Goal: Task Accomplishment & Management: Use online tool/utility

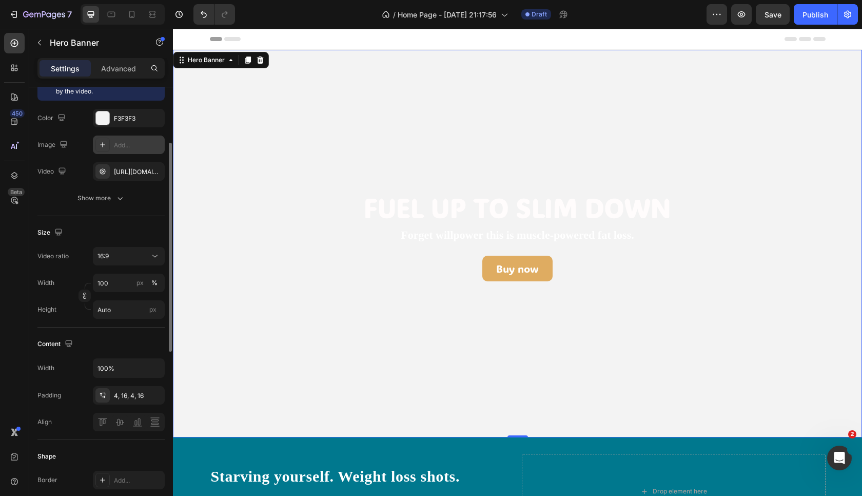
scroll to position [118, 0]
click at [126, 176] on div "[URL][DOMAIN_NAME]" at bounding box center [129, 172] width 30 height 9
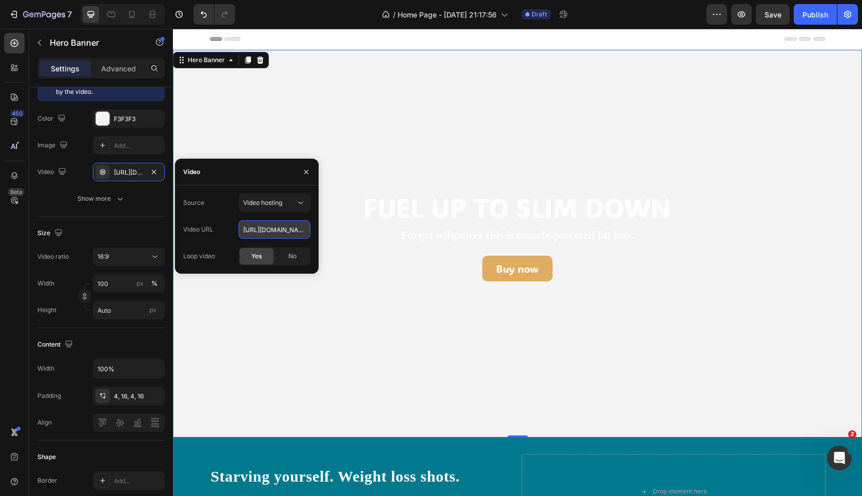
click at [263, 233] on input "[URL][DOMAIN_NAME]" at bounding box center [275, 229] width 72 height 18
paste input "[DOMAIN_NAME][URL]"
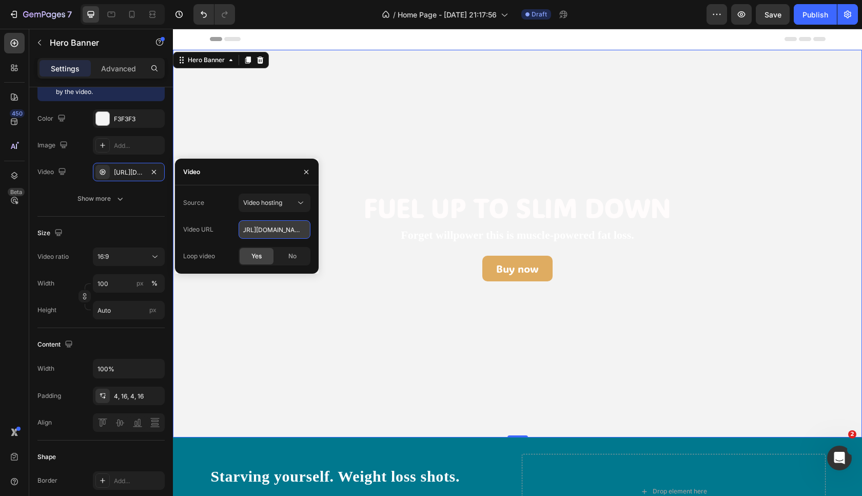
click at [263, 233] on input "[URL][DOMAIN_NAME]" at bounding box center [275, 229] width 72 height 18
paste input "text"
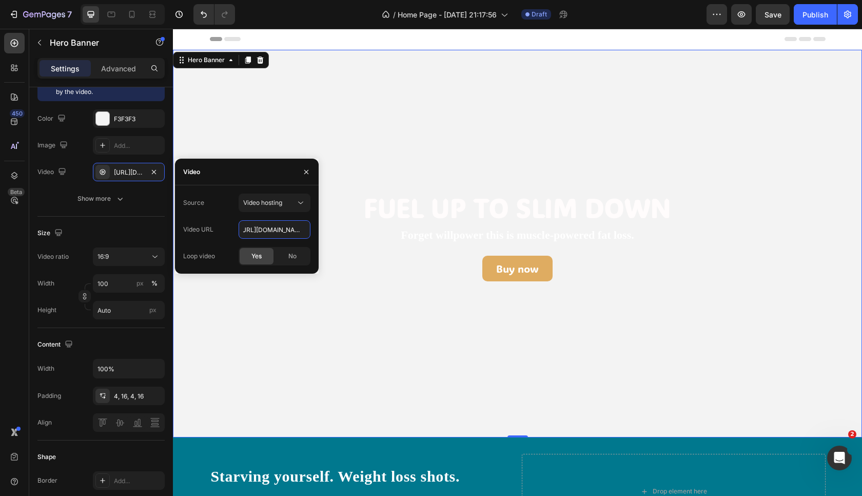
type input "[URL][DOMAIN_NAME]"
click at [260, 256] on span "Yes" at bounding box center [256, 255] width 10 height 9
click at [306, 175] on icon "button" at bounding box center [306, 172] width 8 height 8
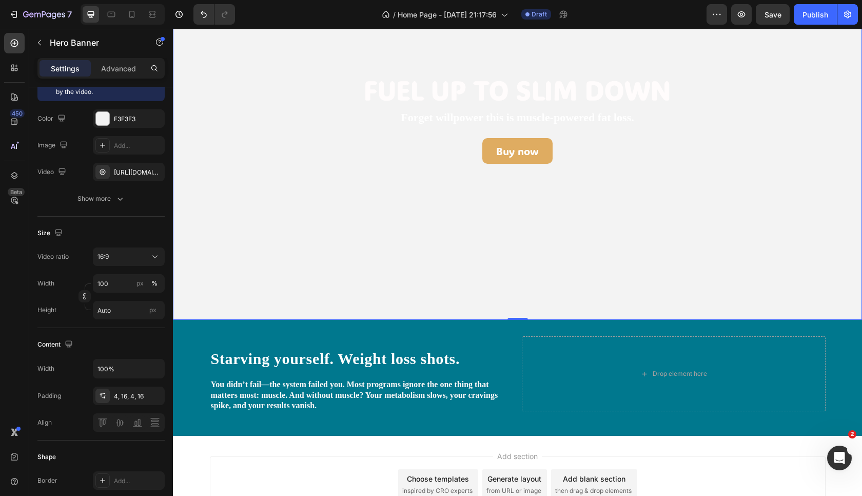
scroll to position [205, 0]
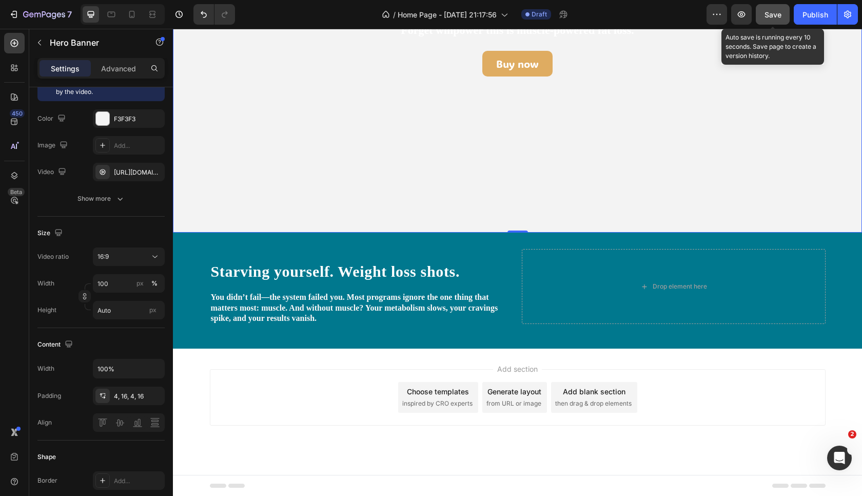
click at [779, 10] on span "Save" at bounding box center [772, 14] width 17 height 9
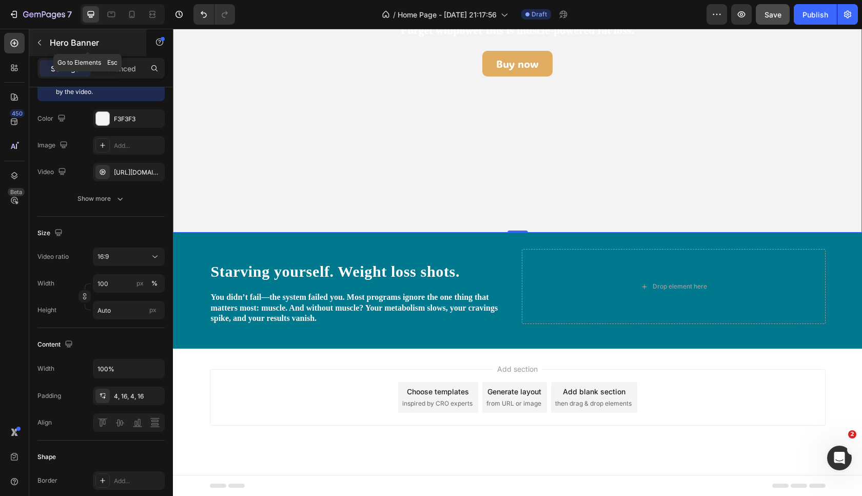
click at [38, 42] on icon "button" at bounding box center [39, 42] width 8 height 8
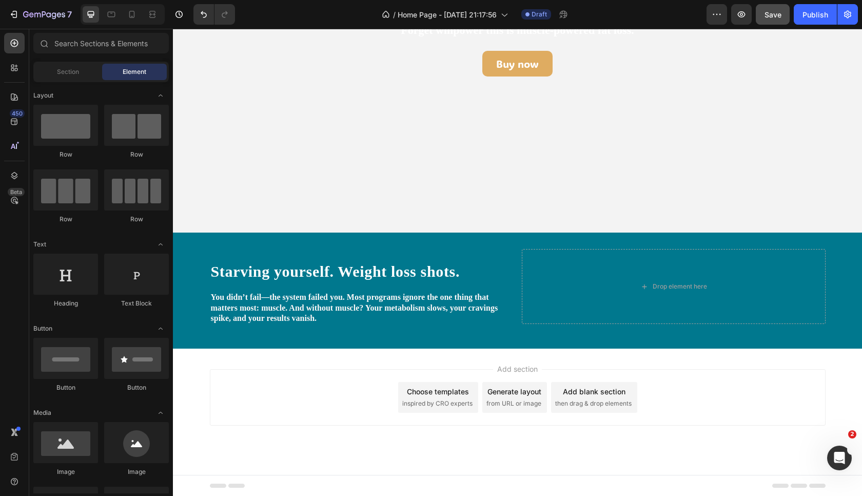
scroll to position [135, 0]
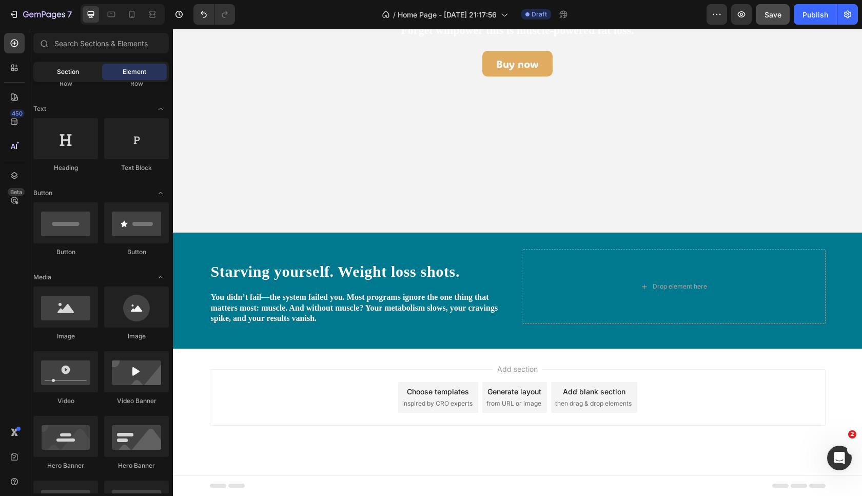
click at [70, 70] on span "Section" at bounding box center [68, 71] width 22 height 9
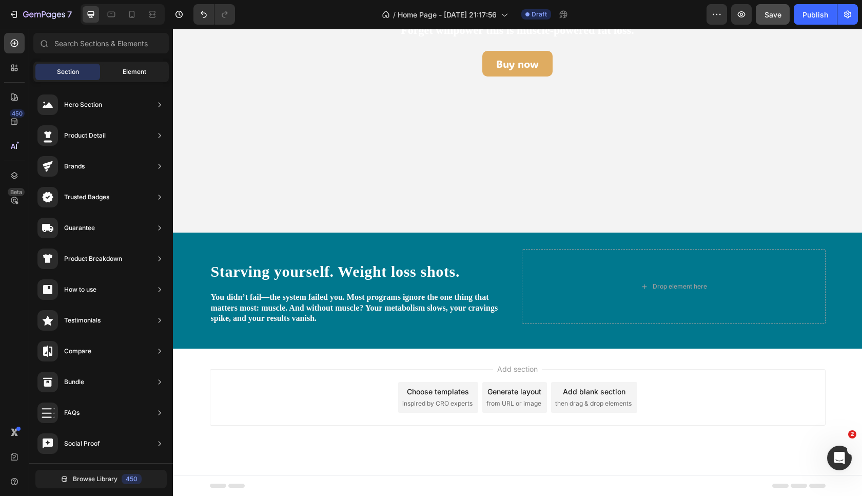
click at [153, 77] on div "Element" at bounding box center [134, 72] width 65 height 16
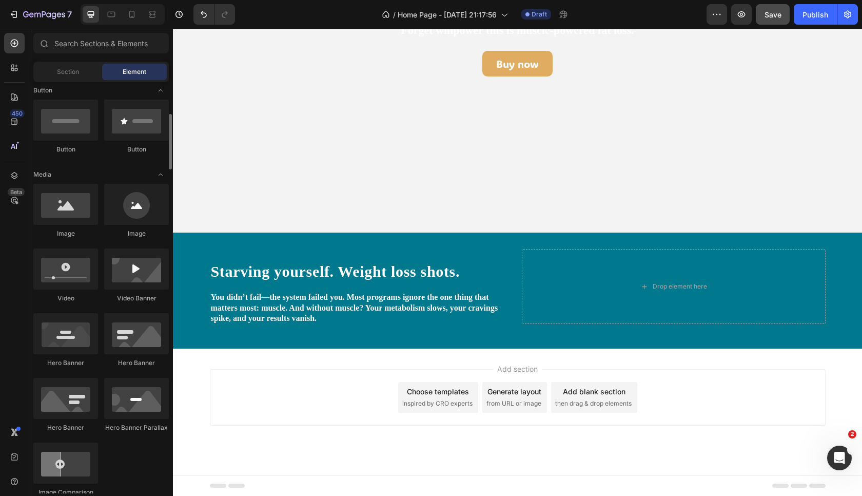
scroll to position [0, 0]
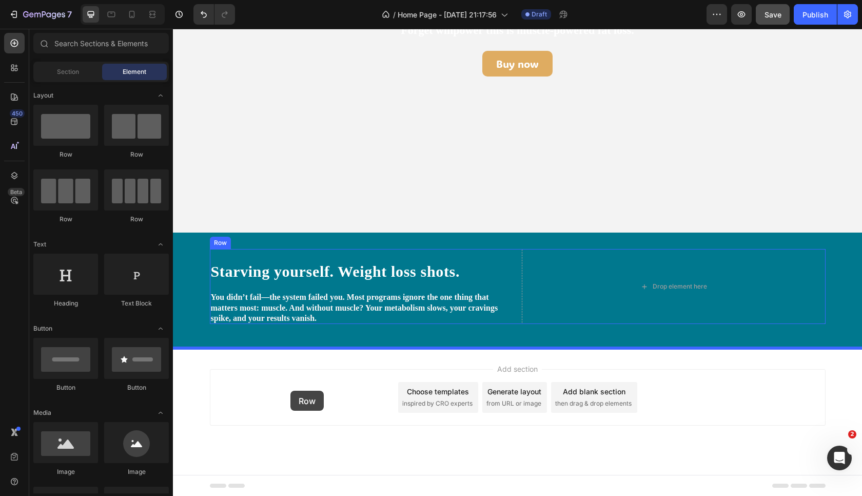
drag, startPoint x: 294, startPoint y: 156, endPoint x: 291, endPoint y: 391, distance: 234.5
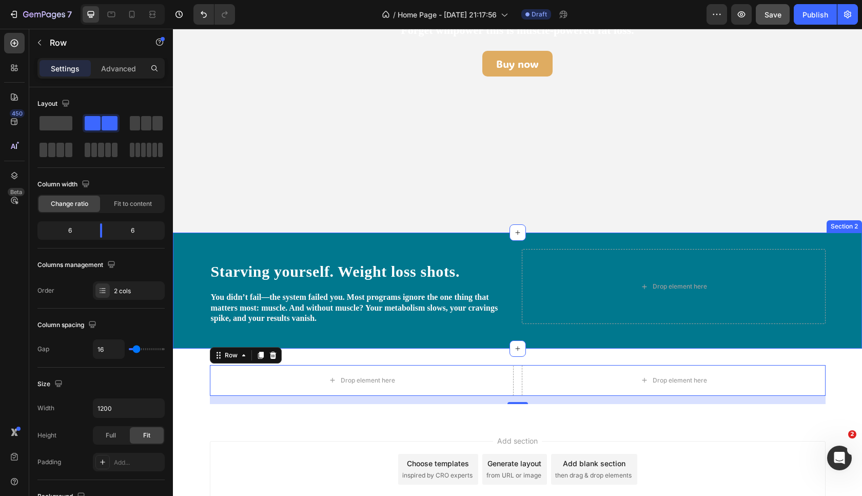
scroll to position [276, 0]
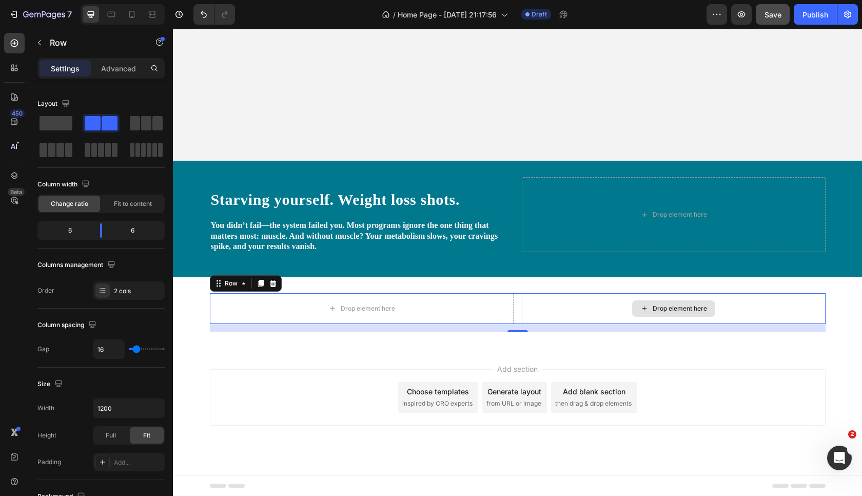
click at [682, 311] on div "Drop element here" at bounding box center [680, 308] width 54 height 8
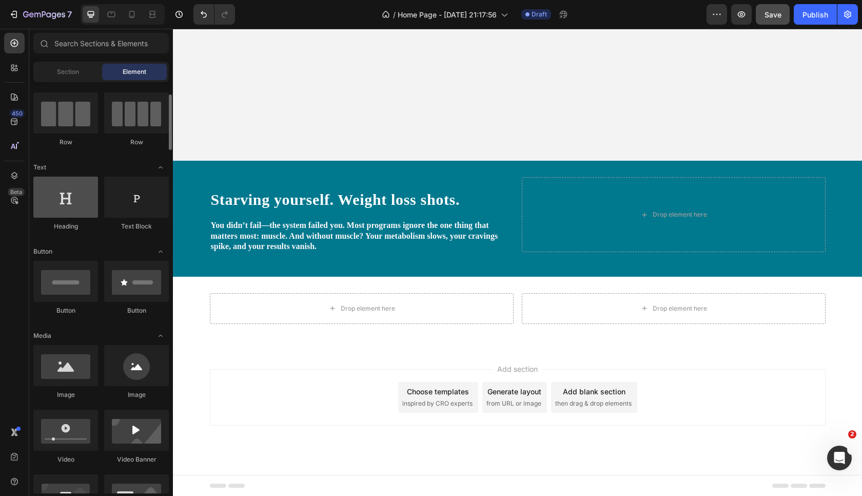
scroll to position [79, 0]
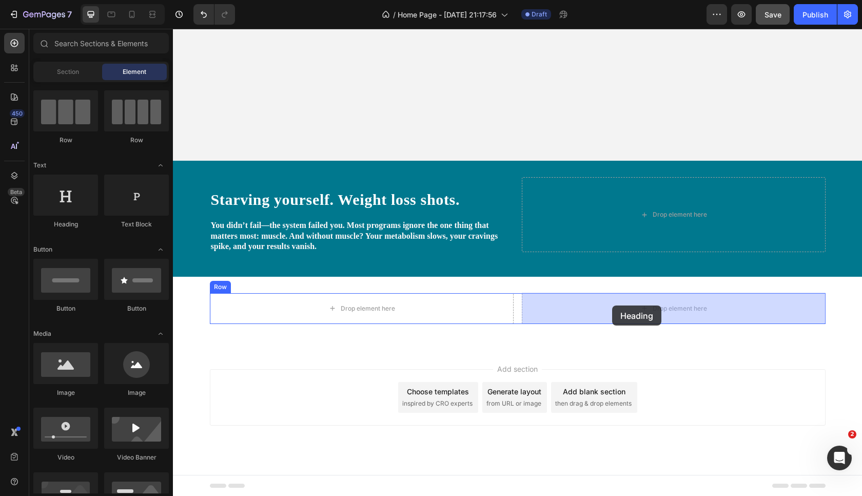
drag, startPoint x: 240, startPoint y: 214, endPoint x: 612, endPoint y: 305, distance: 382.8
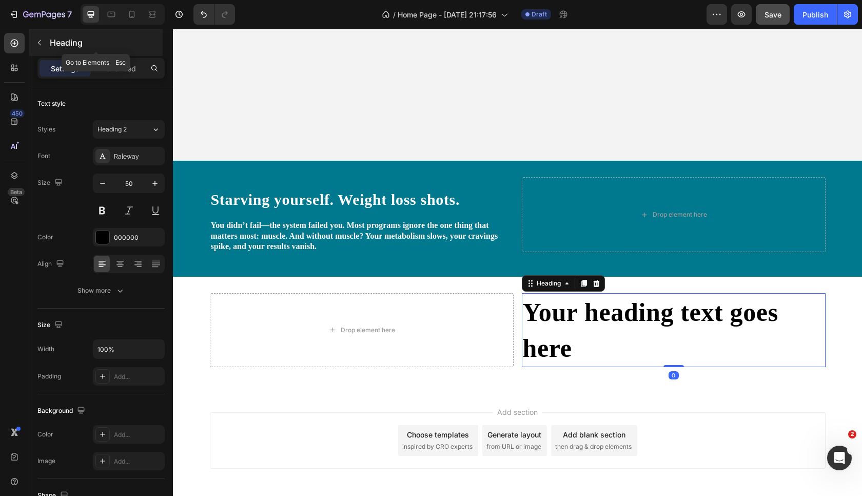
click at [41, 42] on icon "button" at bounding box center [39, 42] width 8 height 8
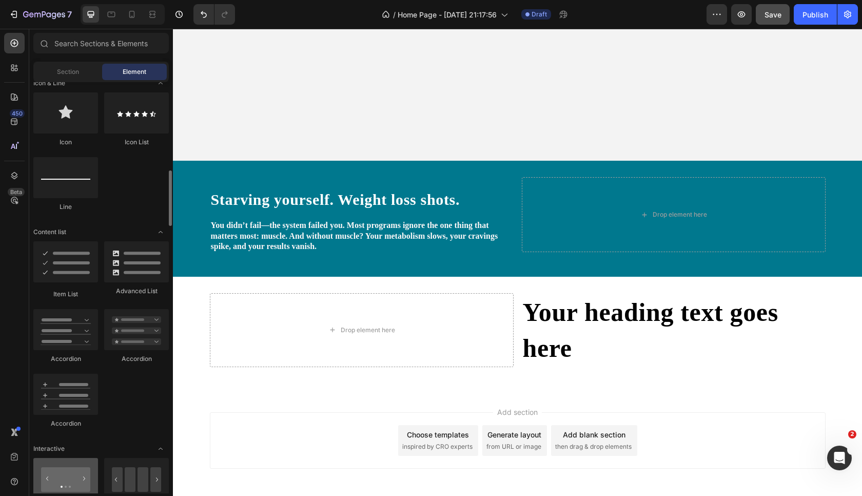
scroll to position [669, 0]
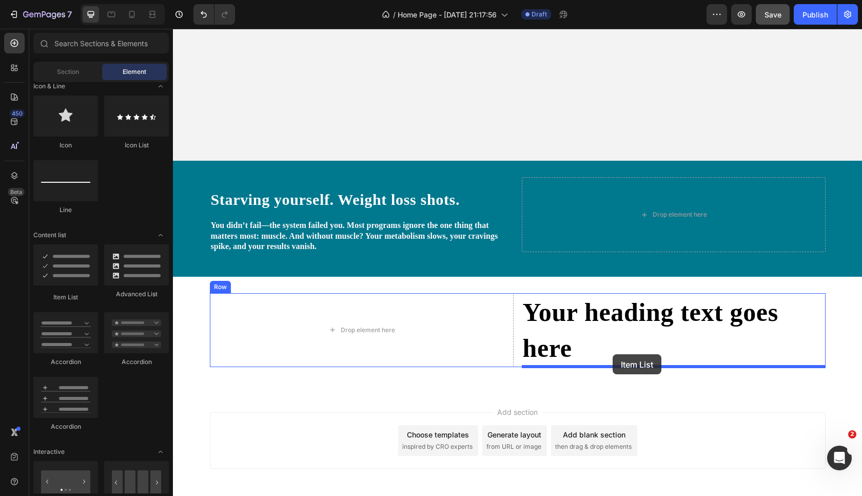
drag, startPoint x: 247, startPoint y: 287, endPoint x: 611, endPoint y: 355, distance: 371.0
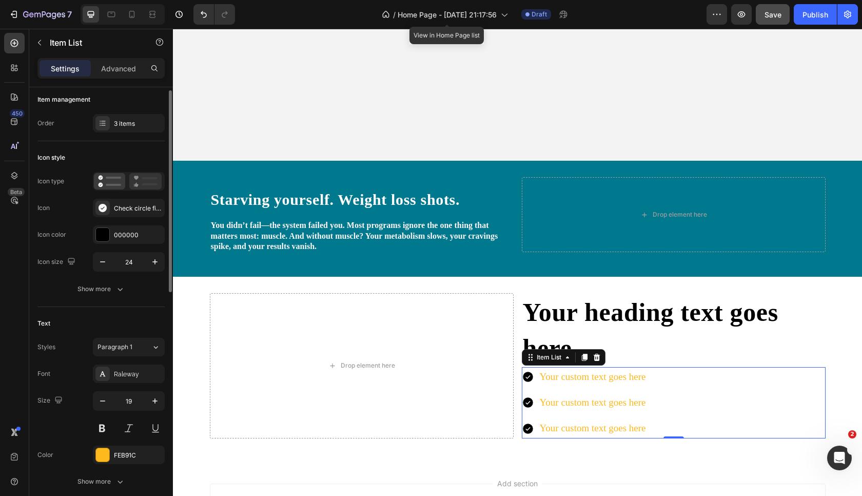
scroll to position [5, 0]
click at [116, 210] on div "Check circle filled" at bounding box center [138, 207] width 48 height 9
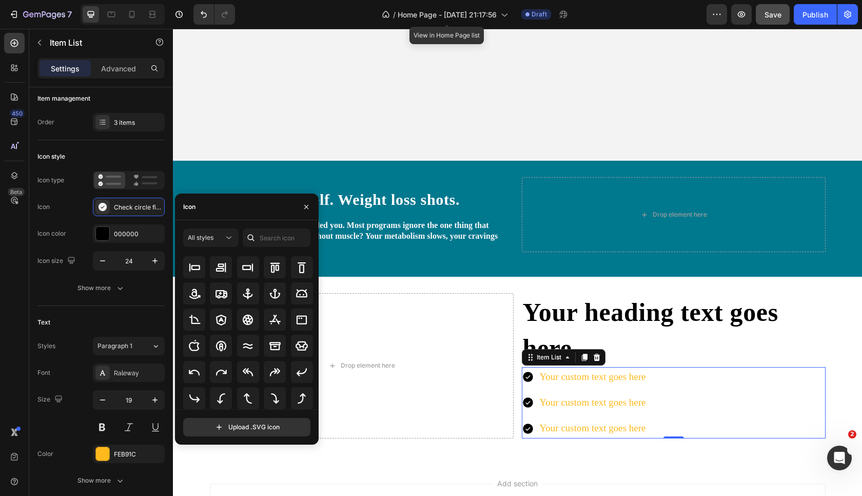
scroll to position [0, 0]
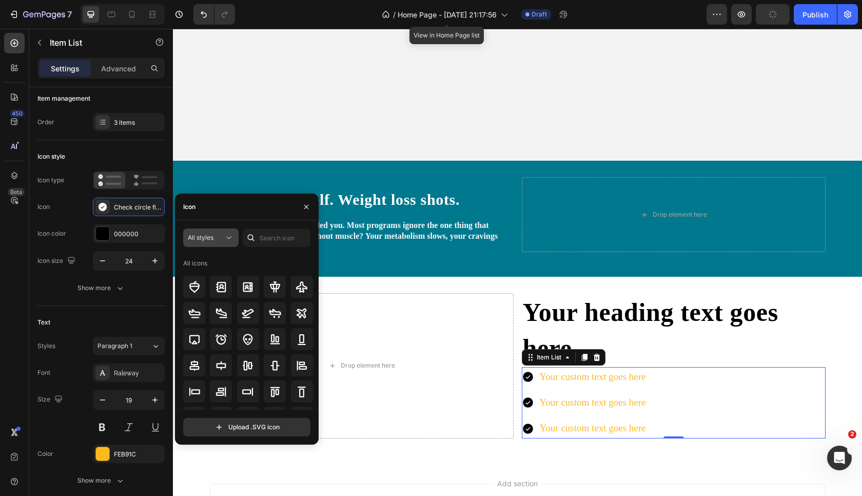
click at [223, 242] on div "All styles" at bounding box center [211, 237] width 46 height 10
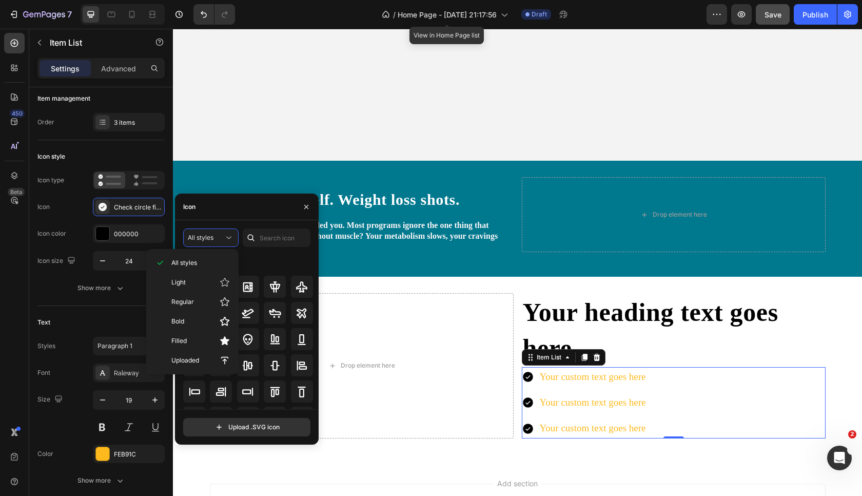
click at [273, 265] on div "All icons" at bounding box center [248, 263] width 130 height 16
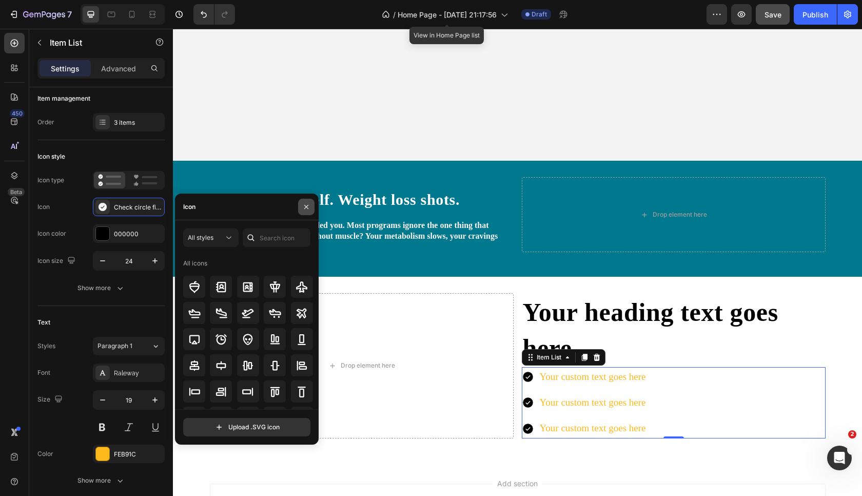
click at [307, 208] on icon "button" at bounding box center [306, 207] width 8 height 8
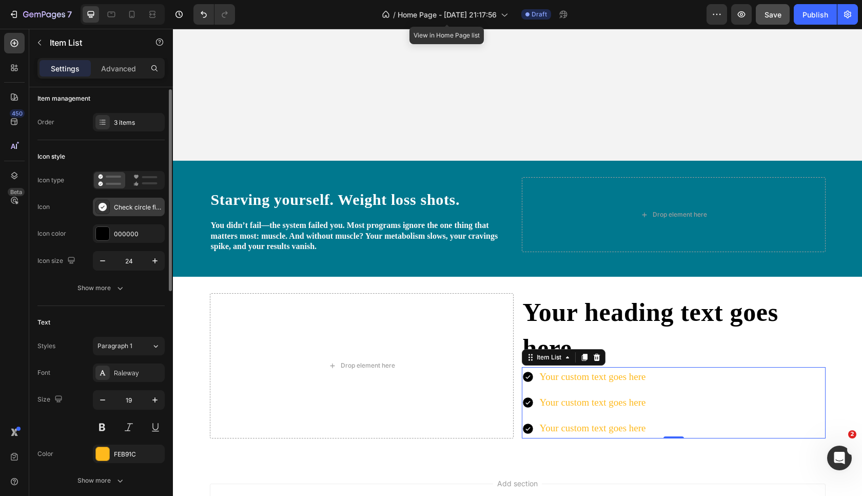
click at [104, 207] on icon at bounding box center [102, 207] width 10 height 10
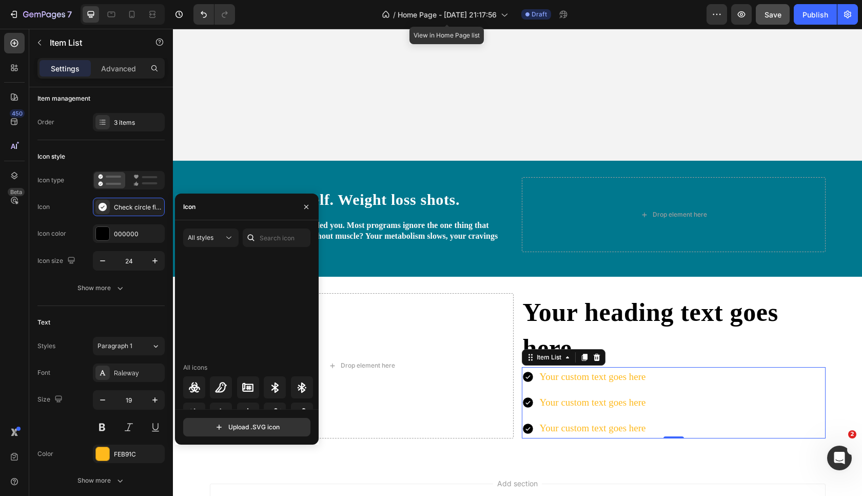
scroll to position [984, 0]
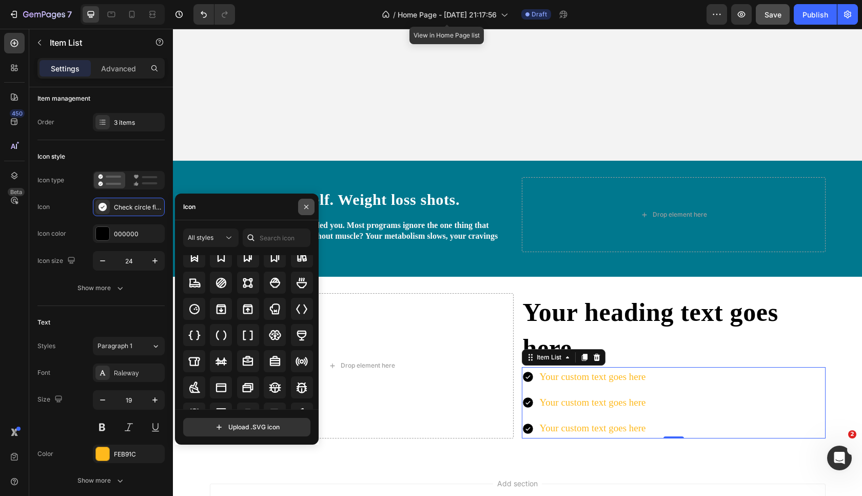
click at [304, 210] on icon "button" at bounding box center [306, 207] width 8 height 8
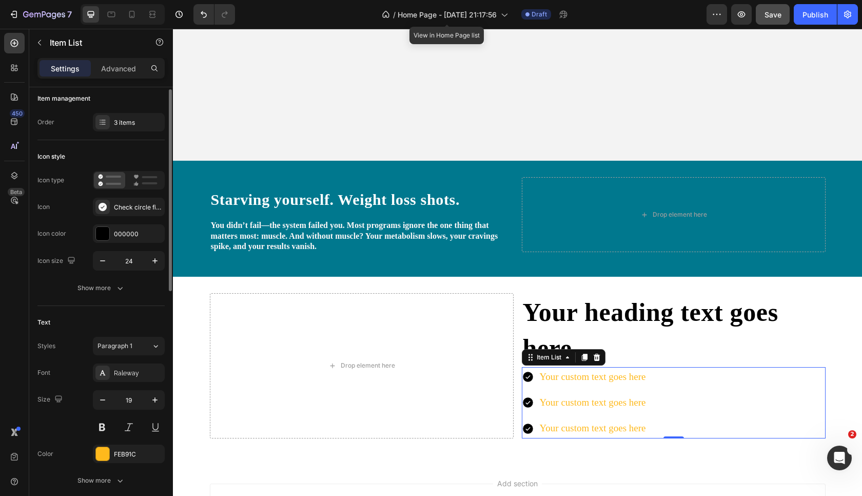
click at [57, 207] on div "Icon Check circle filled" at bounding box center [100, 206] width 127 height 18
click at [554, 360] on div "Item List" at bounding box center [549, 356] width 29 height 9
click at [573, 378] on div "Your custom text goes here" at bounding box center [592, 376] width 109 height 19
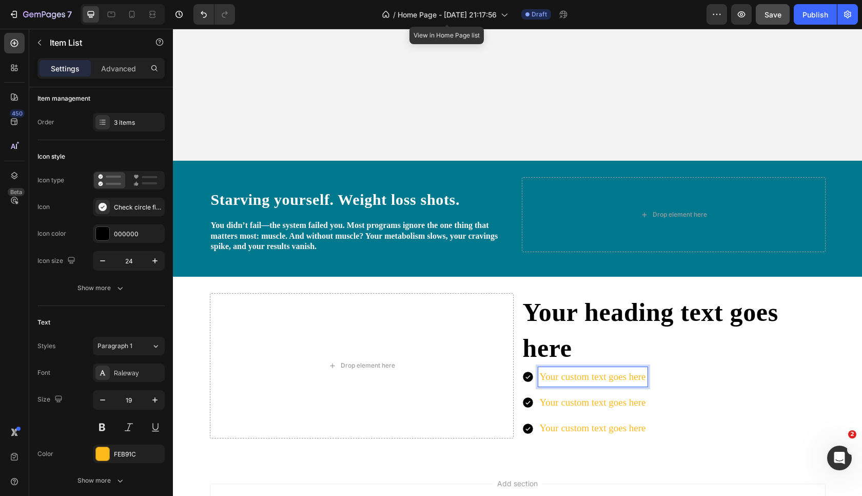
click at [573, 378] on p "Your custom text goes here" at bounding box center [593, 376] width 106 height 16
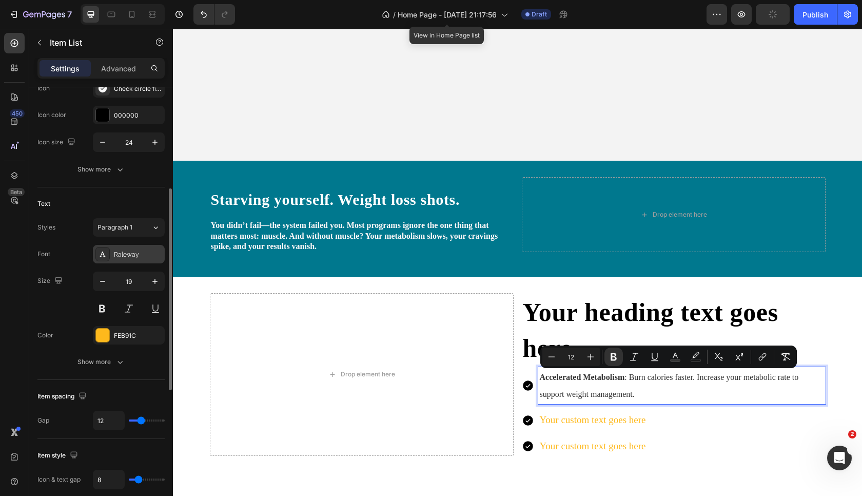
scroll to position [154, 0]
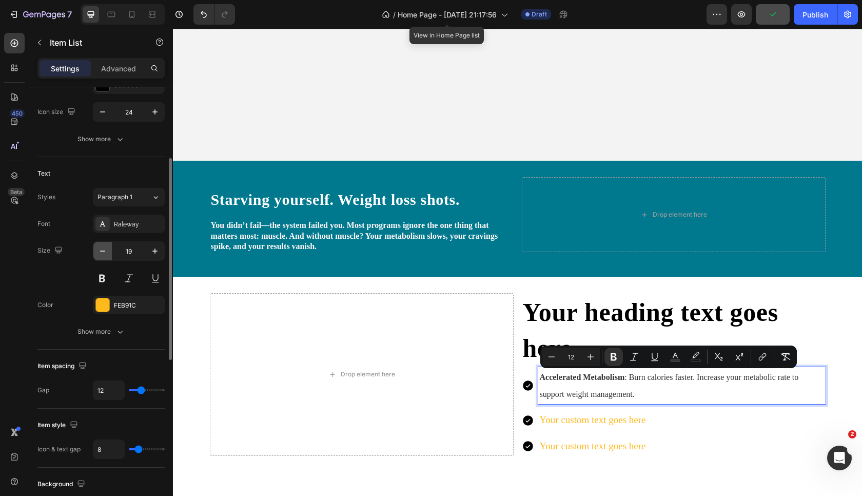
click at [104, 253] on icon "button" at bounding box center [102, 251] width 10 height 10
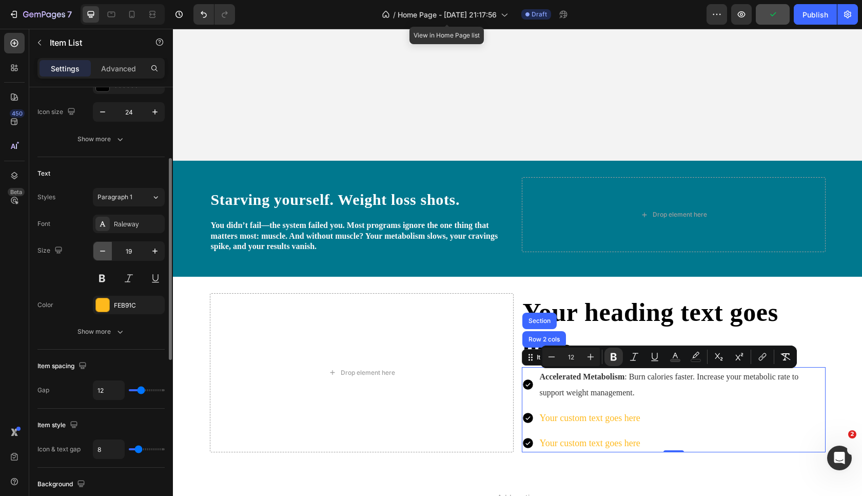
type input "18"
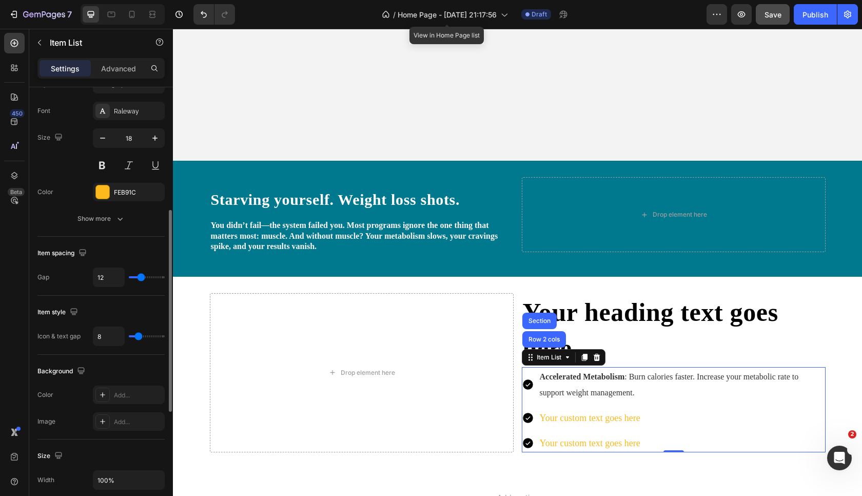
scroll to position [265, 0]
click at [119, 217] on icon "button" at bounding box center [120, 220] width 10 height 10
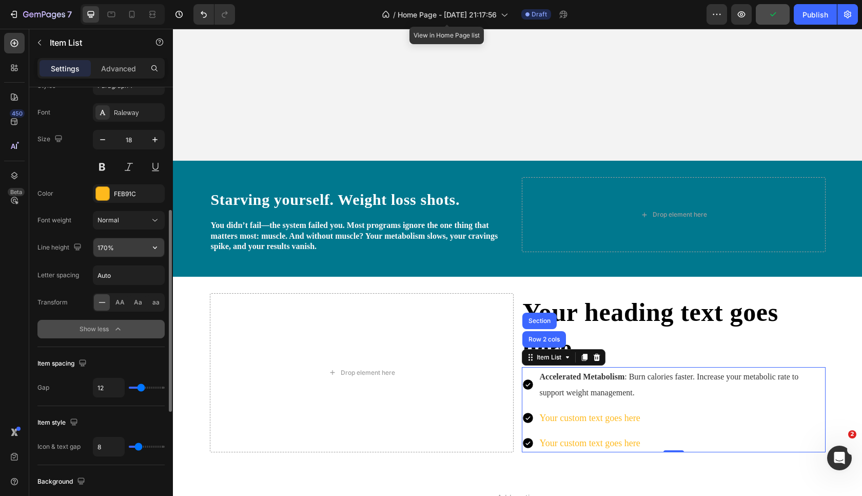
click at [98, 245] on input "170%" at bounding box center [128, 247] width 71 height 18
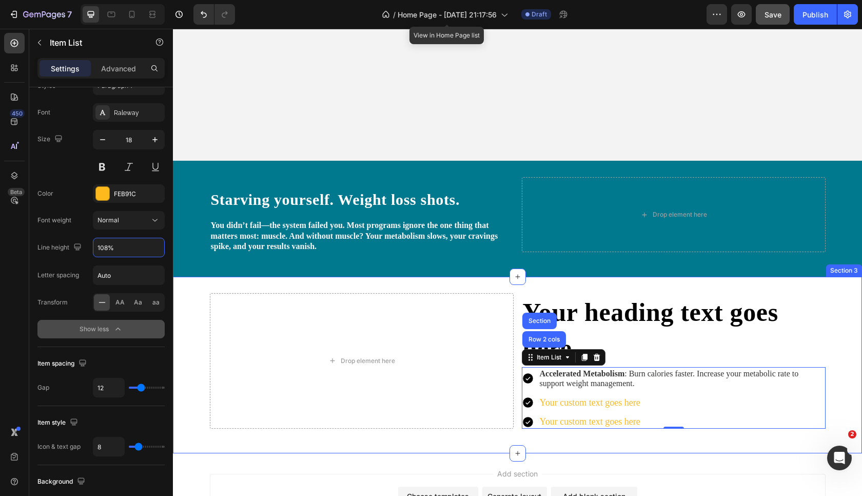
type input "108%"
click at [197, 299] on div "Drop element here Your heading text goes here Heading Accelerated Metabolism : …" at bounding box center [517, 365] width 689 height 144
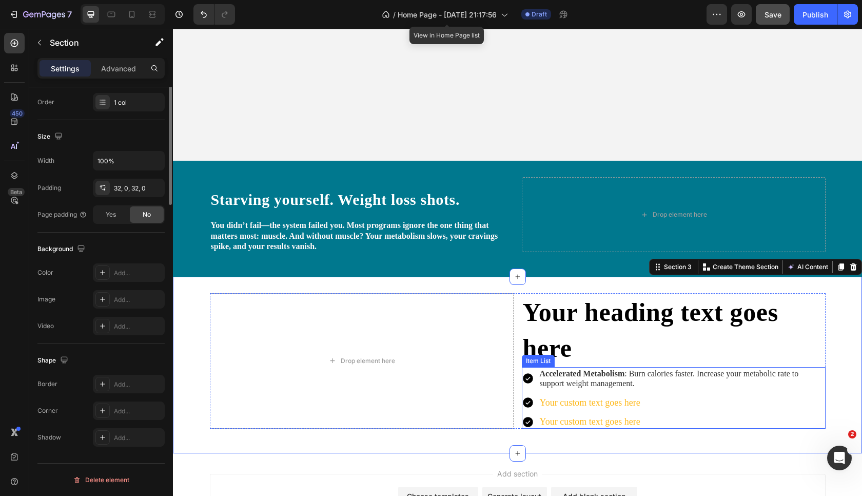
scroll to position [0, 0]
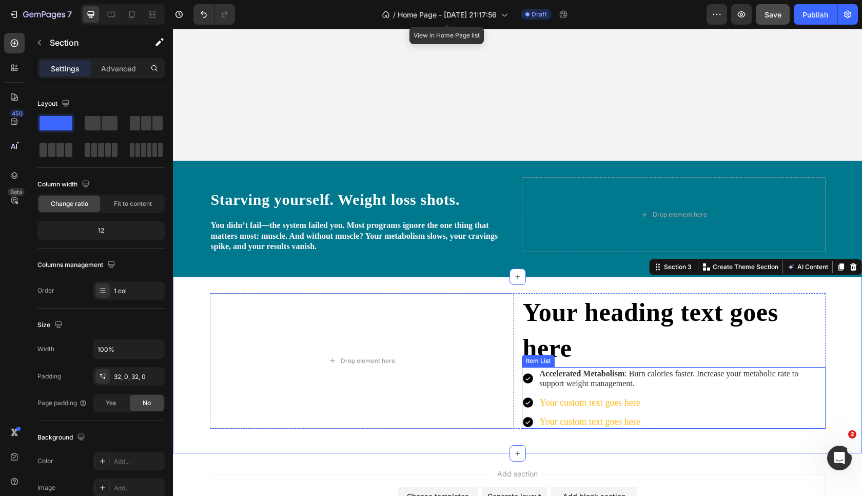
click at [591, 399] on p "Your custom text goes here" at bounding box center [682, 403] width 284 height 10
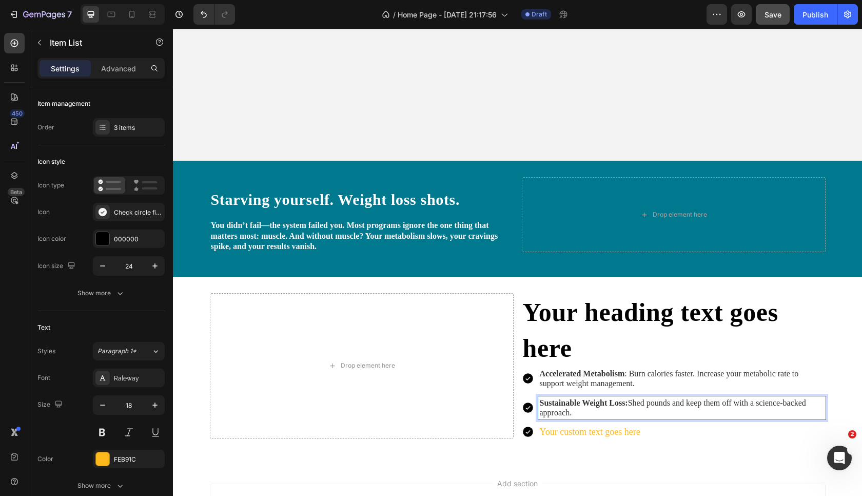
click at [557, 429] on p "Your custom text goes here" at bounding box center [682, 432] width 284 height 10
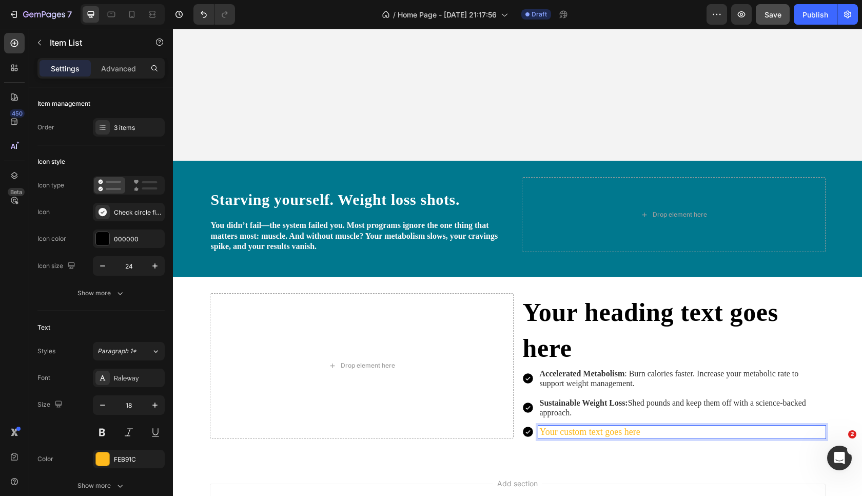
click at [557, 429] on p "Your custom text goes here" at bounding box center [682, 432] width 284 height 10
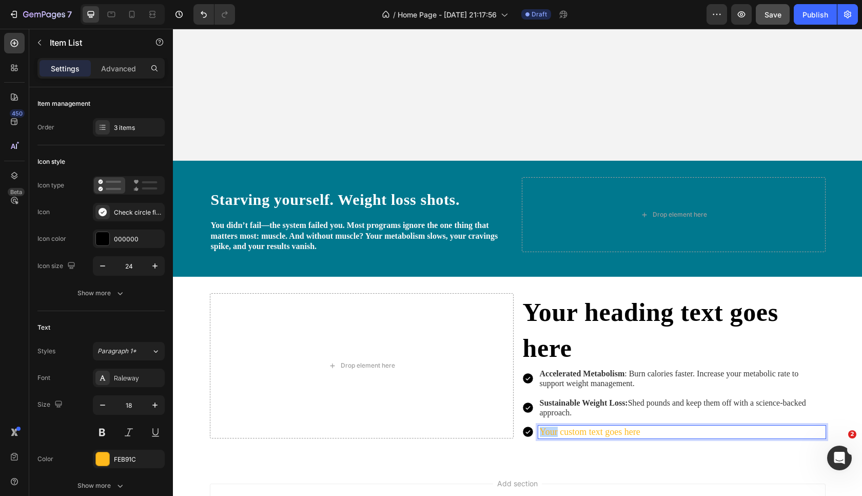
click at [557, 429] on p "Your custom text goes here" at bounding box center [682, 432] width 284 height 10
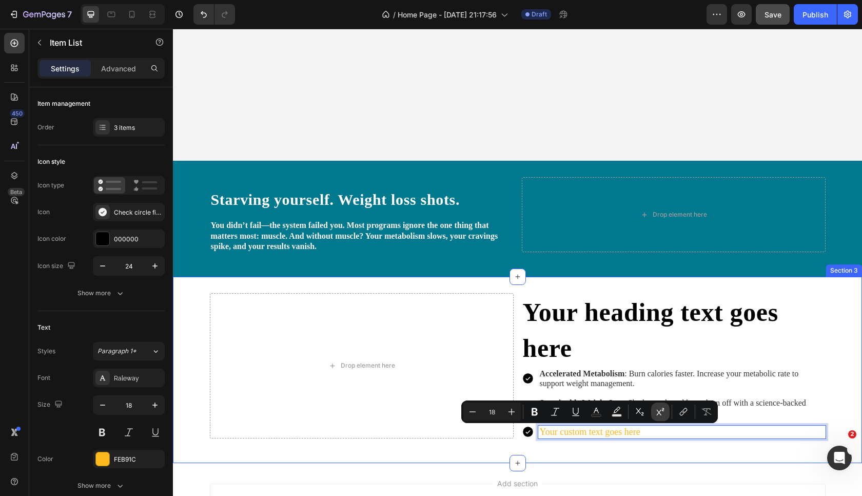
type input "9"
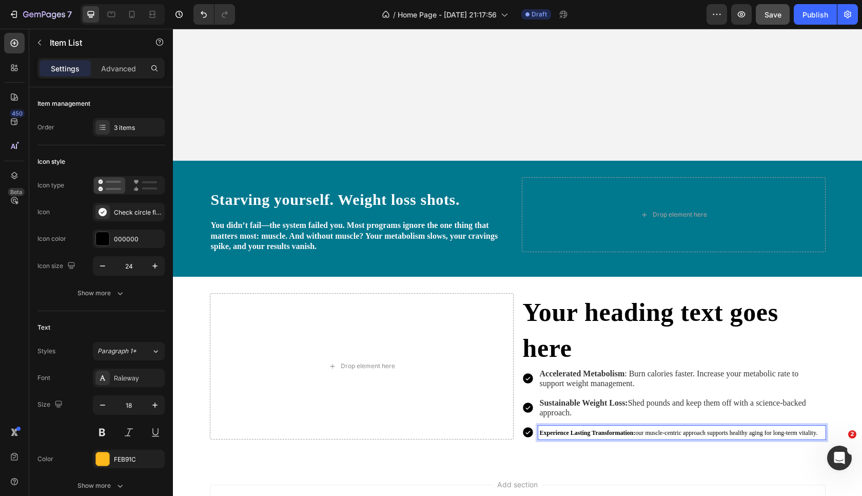
click at [581, 432] on strong "Experience Lasting Transformation:" at bounding box center [588, 432] width 96 height 7
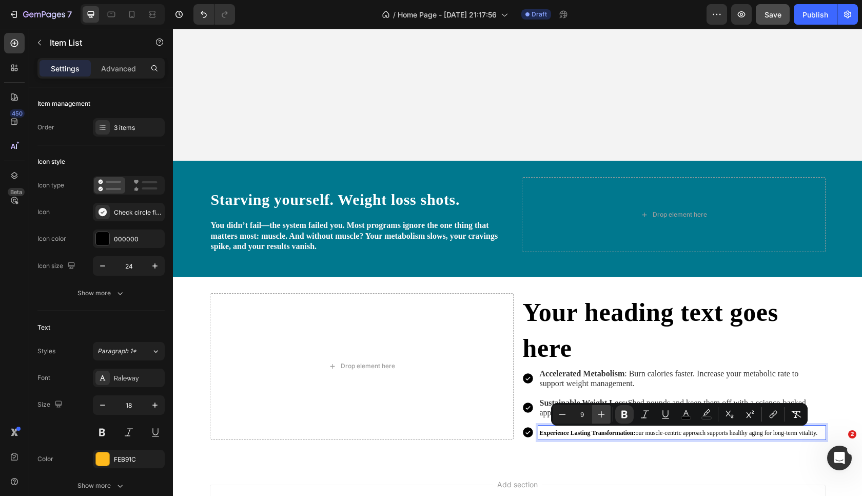
click at [599, 411] on icon "Editor contextual toolbar" at bounding box center [601, 414] width 10 height 10
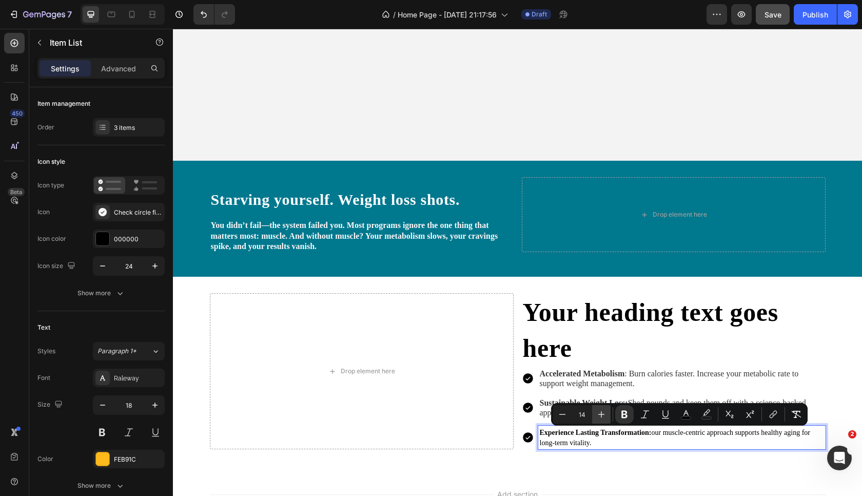
click at [599, 411] on icon "Editor contextual toolbar" at bounding box center [601, 414] width 10 height 10
type input "18"
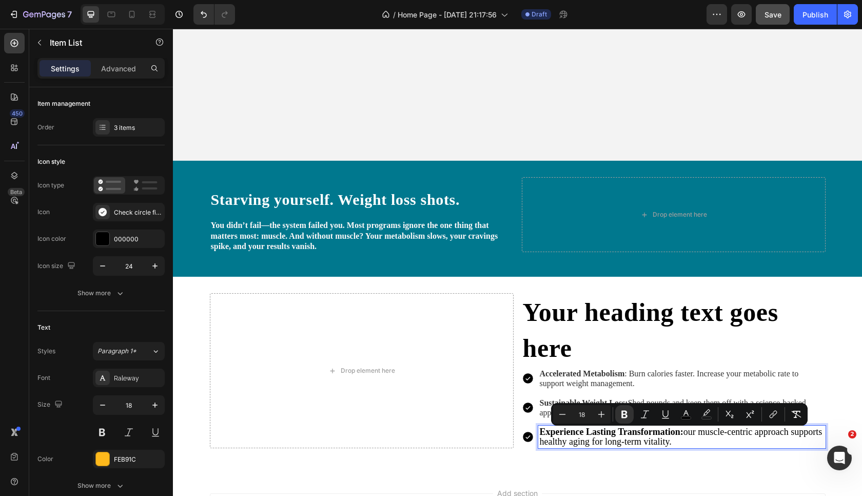
click at [629, 436] on strong "Experience Lasting Transformation:" at bounding box center [612, 431] width 144 height 10
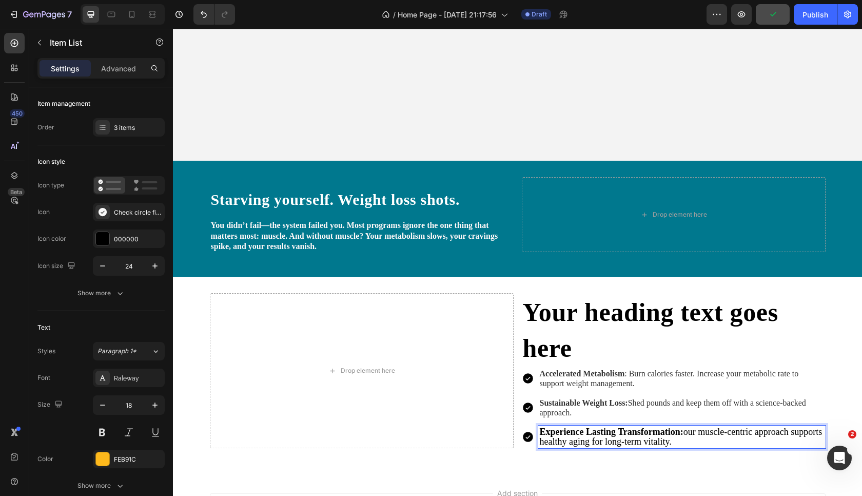
click at [581, 437] on p "Experience Lasting Transformation: our muscle-centric approach supports healthy…" at bounding box center [682, 437] width 284 height 20
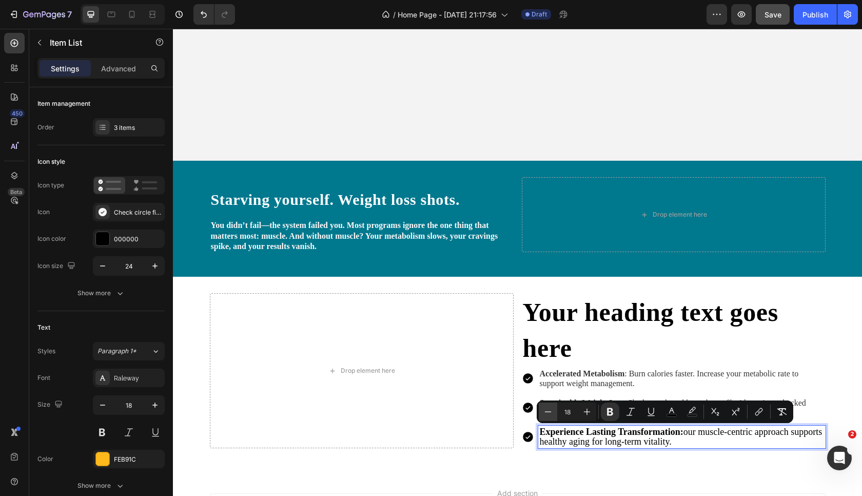
click at [551, 415] on icon "Editor contextual toolbar" at bounding box center [548, 411] width 10 height 10
type input "16"
click at [583, 372] on strong "Accelerated Metabolism" at bounding box center [582, 373] width 85 height 9
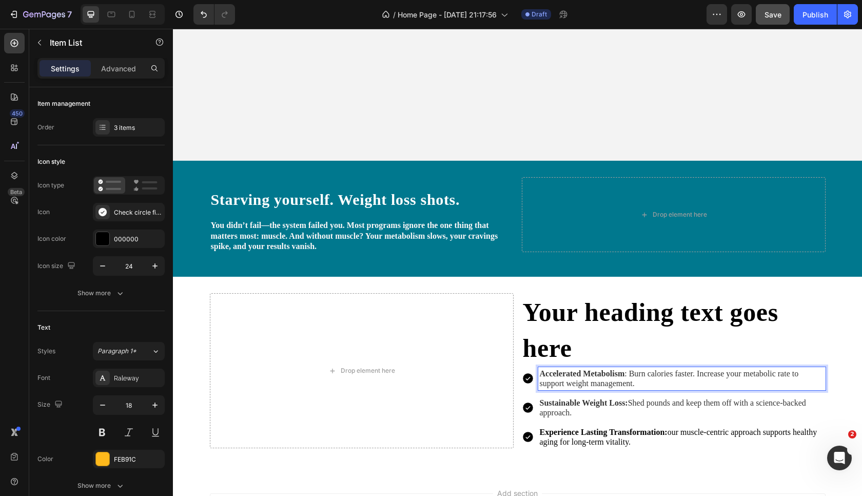
click at [583, 372] on strong "Accelerated Metabolism" at bounding box center [582, 373] width 85 height 9
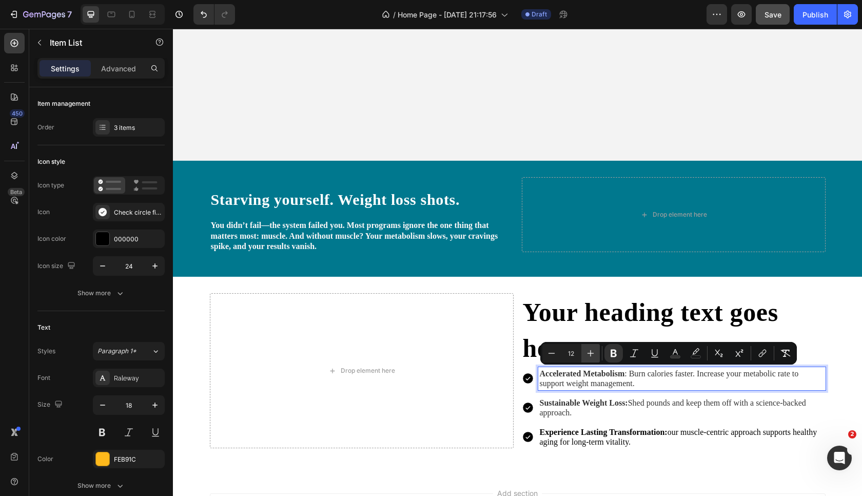
click at [589, 351] on icon "Editor contextual toolbar" at bounding box center [590, 353] width 10 height 10
type input "16"
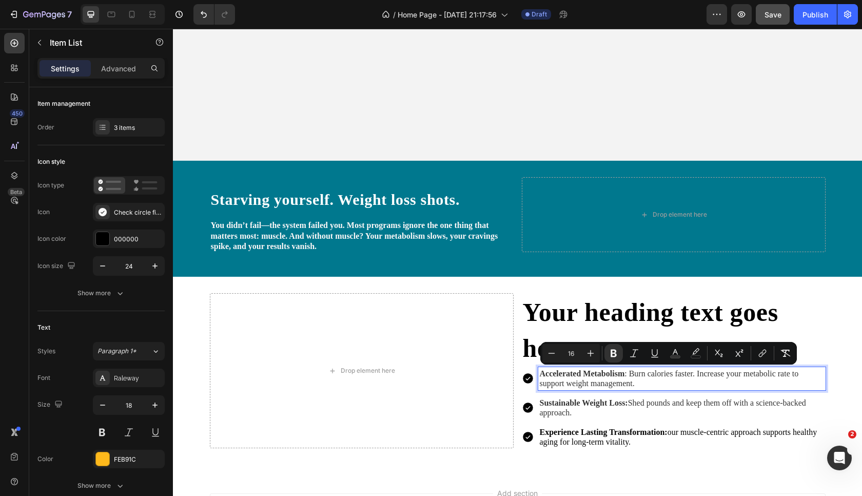
click at [583, 401] on strong "Sustainable Weight Loss:" at bounding box center [584, 402] width 88 height 9
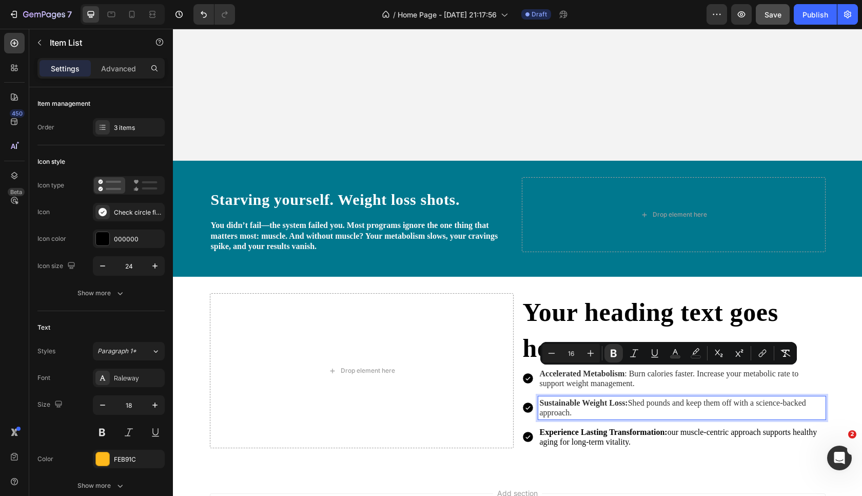
click at [583, 401] on strong "Sustainable Weight Loss:" at bounding box center [584, 402] width 88 height 9
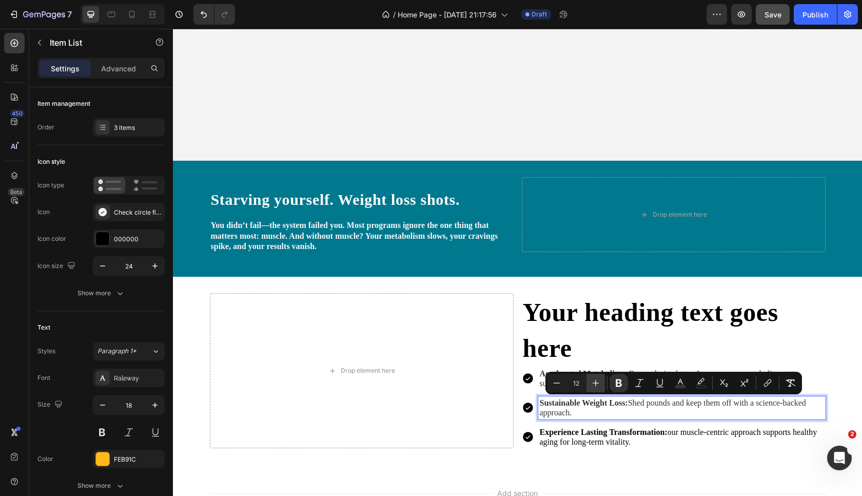
click at [595, 381] on icon "Editor contextual toolbar" at bounding box center [595, 383] width 10 height 10
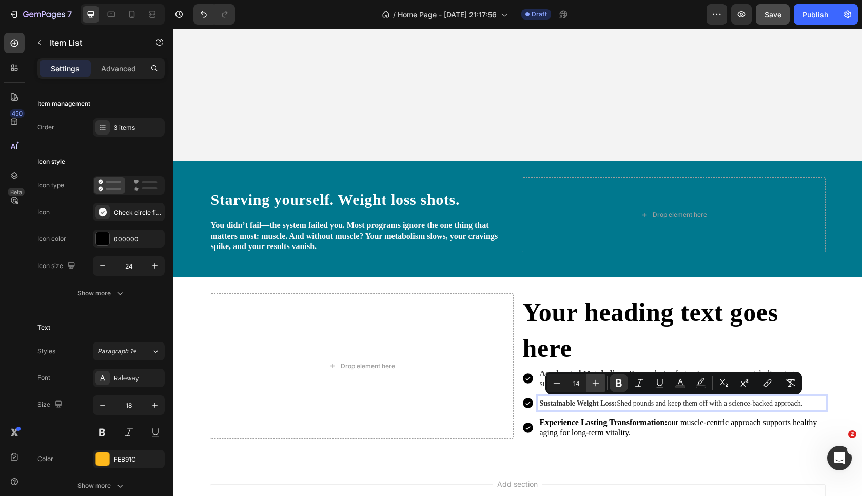
click at [595, 381] on icon "Editor contextual toolbar" at bounding box center [595, 383] width 10 height 10
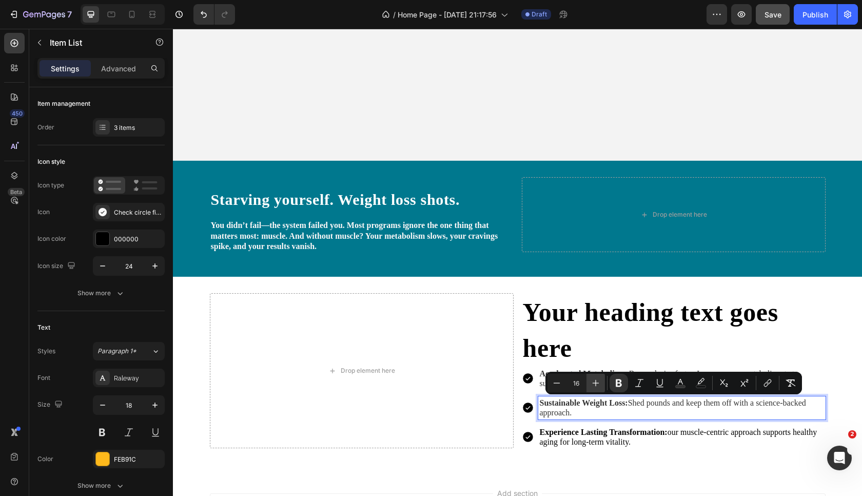
click at [595, 381] on icon "Editor contextual toolbar" at bounding box center [595, 383] width 10 height 10
click at [559, 381] on icon "Editor contextual toolbar" at bounding box center [556, 383] width 10 height 10
type input "16"
click at [588, 425] on div "Accelerated Metabolism : Burn calories faster. Increase your metabolic rate to …" at bounding box center [674, 408] width 304 height 82
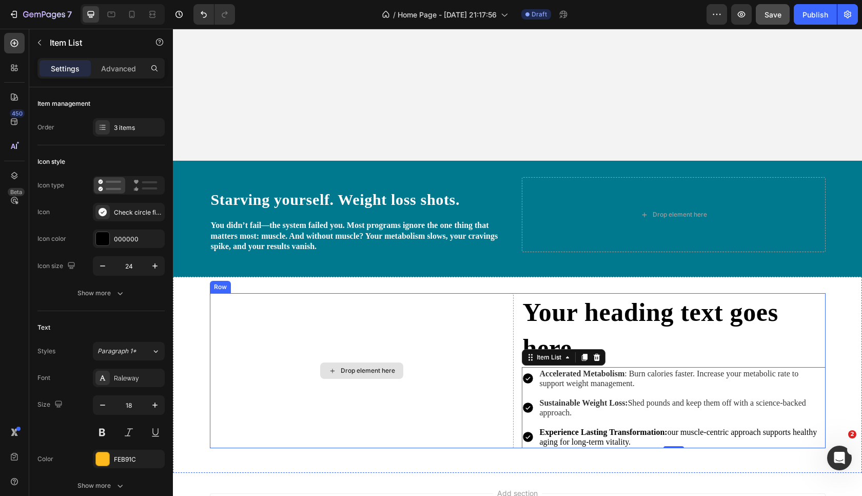
scroll to position [362, 0]
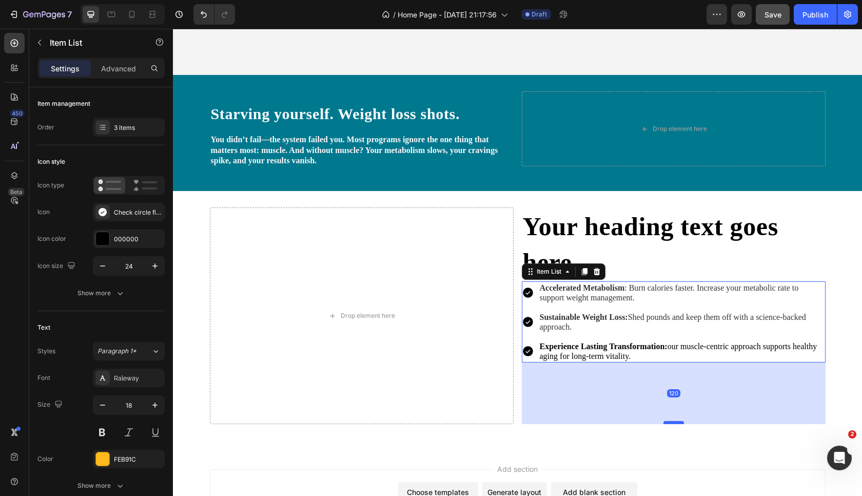
drag, startPoint x: 672, startPoint y: 362, endPoint x: 673, endPoint y: 422, distance: 59.5
click at [673, 422] on div at bounding box center [673, 422] width 21 height 3
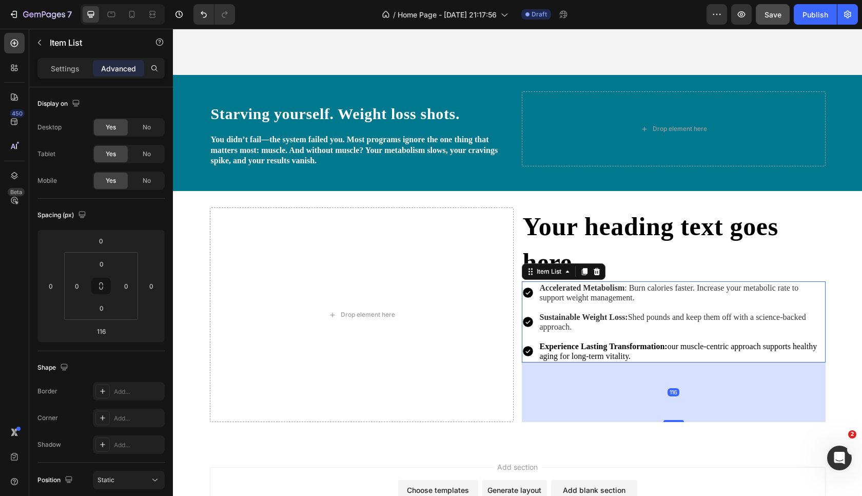
click at [664, 363] on div "Experience Lasting Transformation: our muscle-centric approach supports healthy…" at bounding box center [681, 351] width 287 height 23
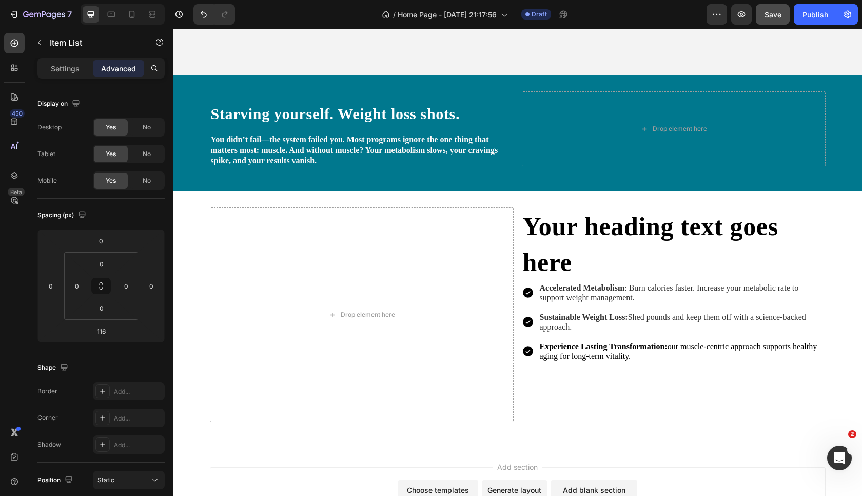
click at [574, 311] on div "Sustainable Weight Loss: Shed pounds and keep them off with a science-backed ap…" at bounding box center [681, 321] width 287 height 23
click at [580, 341] on div "Experience Lasting Transformation: our muscle-centric approach supports healthy…" at bounding box center [681, 351] width 287 height 23
click at [62, 72] on p "Settings" at bounding box center [65, 68] width 29 height 11
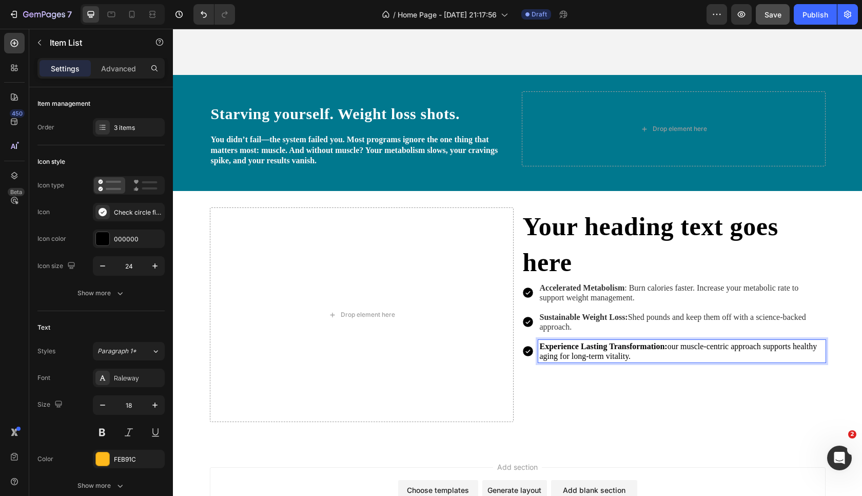
type input "8"
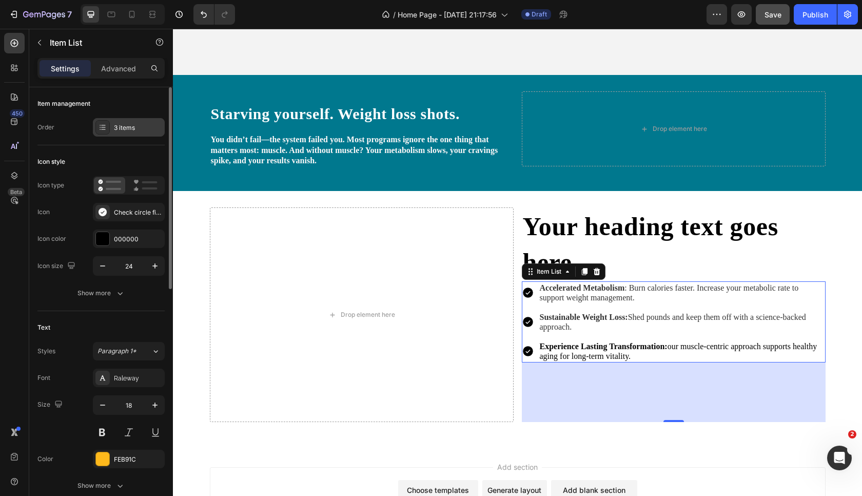
click at [115, 133] on div "3 items" at bounding box center [129, 127] width 72 height 18
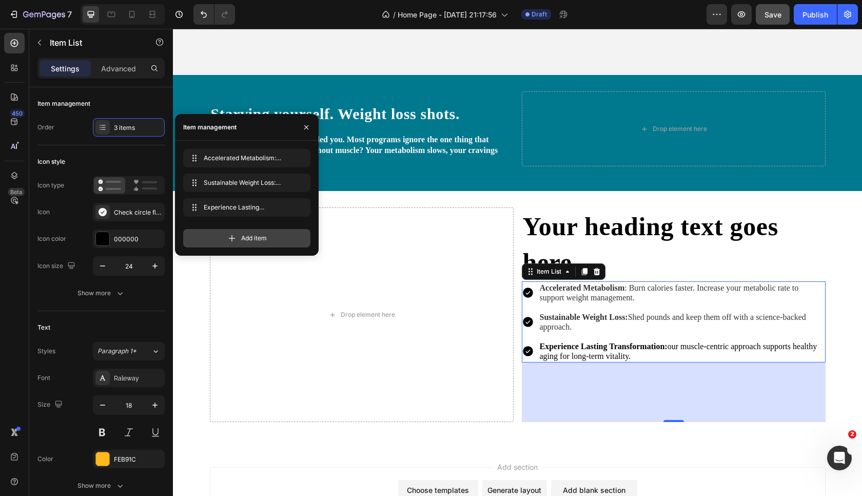
click at [253, 240] on span "Add item" at bounding box center [254, 237] width 26 height 9
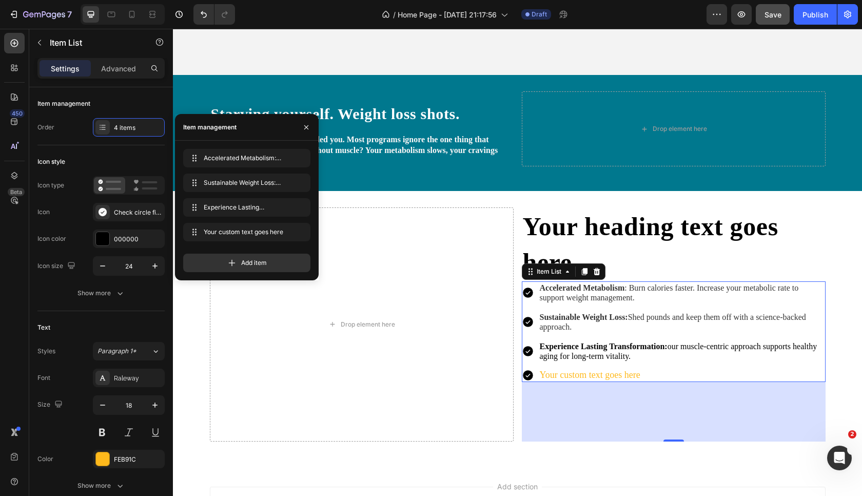
click at [616, 381] on div "Your custom text goes here" at bounding box center [681, 374] width 287 height 13
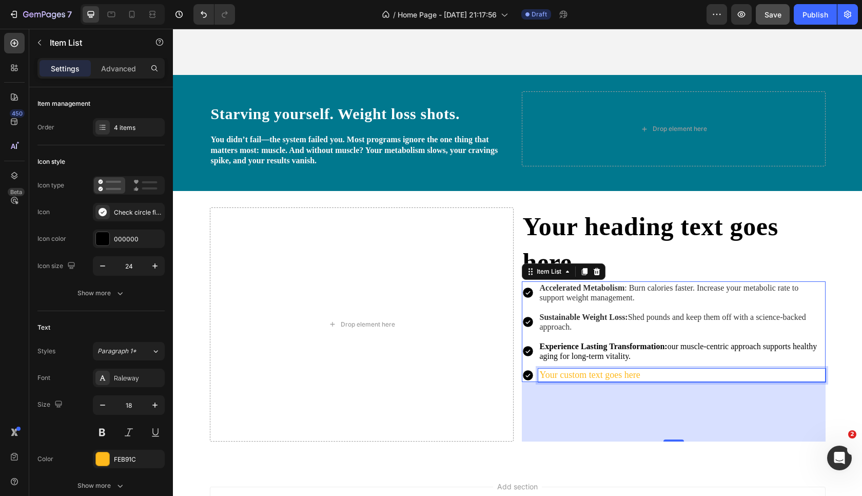
click at [616, 380] on p "Your custom text goes here" at bounding box center [682, 375] width 284 height 10
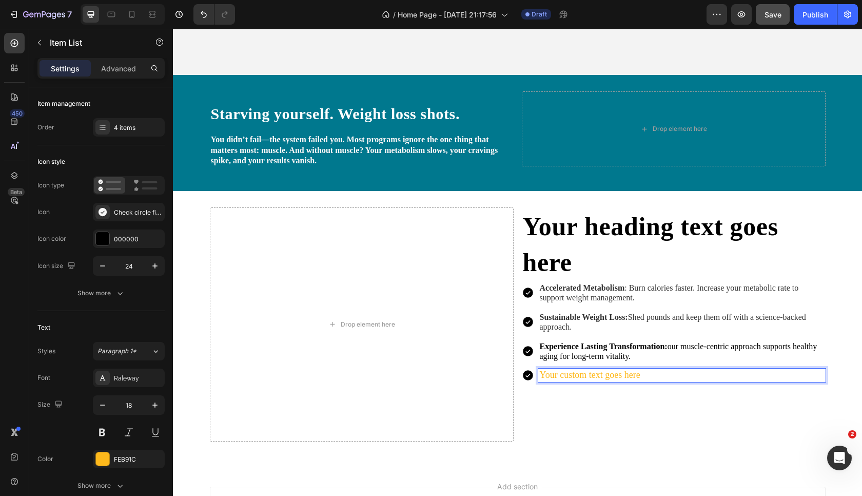
click at [616, 380] on p "Your custom text goes here" at bounding box center [682, 375] width 284 height 10
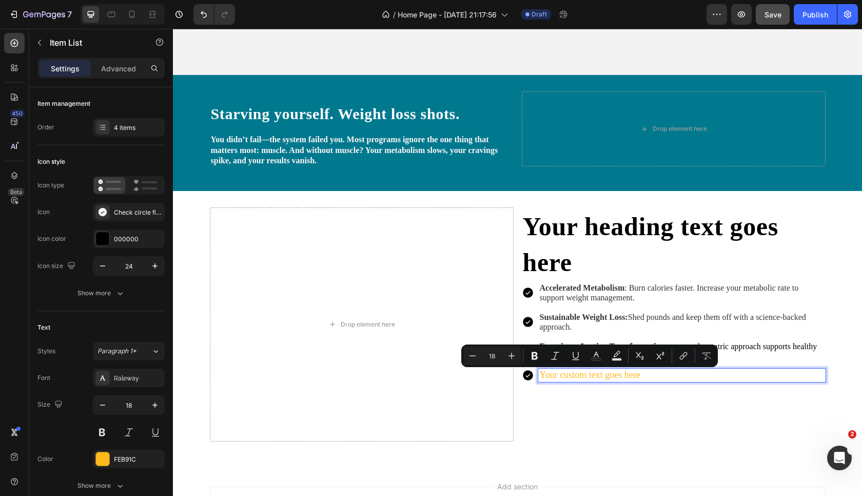
type input "14"
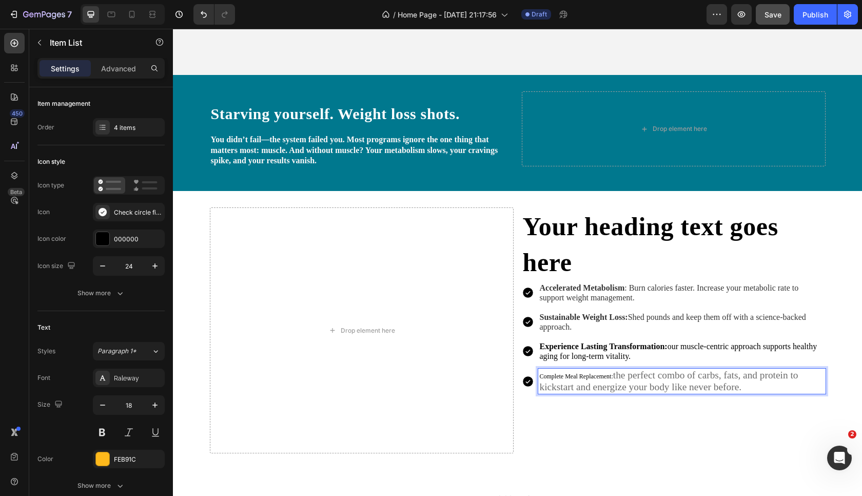
click at [607, 378] on span "Complete Meal Replacement:" at bounding box center [576, 375] width 73 height 7
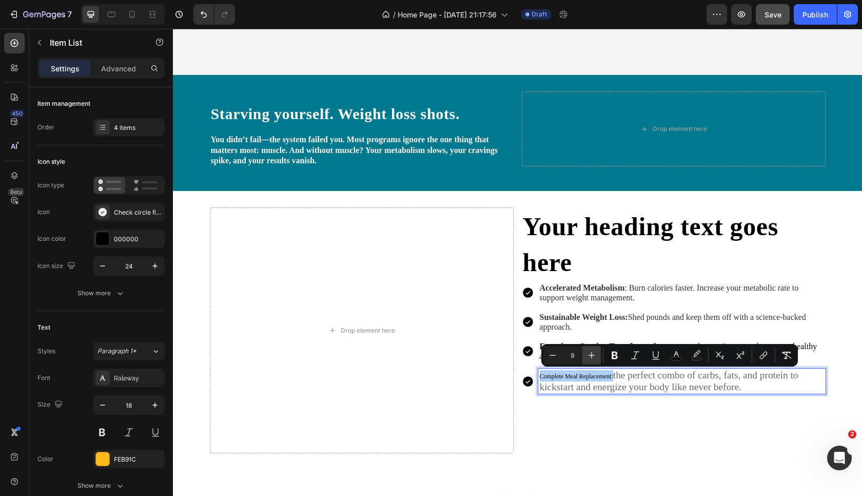
click at [592, 358] on icon "Editor contextual toolbar" at bounding box center [591, 355] width 10 height 10
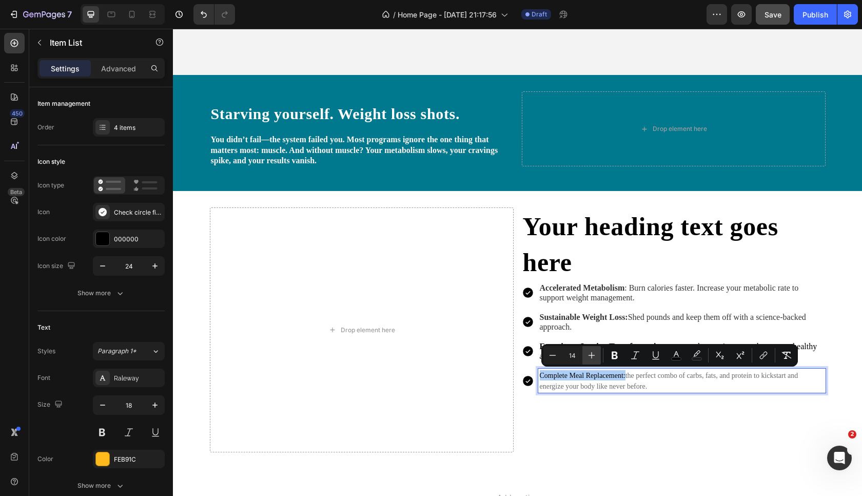
click at [592, 358] on icon "Editor contextual toolbar" at bounding box center [591, 355] width 10 height 10
type input "16"
click at [615, 377] on span "Complete Meal Replacement:" at bounding box center [589, 374] width 98 height 9
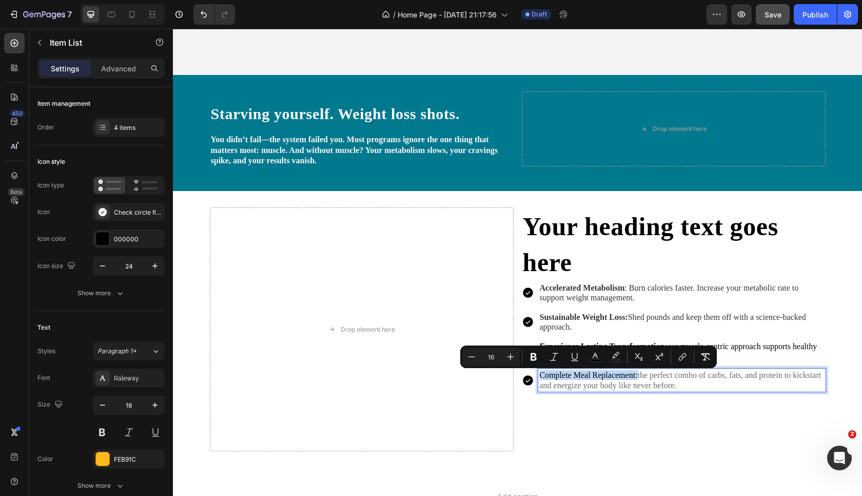
drag, startPoint x: 638, startPoint y: 379, endPoint x: 539, endPoint y: 378, distance: 99.0
click at [538, 378] on div "Complete Meal Replacement: the perfect combo of carbs, fats, and protein to kic…" at bounding box center [681, 379] width 287 height 23
click at [530, 357] on icon "Editor contextual toolbar" at bounding box center [533, 356] width 10 height 10
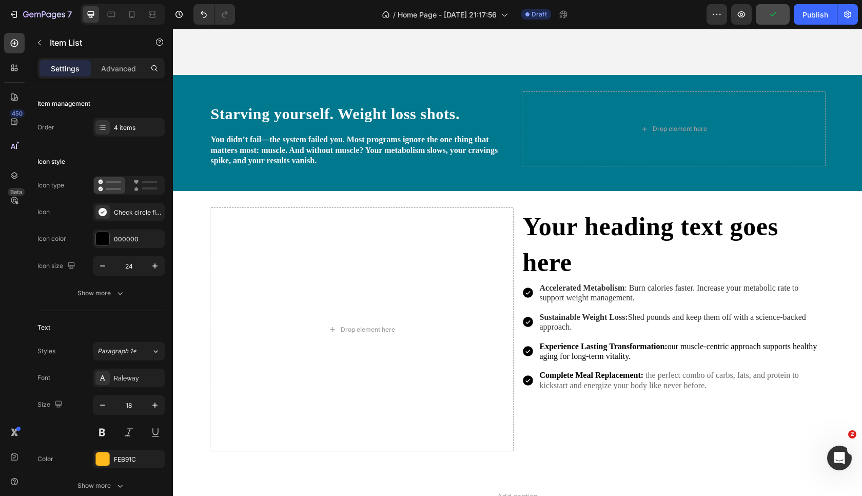
click at [608, 387] on span "the perfect combo of carbs, fats, and protein to kickstart and energize your bo…" at bounding box center [669, 379] width 259 height 18
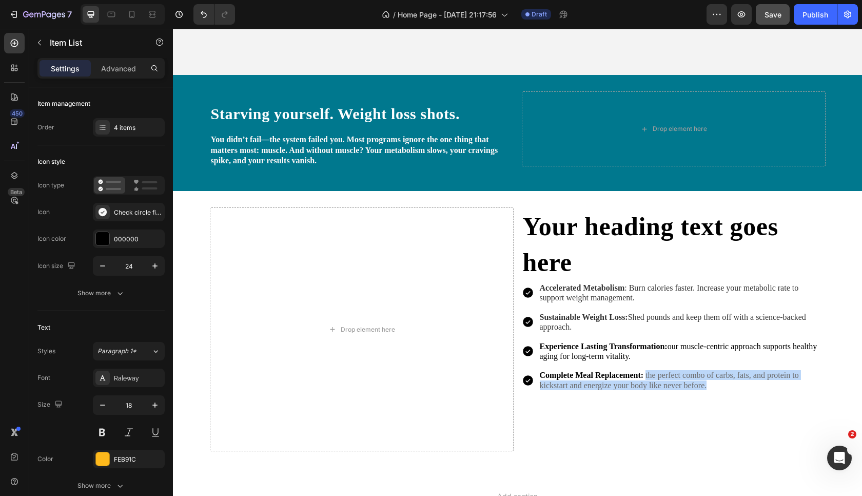
drag, startPoint x: 645, startPoint y: 378, endPoint x: 711, endPoint y: 390, distance: 67.2
click at [712, 390] on p "Complete Meal Replacement: the perfect combo of carbs, fats, and protein to kic…" at bounding box center [682, 380] width 284 height 20
click at [648, 379] on span "the perfect combo of carbs, fats, and protein to kickstart and energize your bo…" at bounding box center [669, 379] width 259 height 18
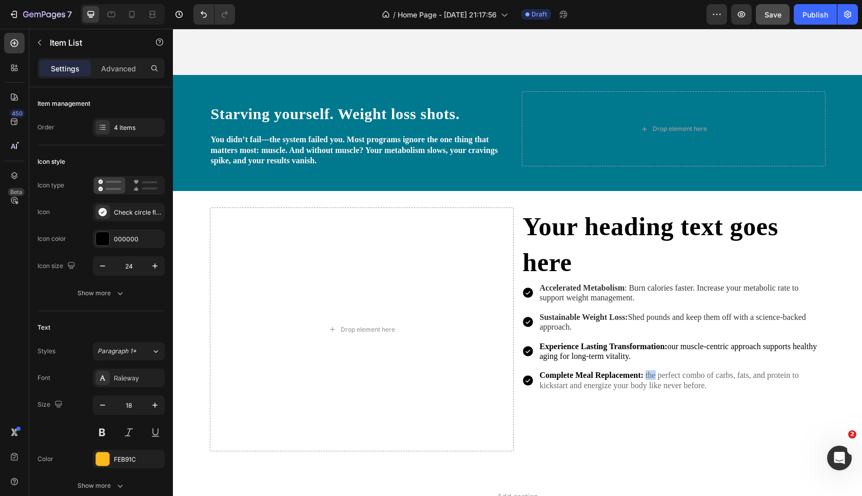
click at [648, 379] on span "the perfect combo of carbs, fats, and protein to kickstart and energize your bo…" at bounding box center [669, 379] width 259 height 18
click at [647, 375] on span "the perfect combo of carbs, fats, and protein to kickstart and energize your bo…" at bounding box center [669, 379] width 259 height 18
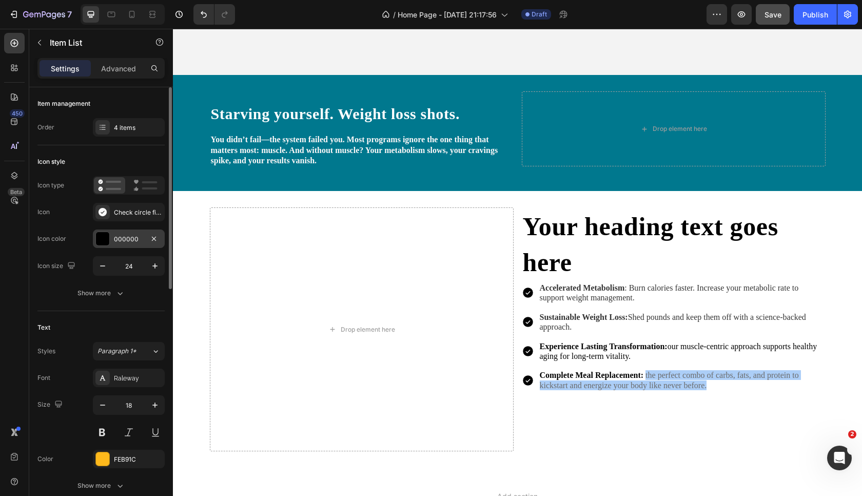
click at [106, 240] on div at bounding box center [102, 238] width 13 height 13
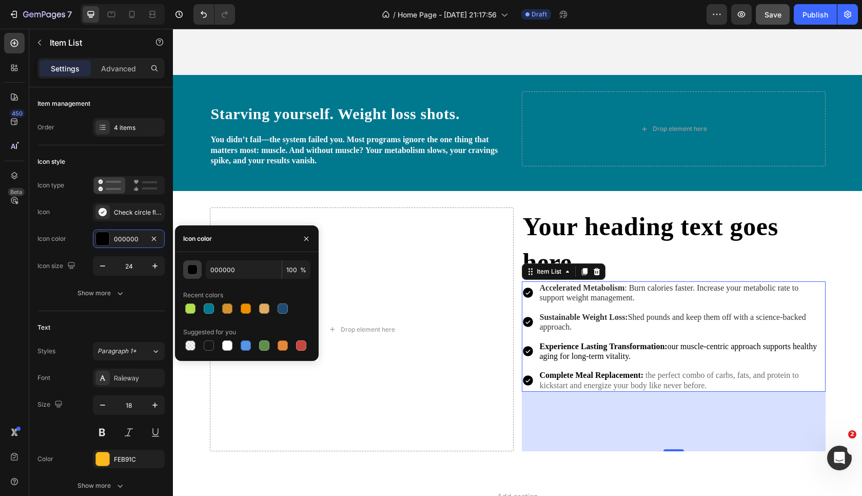
click at [191, 267] on div "button" at bounding box center [193, 270] width 10 height 10
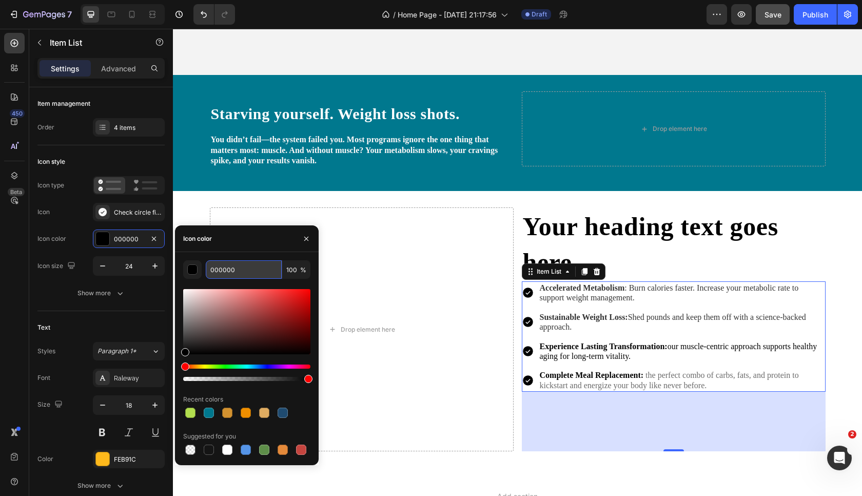
click at [248, 270] on input "000000" at bounding box center [244, 269] width 76 height 18
click at [451, 209] on div "Drop element here" at bounding box center [362, 329] width 304 height 244
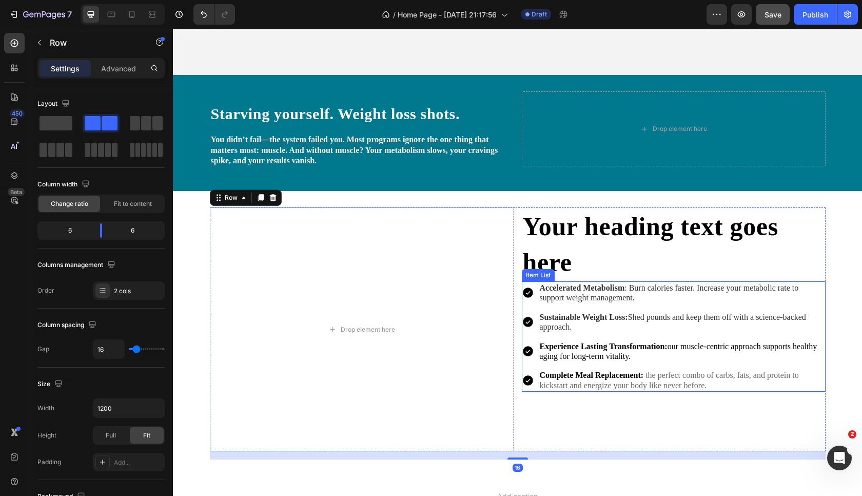
click at [625, 382] on p "Complete Meal Replacement: the perfect combo of carbs, fats, and protein to kic…" at bounding box center [682, 380] width 284 height 20
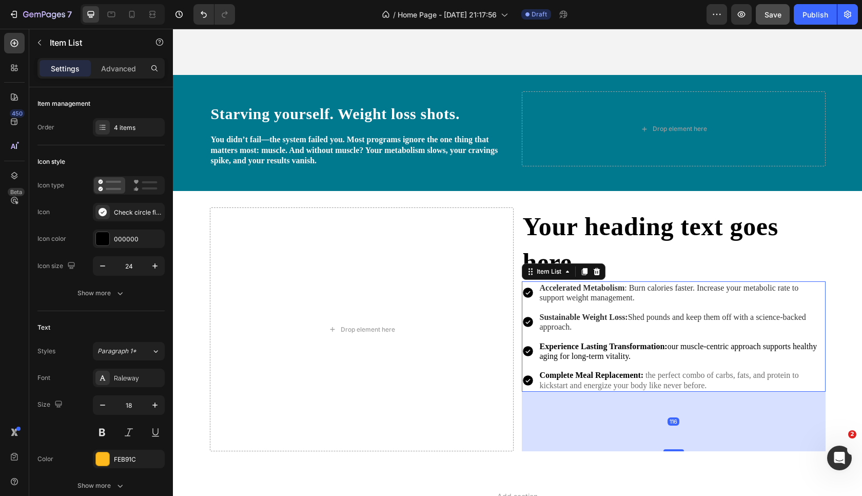
click at [563, 295] on span "Accelerated Metabolism : Burn calories faster. Increase your metabolic rate to …" at bounding box center [669, 292] width 259 height 18
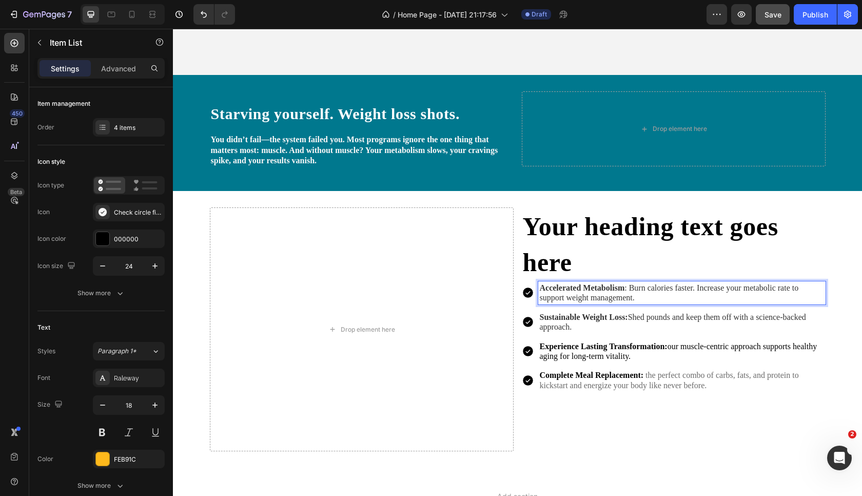
click at [563, 295] on span "Accelerated Metabolism : Burn calories faster. Increase your metabolic rate to …" at bounding box center [669, 292] width 259 height 18
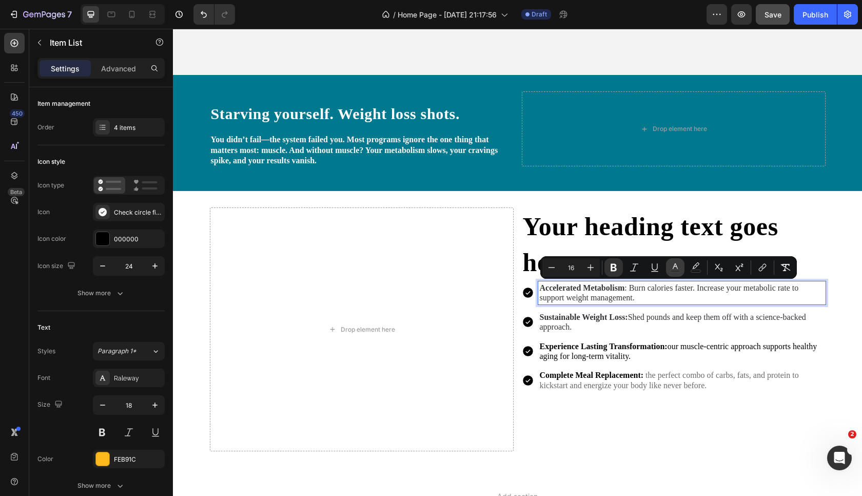
click at [674, 270] on rect "Editor contextual toolbar" at bounding box center [675, 271] width 10 height 3
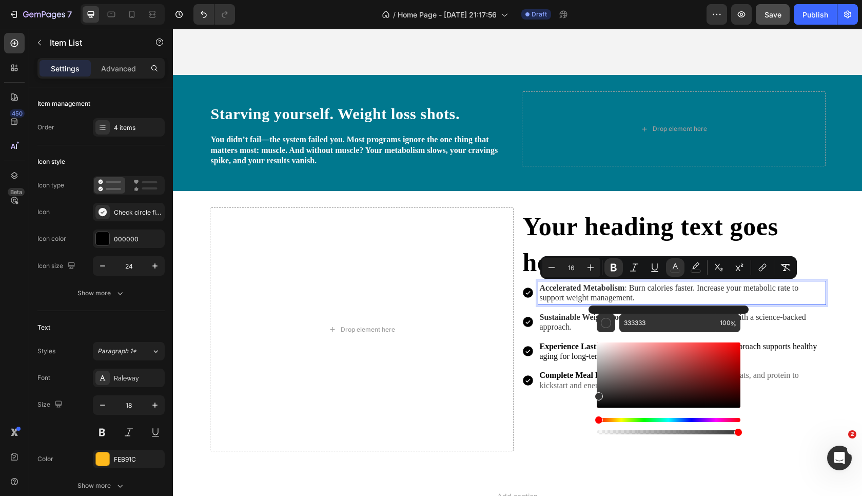
click at [568, 321] on strong "Sustainable Weight Loss:" at bounding box center [584, 316] width 88 height 9
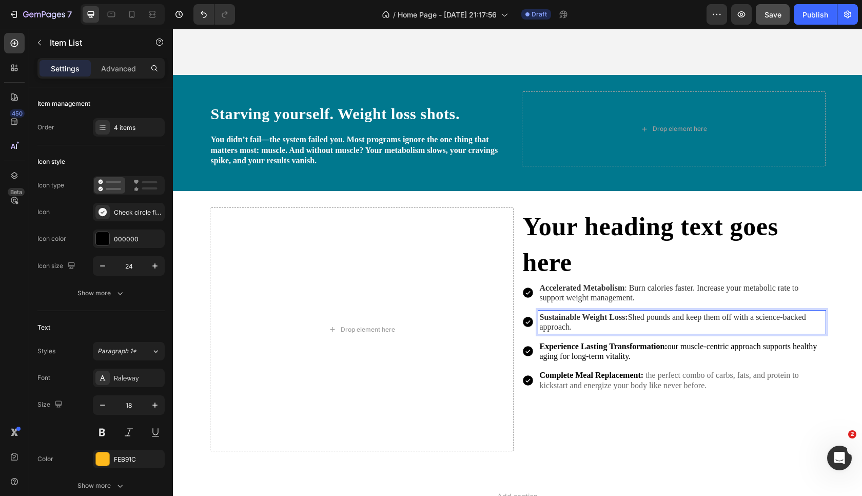
click at [572, 377] on strong "Complete Meal Replacement:" at bounding box center [592, 374] width 104 height 9
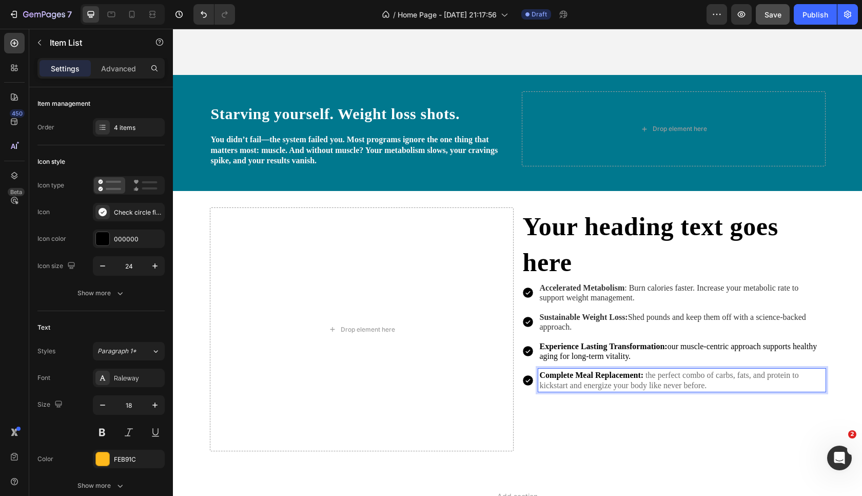
click at [572, 377] on strong "Complete Meal Replacement:" at bounding box center [592, 374] width 104 height 9
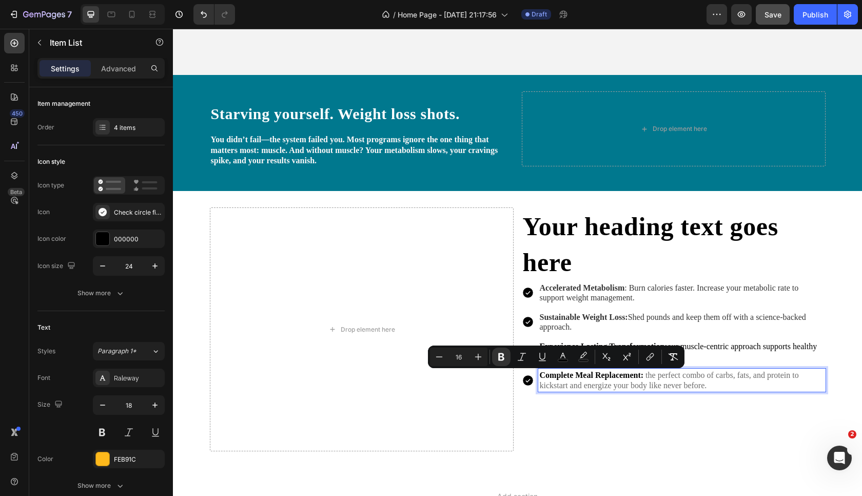
click at [647, 376] on span "the perfect combo of carbs, fats, and protein to kickstart and energize your bo…" at bounding box center [669, 379] width 259 height 18
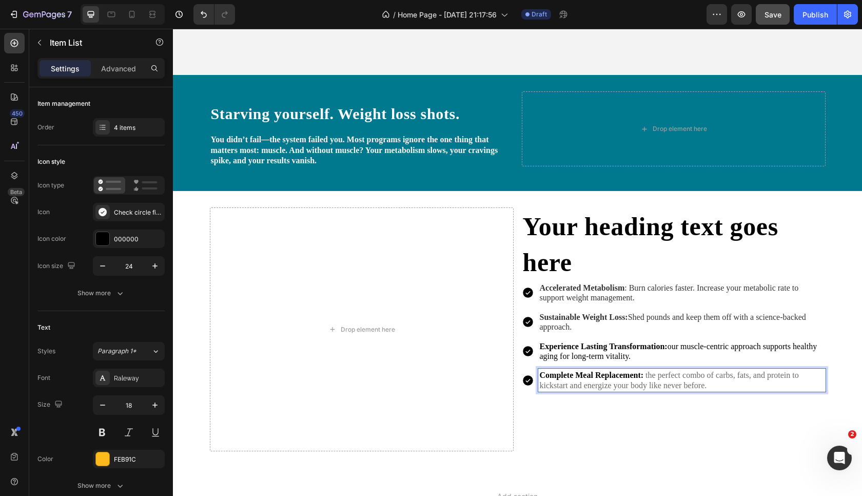
click at [648, 374] on span "the perfect combo of carbs, fats, and protein to kickstart and energize your bo…" at bounding box center [669, 379] width 259 height 18
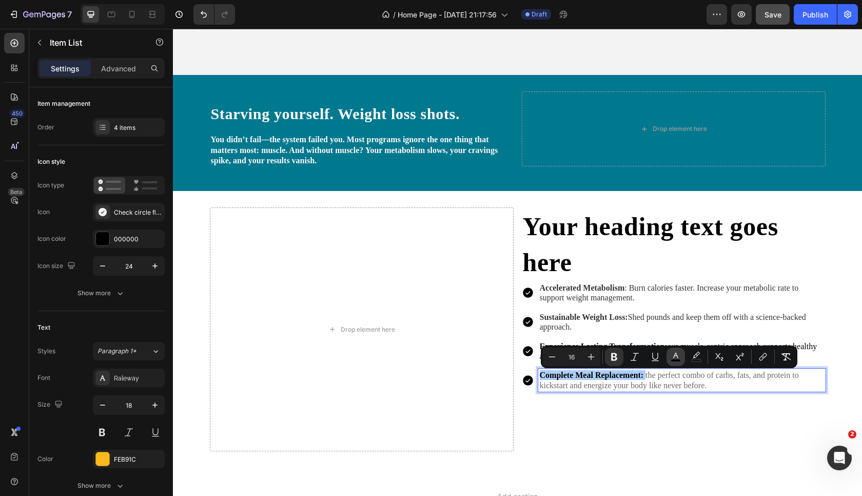
click at [678, 359] on rect "Editor contextual toolbar" at bounding box center [676, 360] width 10 height 3
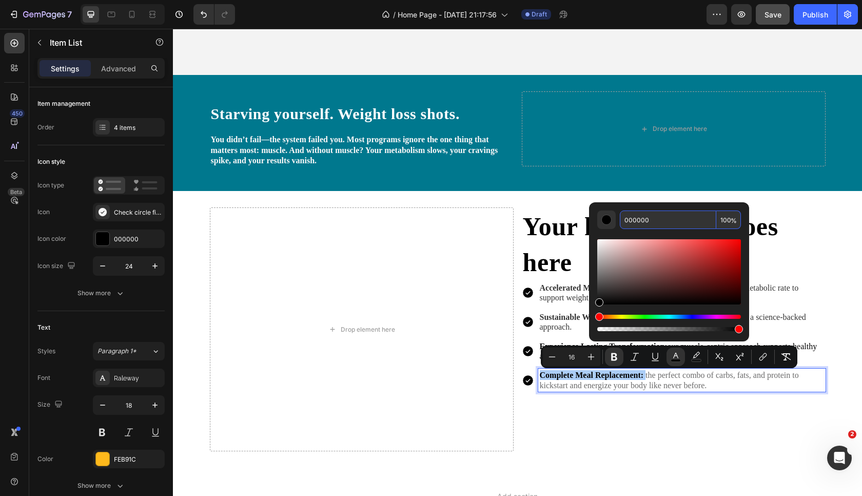
click at [629, 221] on input "000000" at bounding box center [668, 219] width 96 height 18
type input "333333"
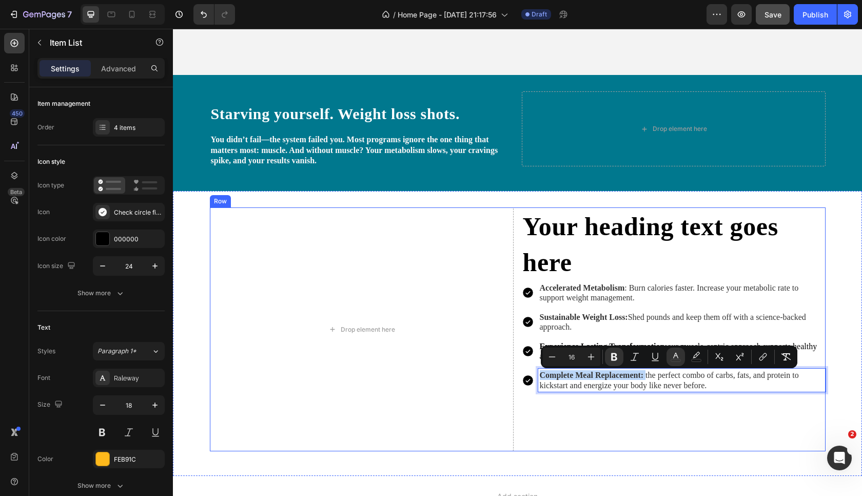
click at [643, 418] on div "Your heading text goes here Heading Accelerated Metabolism : Burn calories fast…" at bounding box center [674, 329] width 304 height 244
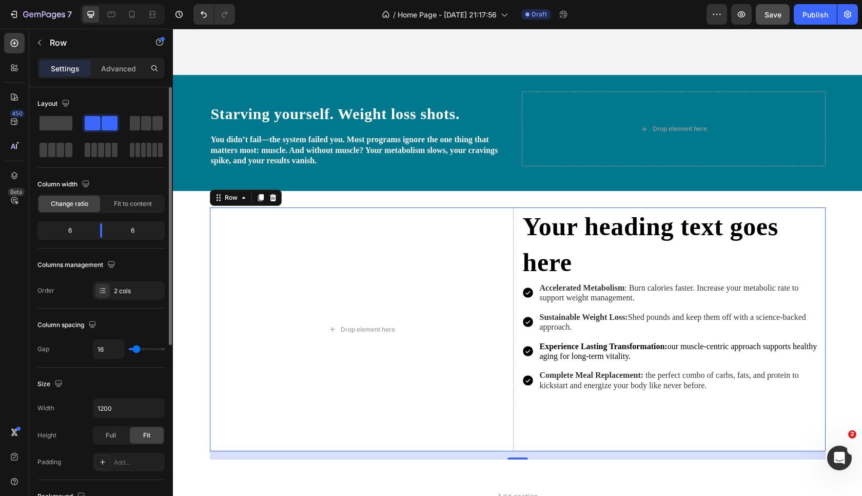
drag, startPoint x: 55, startPoint y: 129, endPoint x: 66, endPoint y: 133, distance: 11.0
click at [66, 135] on div at bounding box center [100, 136] width 127 height 45
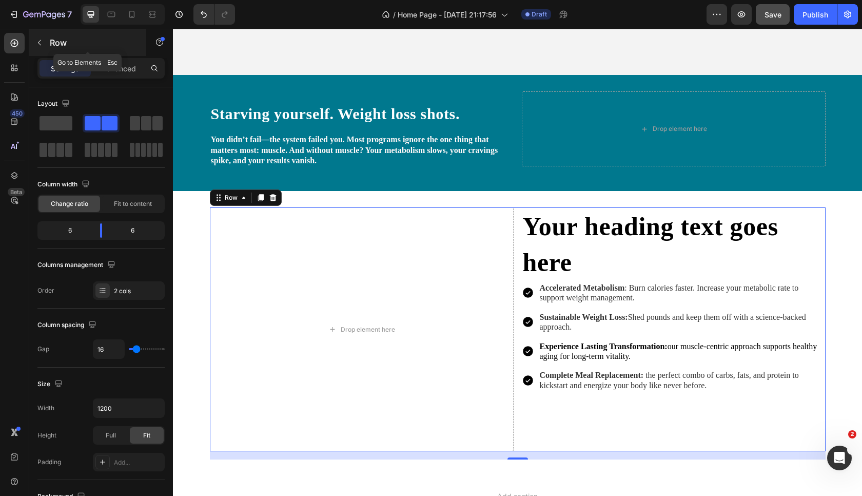
click at [45, 39] on button "button" at bounding box center [39, 42] width 16 height 16
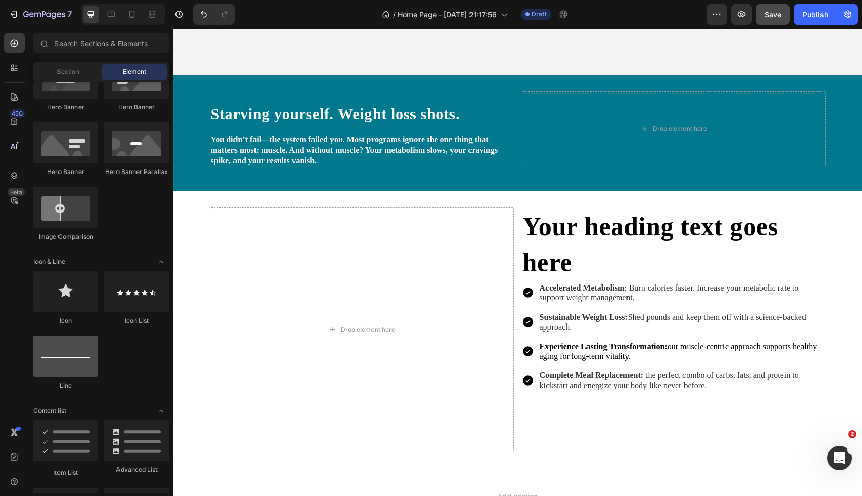
scroll to position [0, 0]
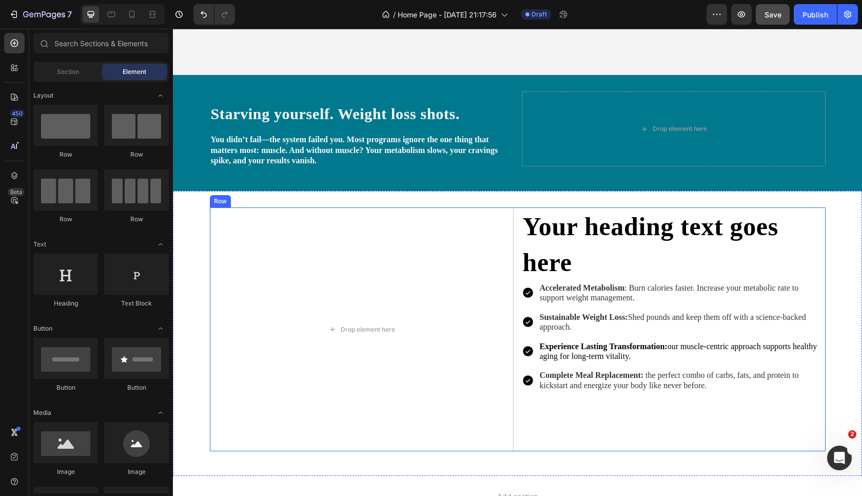
click at [683, 429] on div "Your heading text goes here Heading Accelerated Metabolism : Burn calories fast…" at bounding box center [674, 329] width 304 height 244
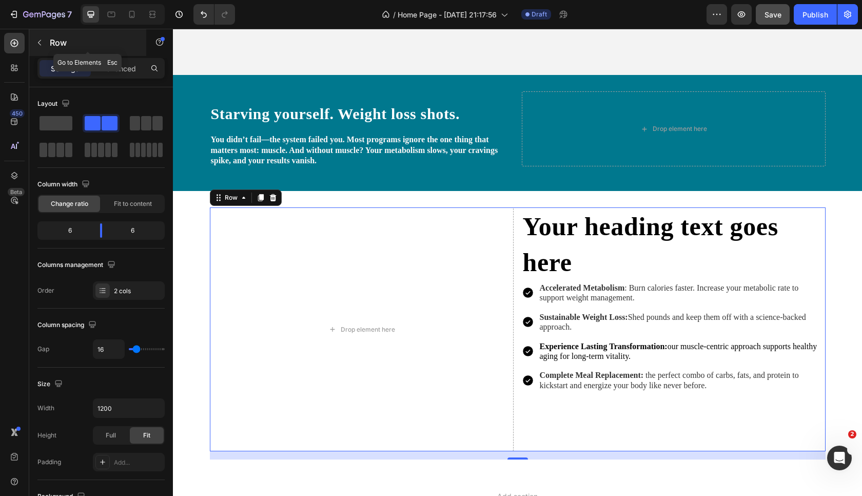
click at [41, 44] on icon "button" at bounding box center [39, 42] width 8 height 8
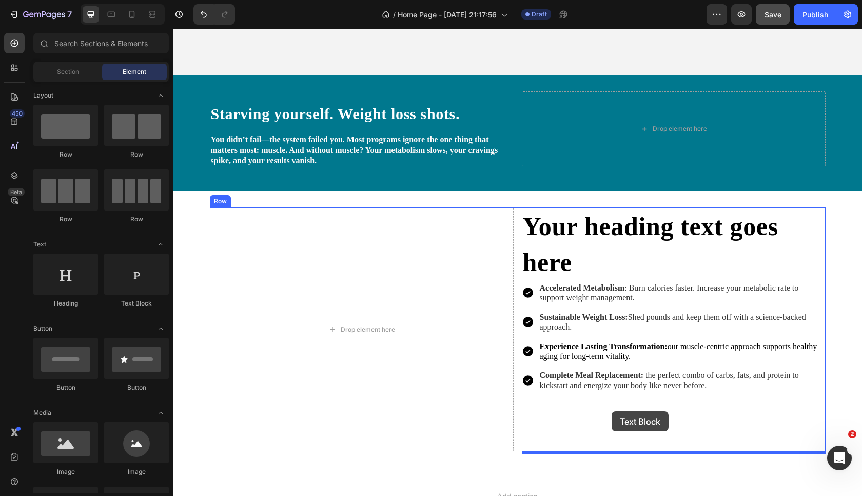
drag, startPoint x: 294, startPoint y: 300, endPoint x: 610, endPoint y: 409, distance: 335.0
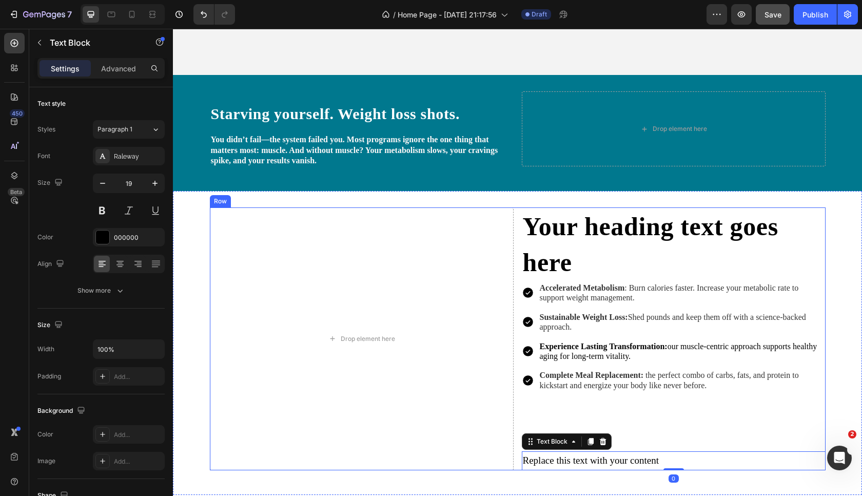
click at [596, 404] on div "Your heading text goes here Heading Accelerated Metabolism : Burn calories fast…" at bounding box center [674, 338] width 304 height 263
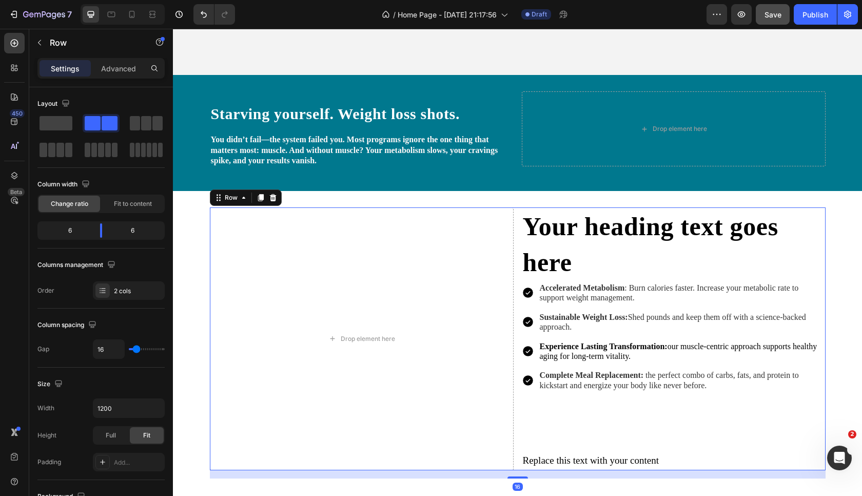
click at [621, 408] on div "Your heading text goes here Heading Accelerated Metabolism : Burn calories fast…" at bounding box center [674, 338] width 304 height 263
click at [619, 389] on span "the perfect combo of carbs, fats, and protein to kickstart and energize your bo…" at bounding box center [669, 379] width 259 height 18
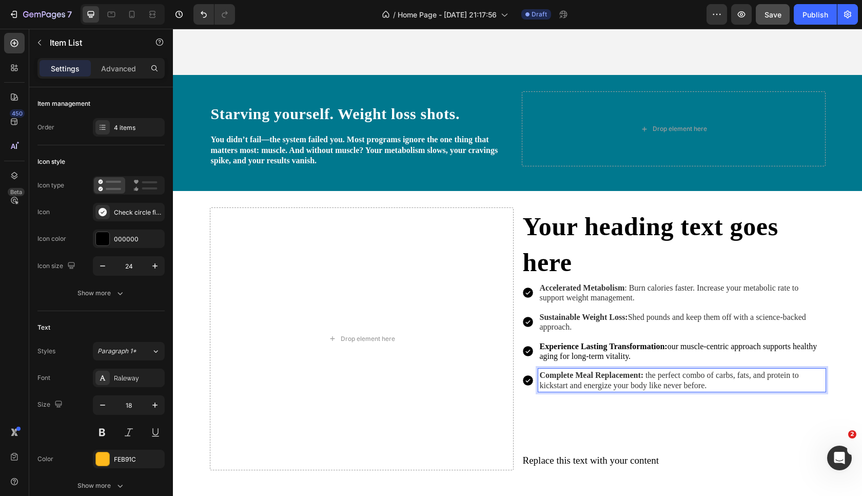
click at [584, 414] on div "Your heading text goes here Heading Accelerated Metabolism : Burn calories fast…" at bounding box center [674, 338] width 304 height 263
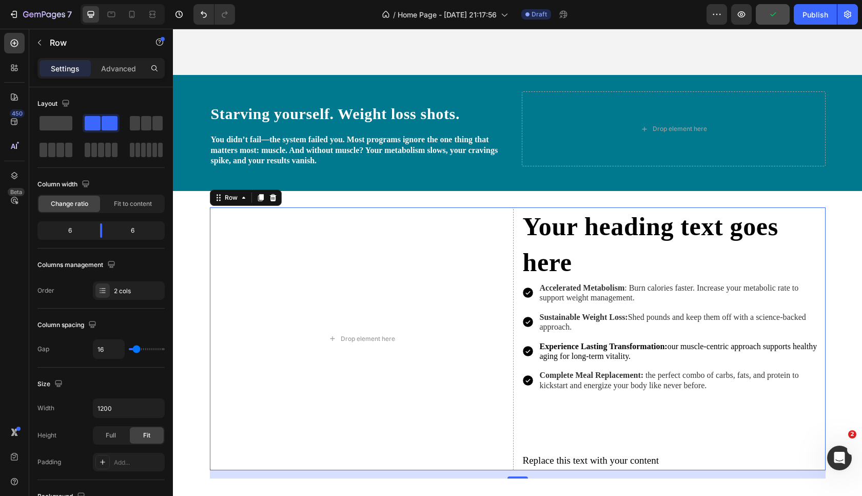
click at [564, 412] on div "Your heading text goes here Heading Accelerated Metabolism : Burn calories fast…" at bounding box center [674, 338] width 304 height 263
click at [570, 386] on span "the perfect combo of carbs, fats, and protein to kickstart and energize your bo…" at bounding box center [669, 379] width 259 height 18
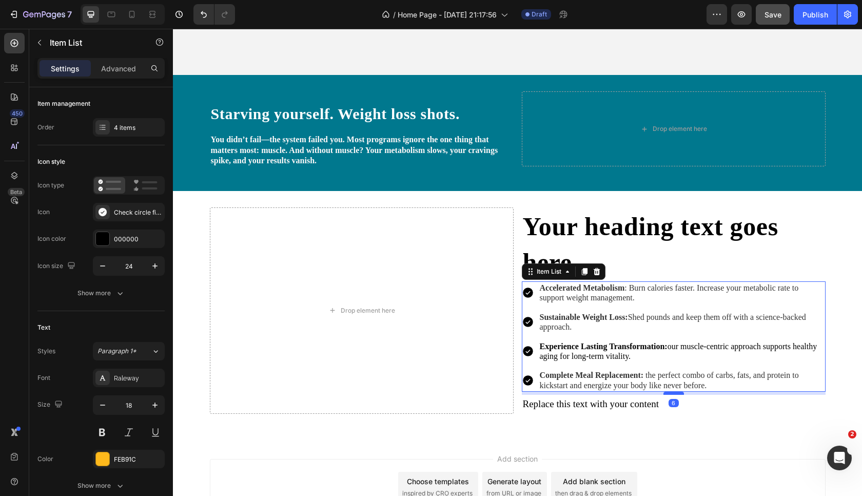
drag, startPoint x: 678, startPoint y: 451, endPoint x: 678, endPoint y: 395, distance: 56.4
click at [678, 394] on div at bounding box center [673, 392] width 21 height 3
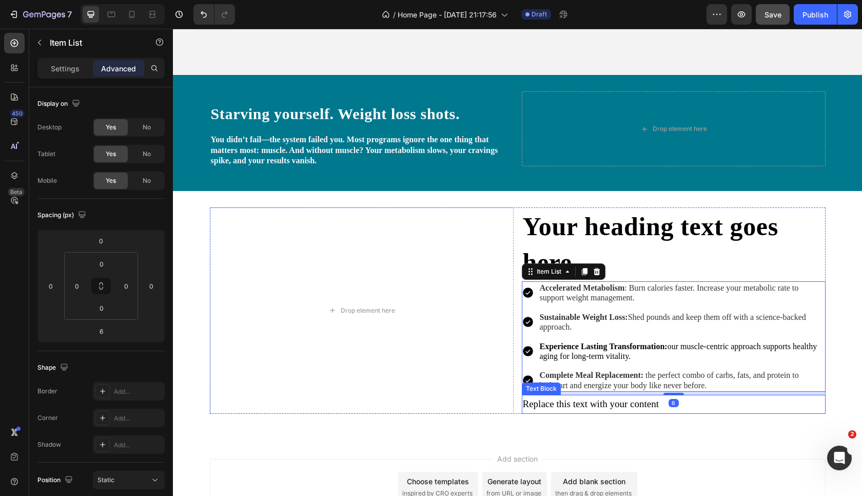
type input "100%"
click at [617, 407] on div "Replace this text with your content" at bounding box center [674, 403] width 304 height 18
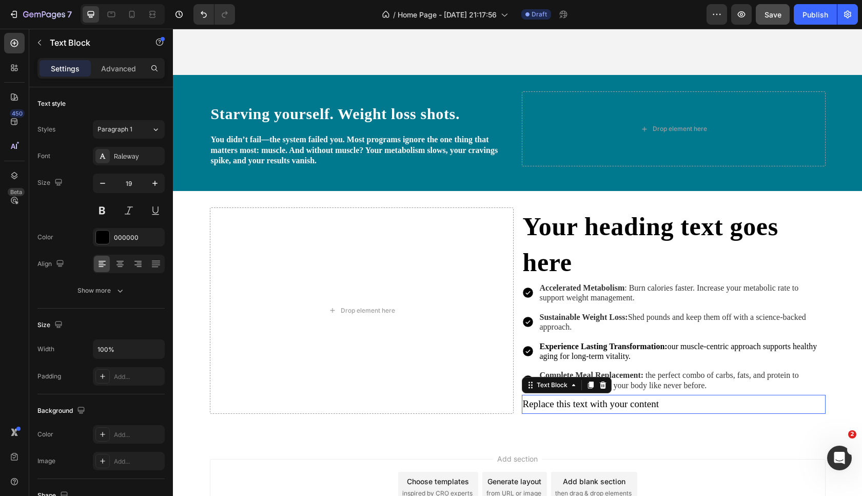
click at [617, 407] on p "Replace this text with your content" at bounding box center [674, 404] width 302 height 16
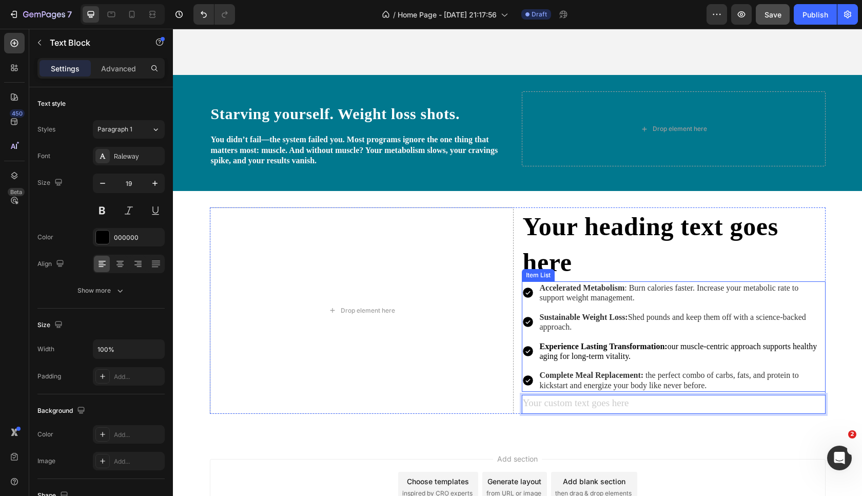
click at [529, 362] on div "Experience Lasting Transformation: our muscle-centric approach supports healthy…" at bounding box center [674, 351] width 304 height 23
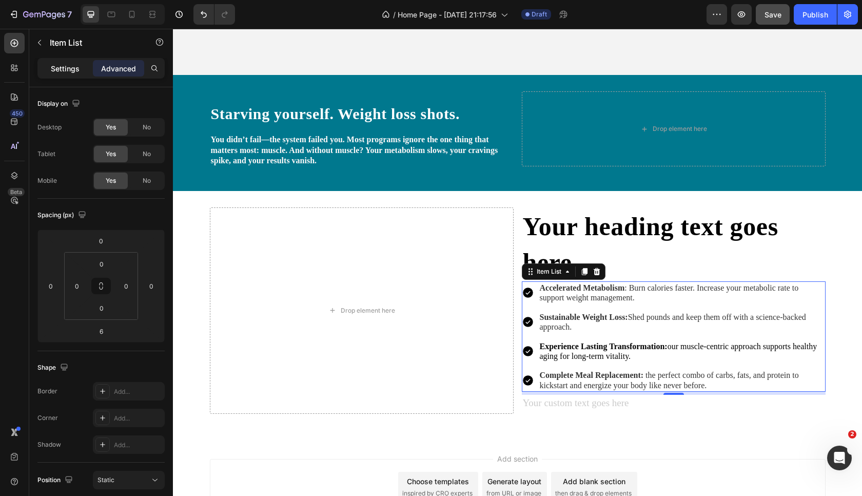
click at [55, 65] on p "Settings" at bounding box center [65, 68] width 29 height 11
type input "8"
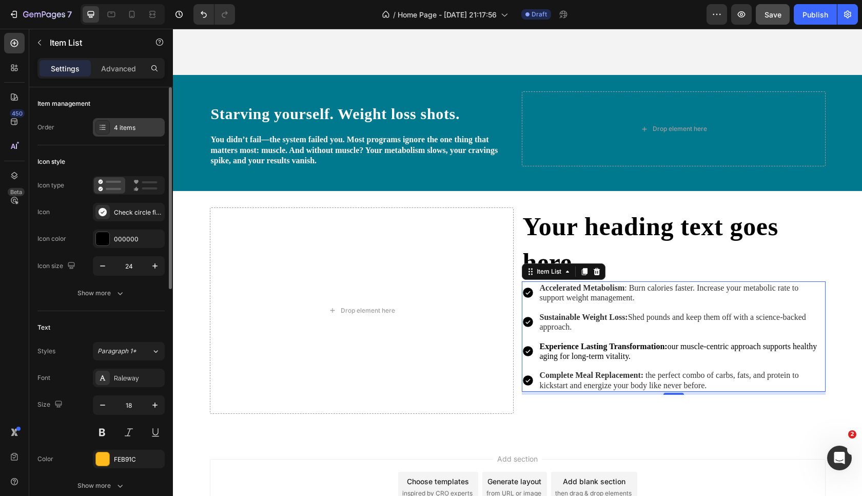
click at [125, 128] on div "4 items" at bounding box center [138, 127] width 48 height 9
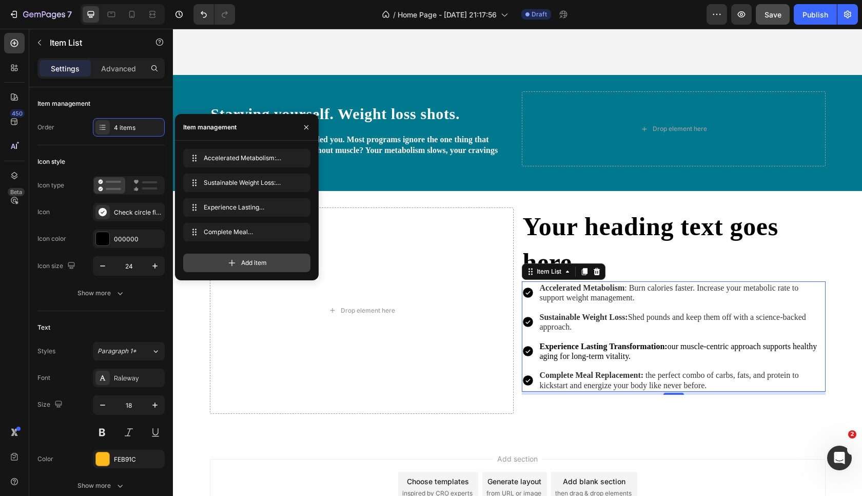
click at [253, 261] on span "Add item" at bounding box center [254, 262] width 26 height 9
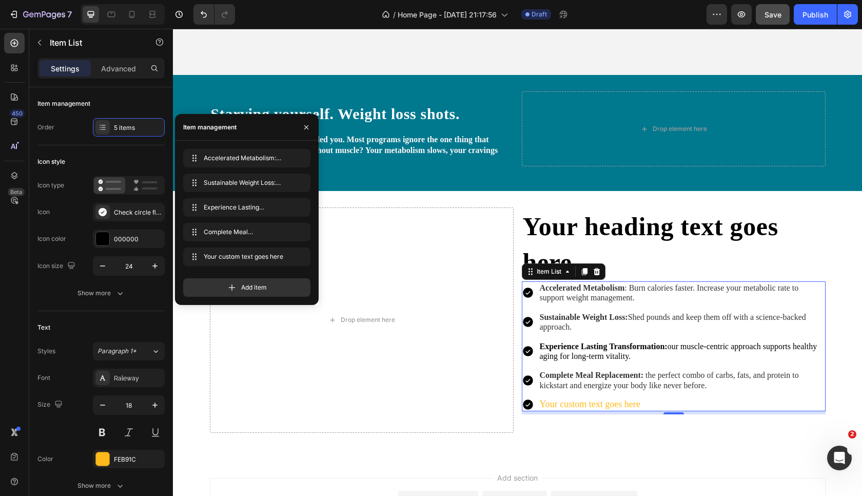
click at [599, 406] on div "Your custom text goes here" at bounding box center [681, 404] width 287 height 13
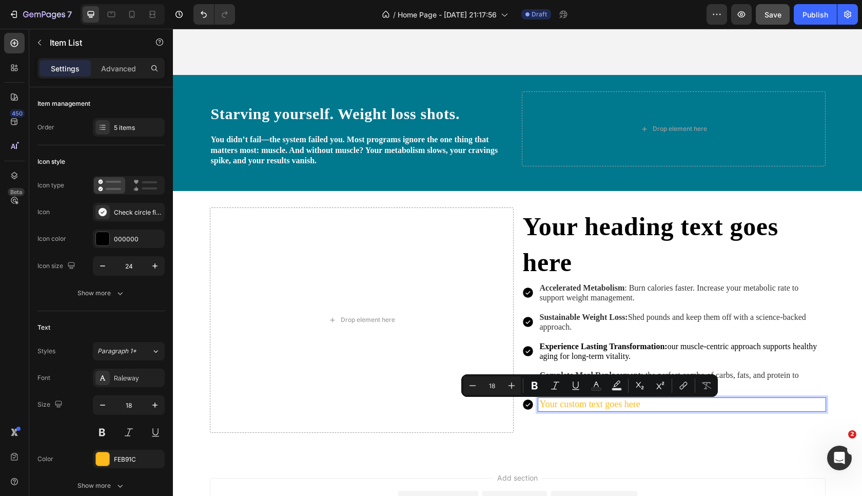
type input "12"
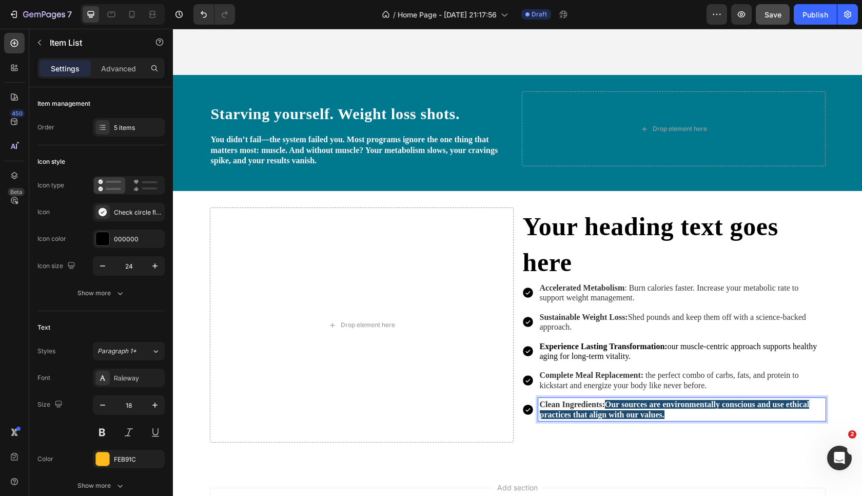
click at [599, 406] on strong "Clean Ingredients:" at bounding box center [572, 404] width 65 height 9
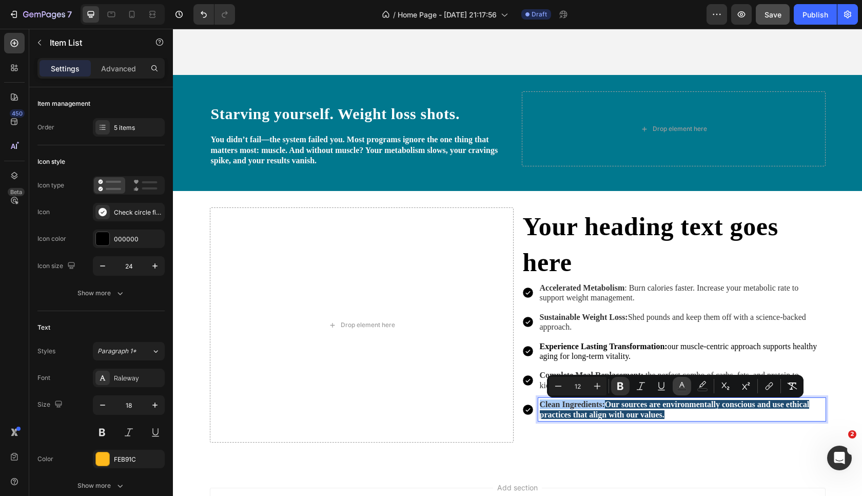
click at [679, 390] on rect "Editor contextual toolbar" at bounding box center [682, 389] width 10 height 3
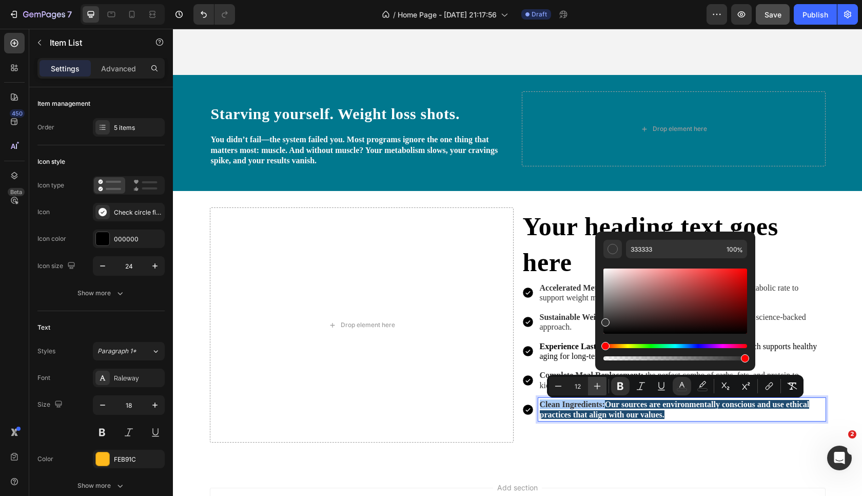
click at [595, 382] on icon "Editor contextual toolbar" at bounding box center [597, 386] width 10 height 10
type input "16"
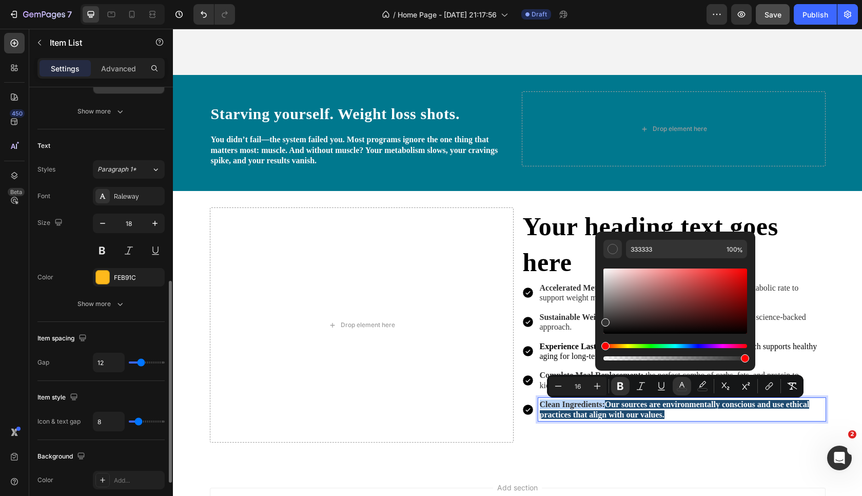
scroll to position [295, 0]
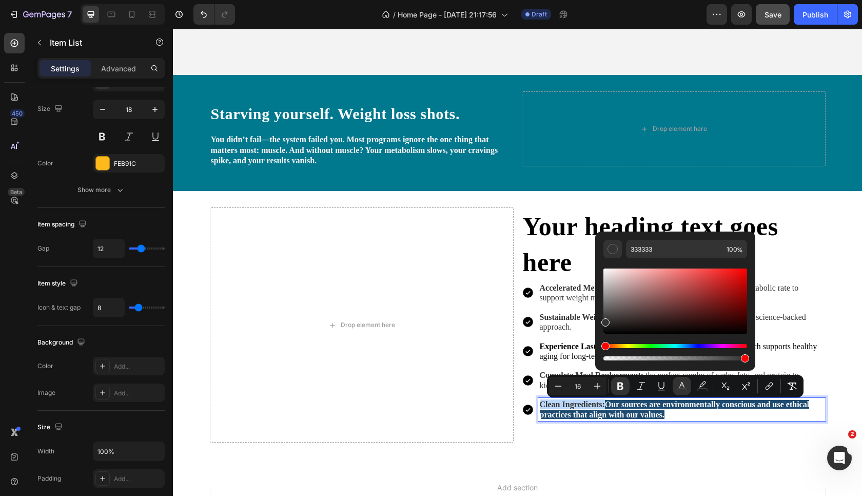
click at [653, 410] on p "Clean Ingredients: Our sources are environmentally conscious and use ethical pr…" at bounding box center [682, 409] width 284 height 20
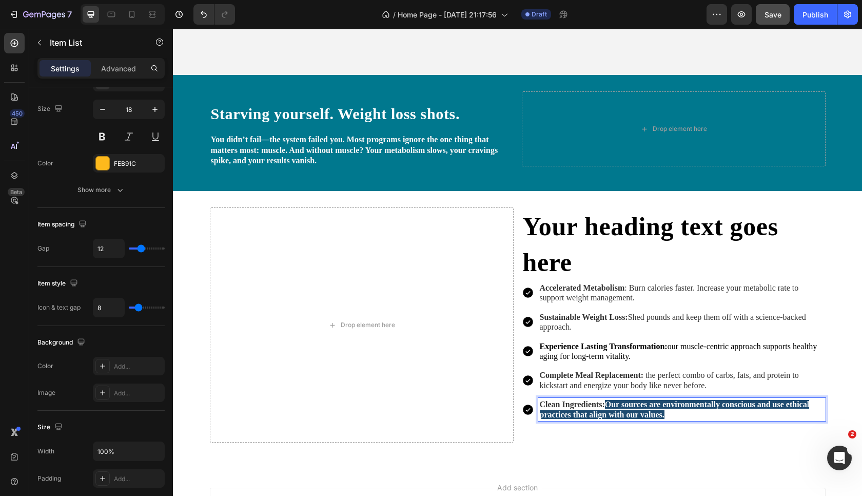
click at [647, 406] on strong "Our sources are environmentally conscious and use ethical practices that align …" at bounding box center [675, 409] width 270 height 18
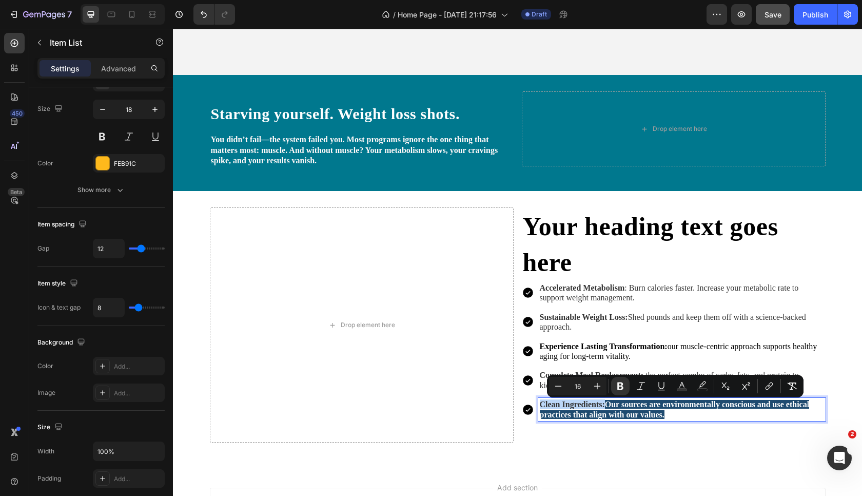
click at [647, 406] on strong "Our sources are environmentally conscious and use ethical practices that align …" at bounding box center [675, 409] width 270 height 18
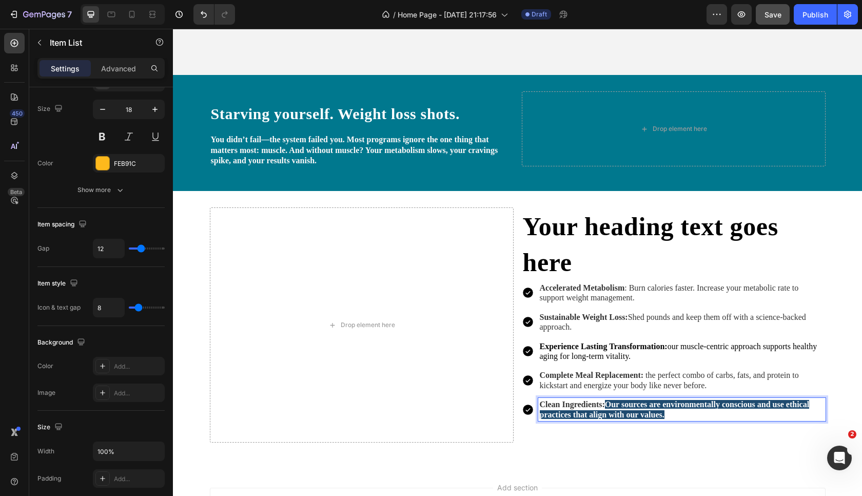
click at [632, 405] on strong "Our sources are environmentally conscious and use ethical practices that align …" at bounding box center [675, 409] width 270 height 18
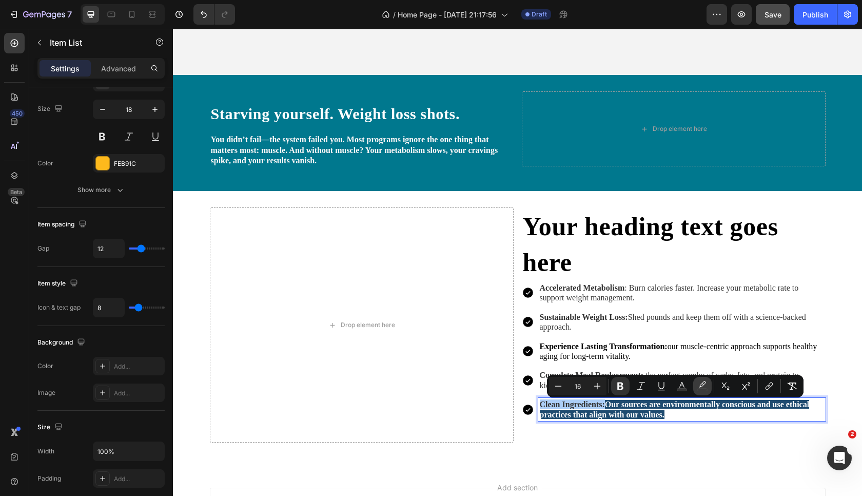
click at [703, 387] on icon "Editor contextual toolbar" at bounding box center [702, 386] width 10 height 10
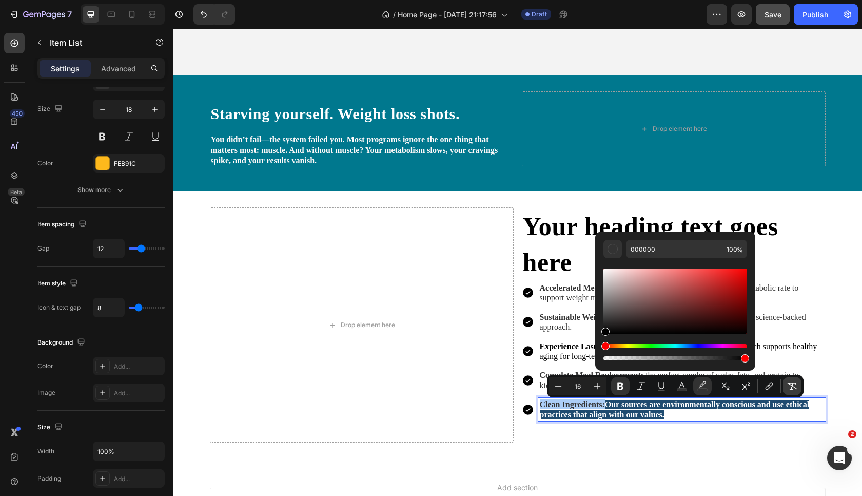
click at [790, 388] on icon "Editor contextual toolbar" at bounding box center [792, 386] width 10 height 10
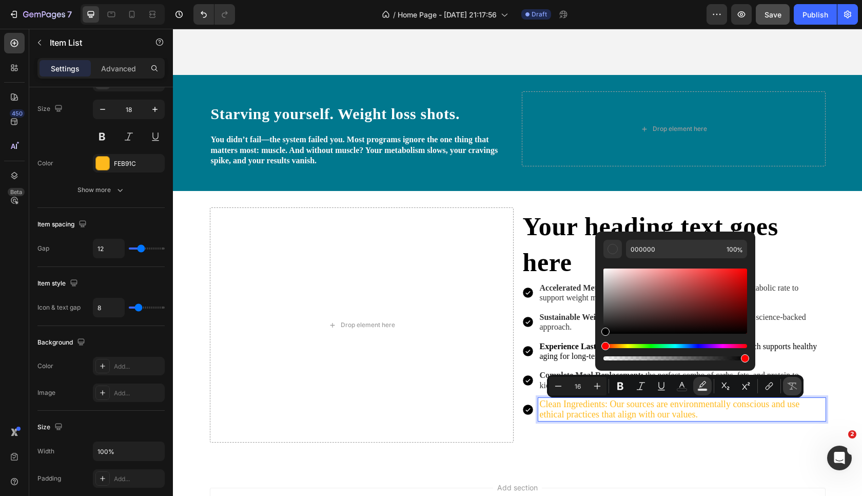
type input "18"
click at [790, 388] on icon "Editor contextual toolbar" at bounding box center [792, 386] width 10 height 10
click at [629, 414] on p "Clean Ingredients: Our sources are environmentally conscious and use ethical pr…" at bounding box center [682, 409] width 284 height 20
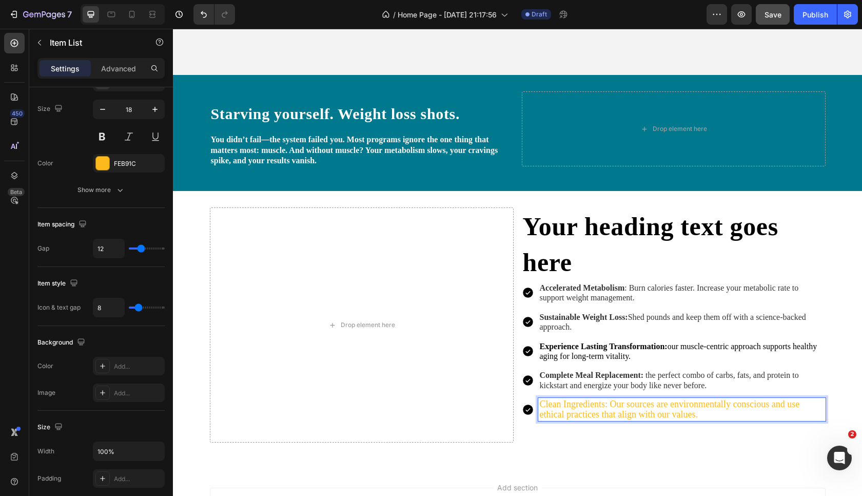
click at [630, 403] on p "Clean Ingredients: Our sources are environmentally conscious and use ethical pr…" at bounding box center [682, 409] width 284 height 20
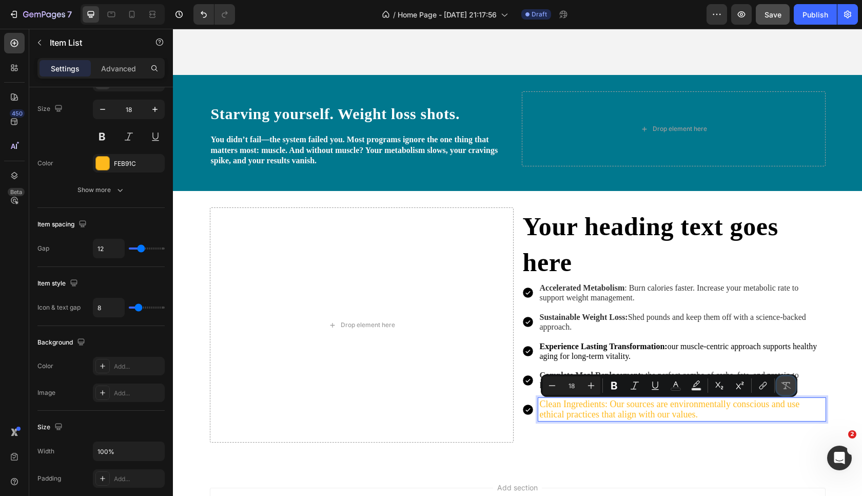
click at [783, 384] on icon "Editor contextual toolbar" at bounding box center [786, 385] width 10 height 10
click at [611, 387] on icon "Editor contextual toolbar" at bounding box center [614, 386] width 6 height 8
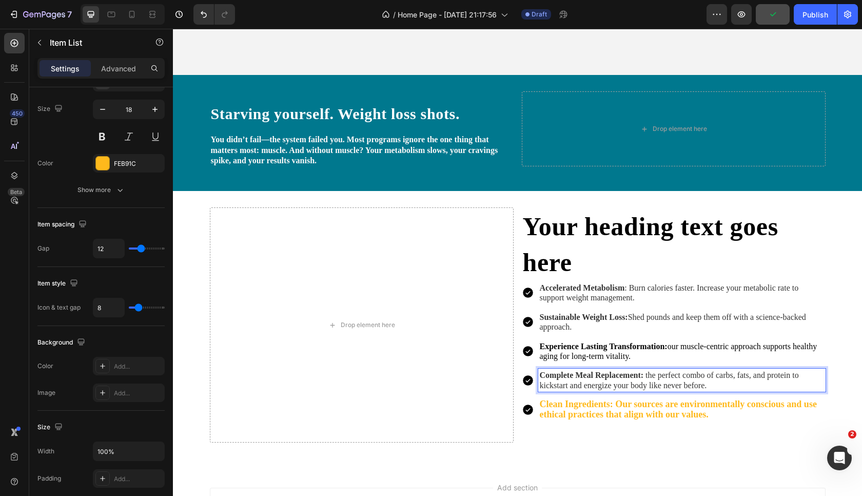
click at [626, 418] on strong "Clean Ingredients: Our sources are environmentally conscious and use ethical pr…" at bounding box center [678, 409] width 277 height 20
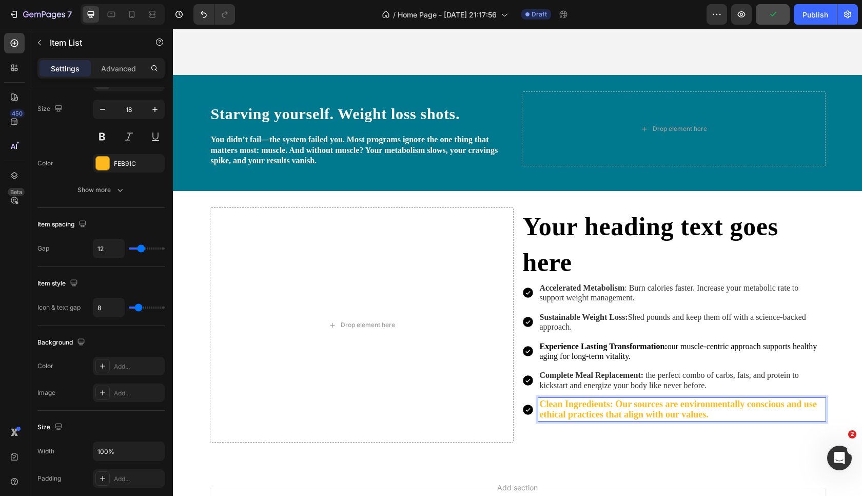
click at [623, 415] on strong "Clean Ingredients: Our sources are environmentally conscious and use ethical pr…" at bounding box center [678, 409] width 277 height 20
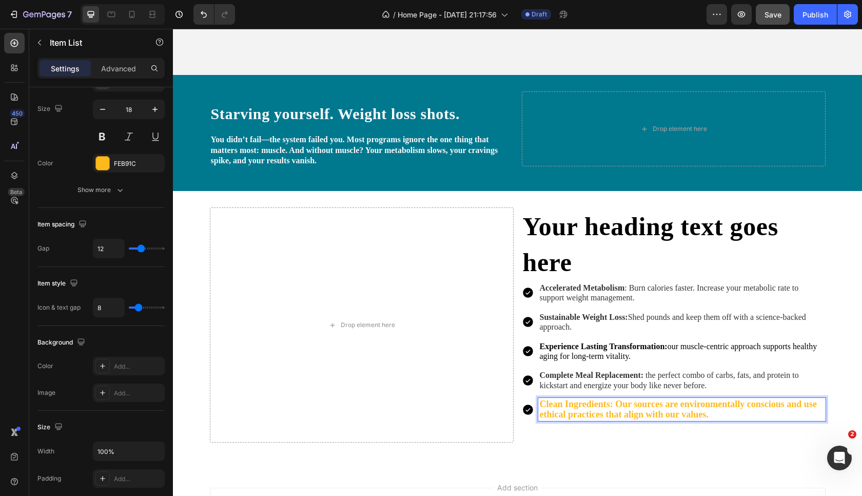
click at [623, 415] on strong "Clean Ingredients: Our sources are environmentally conscious and use ethical pr…" at bounding box center [678, 409] width 277 height 20
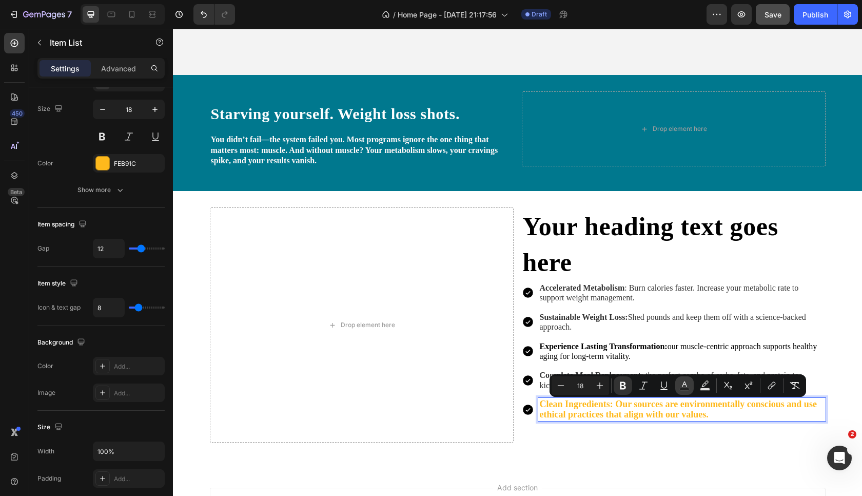
click at [684, 391] on button "Text Color" at bounding box center [684, 385] width 18 height 18
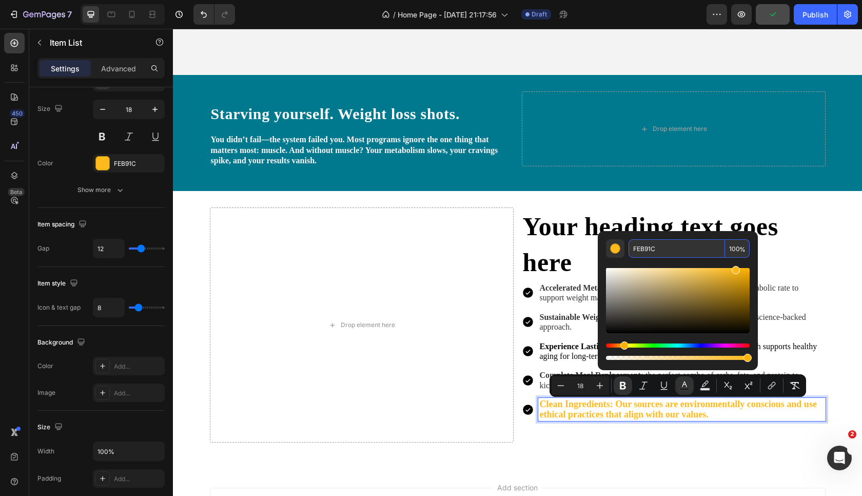
click at [668, 253] on input "FEB91C" at bounding box center [676, 248] width 96 height 18
type input "333333"
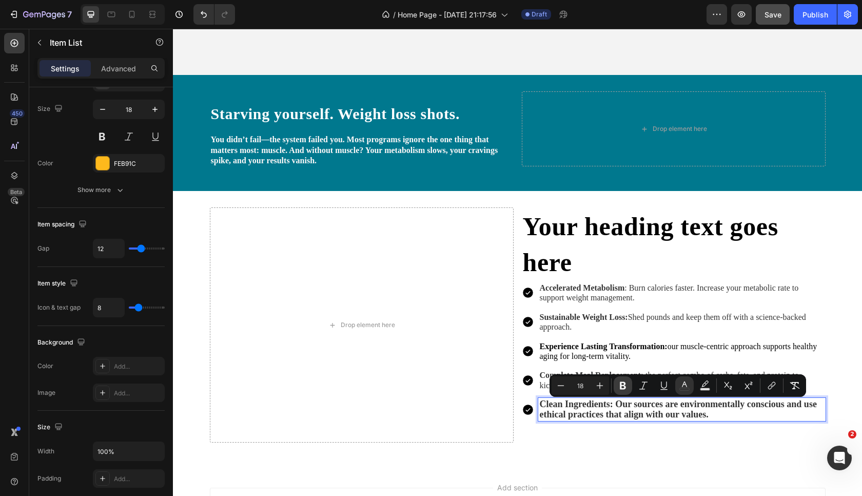
click at [623, 382] on icon "Editor contextual toolbar" at bounding box center [623, 386] width 6 height 8
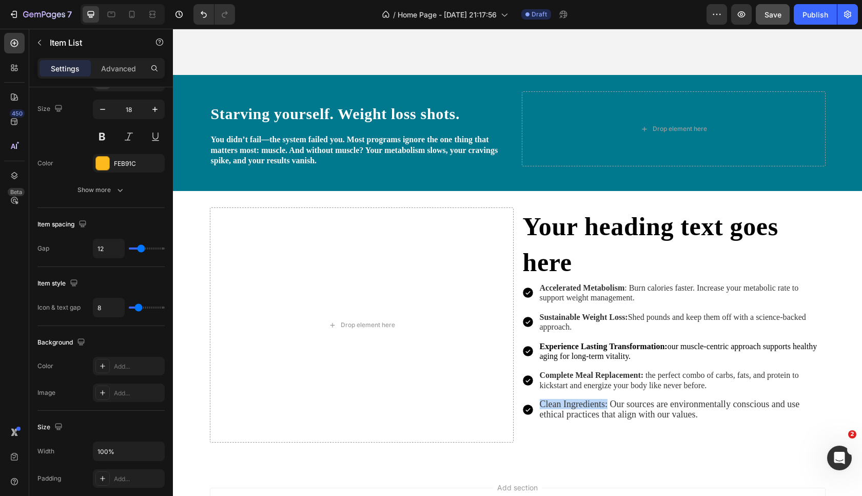
click at [557, 403] on span "Clean Ingredients: Our sources are environmentally conscious and use ethical pr…" at bounding box center [670, 409] width 260 height 20
click at [547, 406] on span "Clean Ingredients: Our sources are environmentally conscious and use ethical pr…" at bounding box center [670, 409] width 260 height 20
click at [605, 404] on span "Clean Ingredients: Our sources are environmentally conscious and use ethical pr…" at bounding box center [670, 409] width 260 height 20
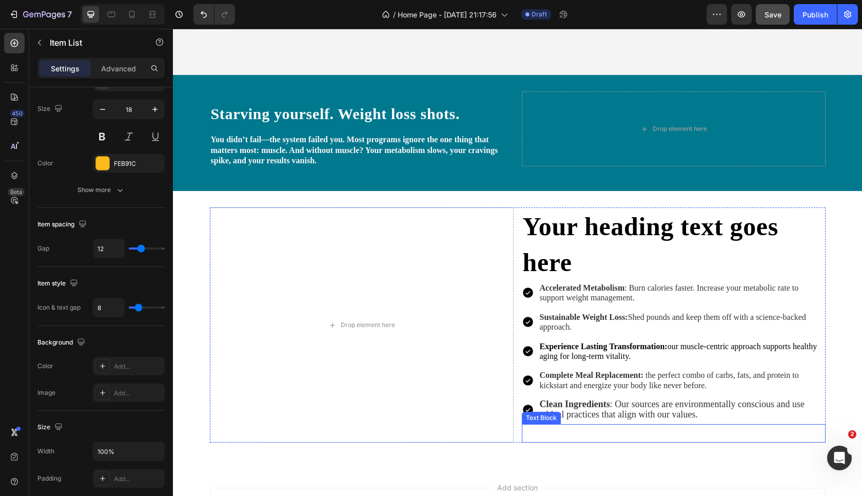
click at [621, 437] on p "Rich Text Editor. Editing area: main" at bounding box center [674, 433] width 302 height 16
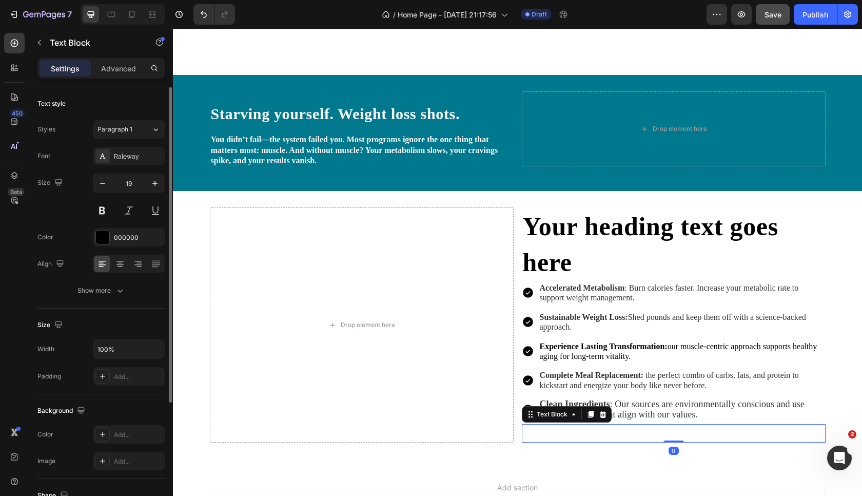
scroll to position [472, 0]
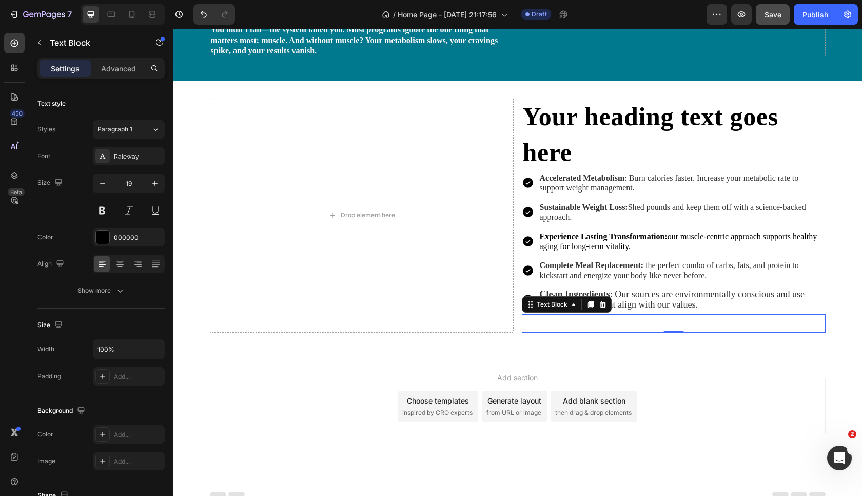
click at [657, 326] on div "Rich Text Editor. Editing area: main" at bounding box center [674, 323] width 304 height 18
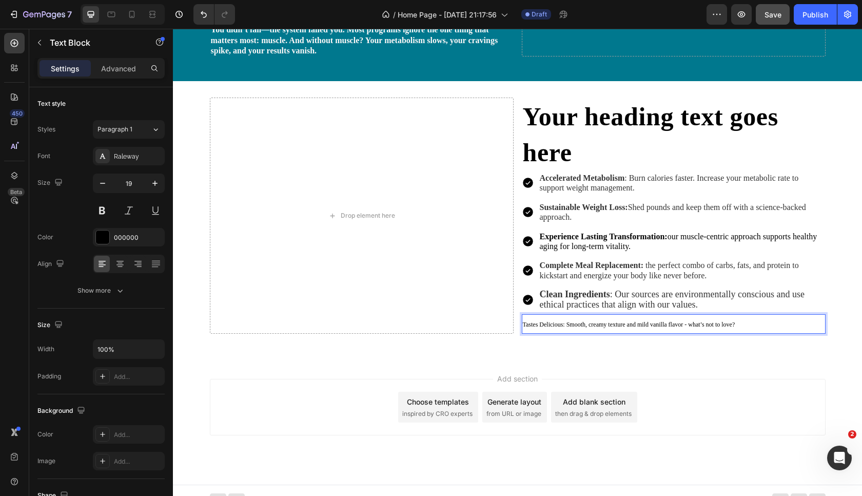
click at [657, 326] on span "Tastes Delicious: Smooth, creamy texture and mild vanilla flavor - what’s not t…" at bounding box center [629, 324] width 212 height 7
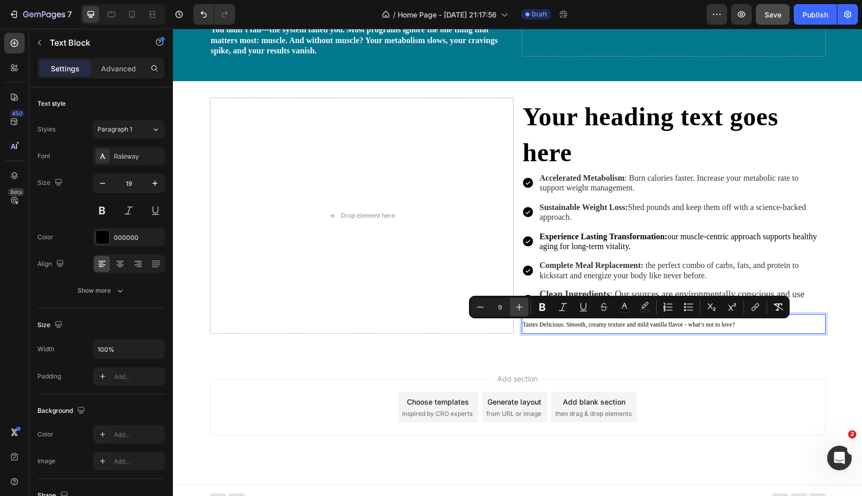
click at [518, 306] on icon "Editor contextual toolbar" at bounding box center [519, 307] width 10 height 10
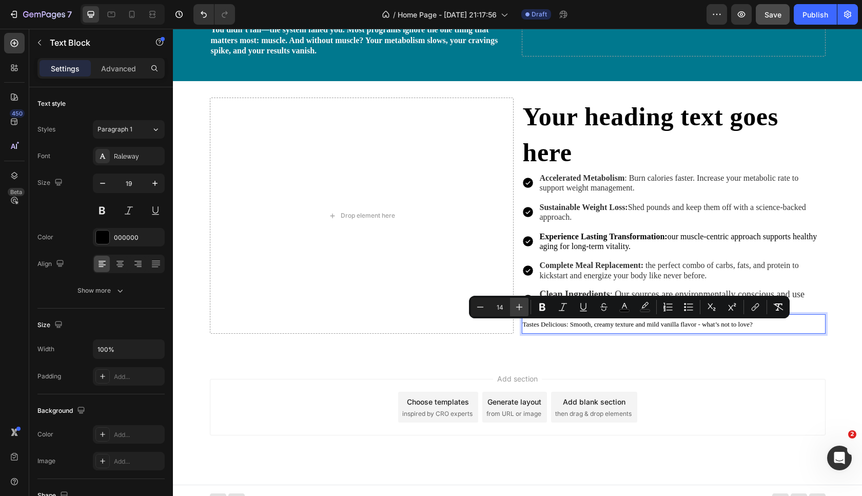
click at [518, 306] on icon "Editor contextual toolbar" at bounding box center [519, 307] width 10 height 10
type input "16"
click at [626, 311] on rect "Editor contextual toolbar" at bounding box center [625, 310] width 10 height 3
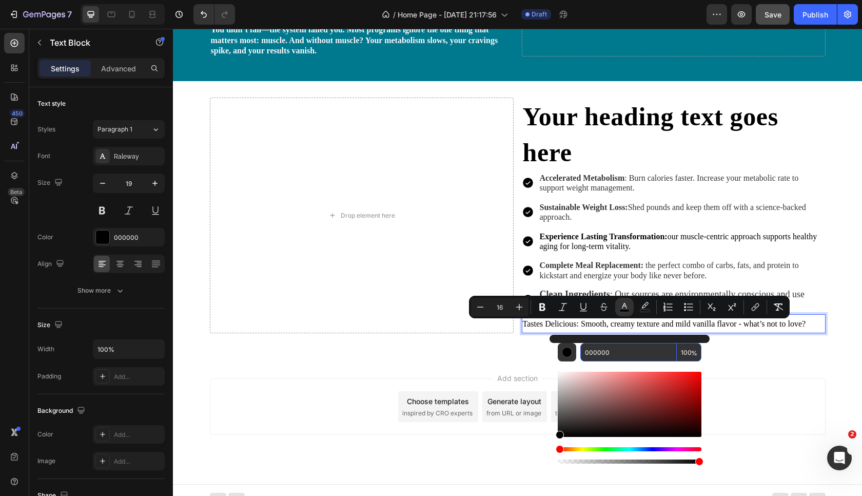
click at [619, 354] on input "000000" at bounding box center [628, 352] width 96 height 18
type input "333333"
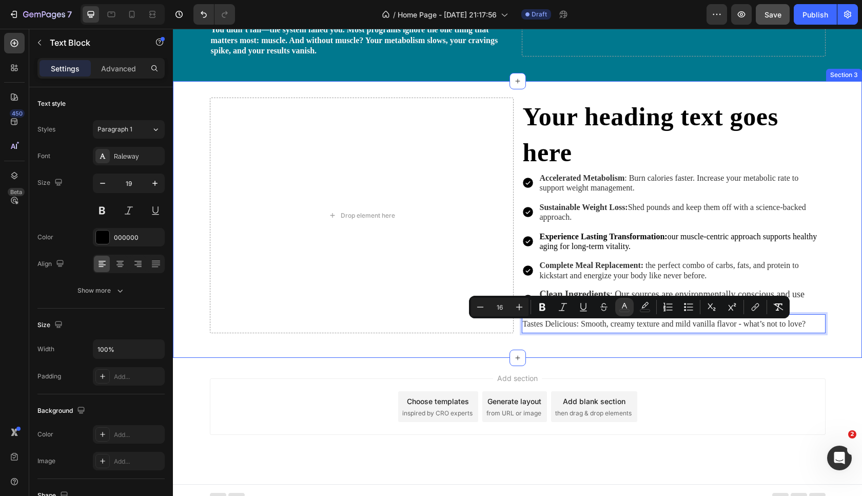
click at [665, 351] on div "Drop element here Your heading text goes here Heading Accelerated Metabolism : …" at bounding box center [517, 219] width 689 height 277
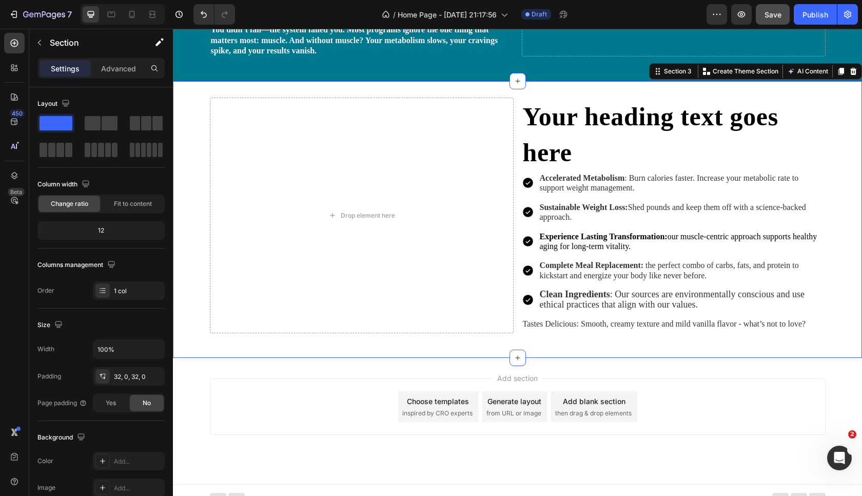
click at [728, 406] on div "Add section Choose templates inspired by CRO experts Generate layout from URL o…" at bounding box center [518, 406] width 616 height 56
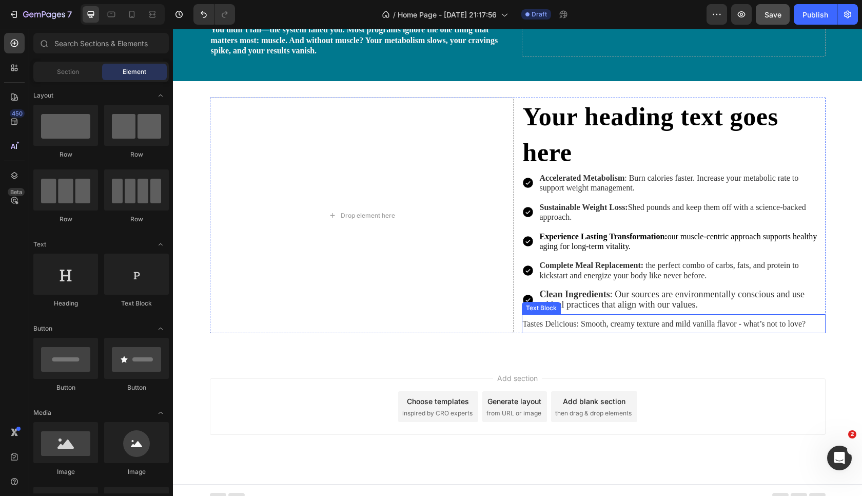
click at [596, 328] on span "Tastes Delicious: Smooth, creamy texture and mild vanilla flavor - what’s not t…" at bounding box center [664, 323] width 283 height 9
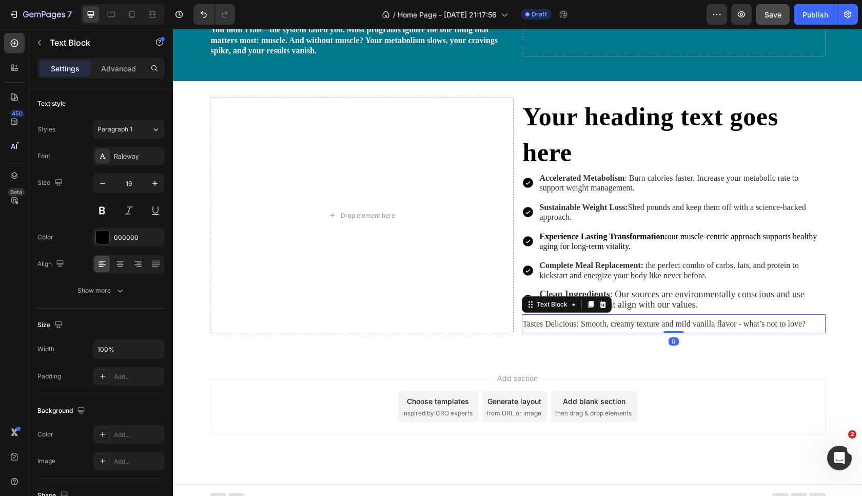
click at [673, 325] on span "Tastes Delicious: Smooth, creamy texture and mild vanilla flavor - what’s not t…" at bounding box center [664, 323] width 283 height 9
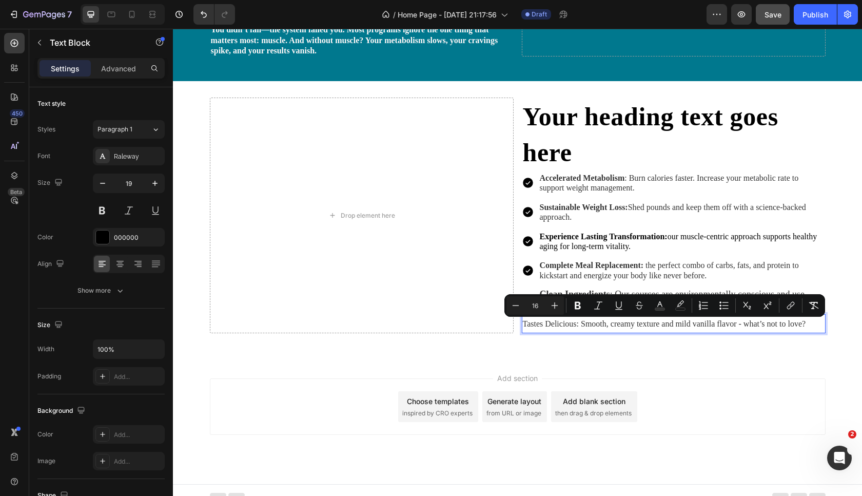
click at [673, 325] on span "Tastes Delicious: Smooth, creamy texture and mild vanilla flavor - what’s not t…" at bounding box center [664, 323] width 283 height 9
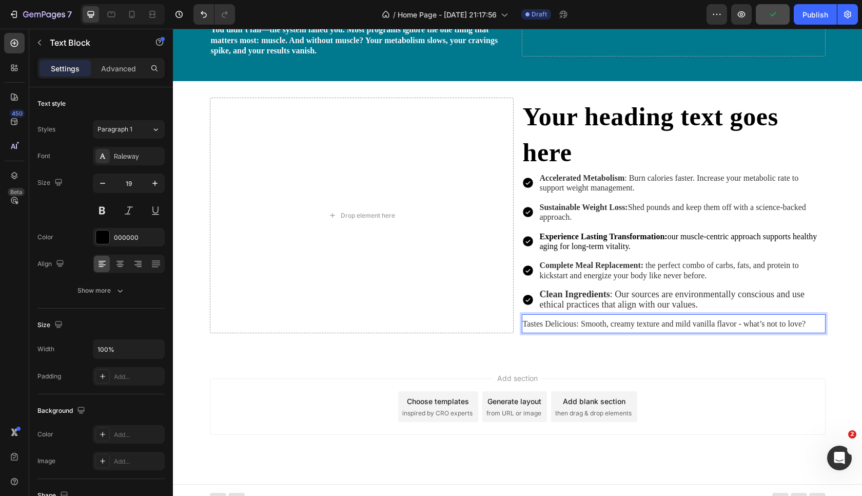
click at [673, 325] on span "Tastes Delicious: Smooth, creamy texture and mild vanilla flavor - what’s not t…" at bounding box center [664, 323] width 283 height 9
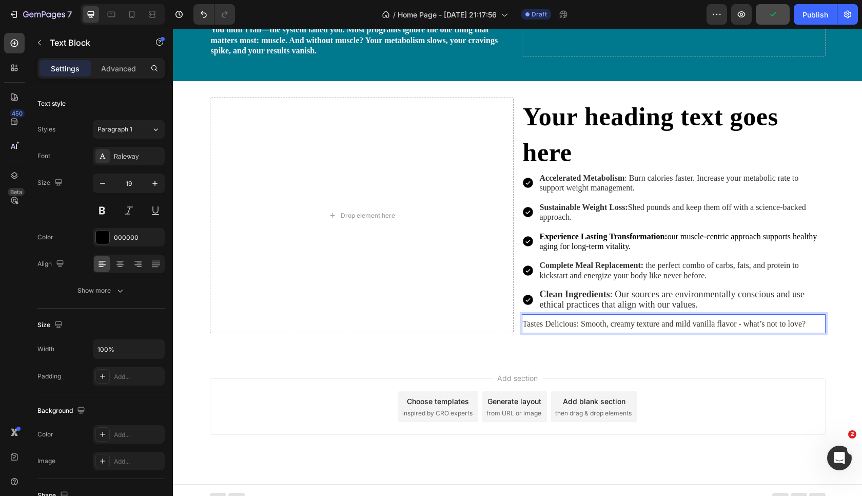
click at [673, 325] on span "Tastes Delicious: Smooth, creamy texture and mild vanilla flavor - what’s not t…" at bounding box center [664, 323] width 283 height 9
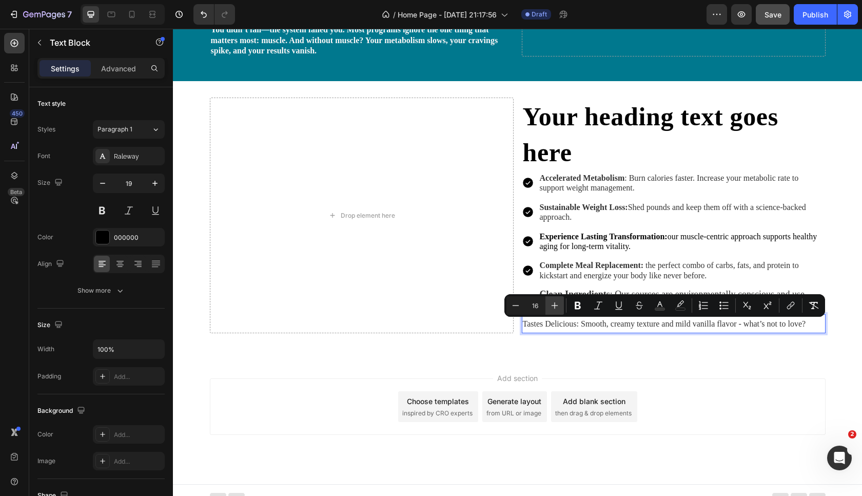
click at [553, 306] on icon "Editor contextual toolbar" at bounding box center [554, 305] width 10 height 10
type input "17"
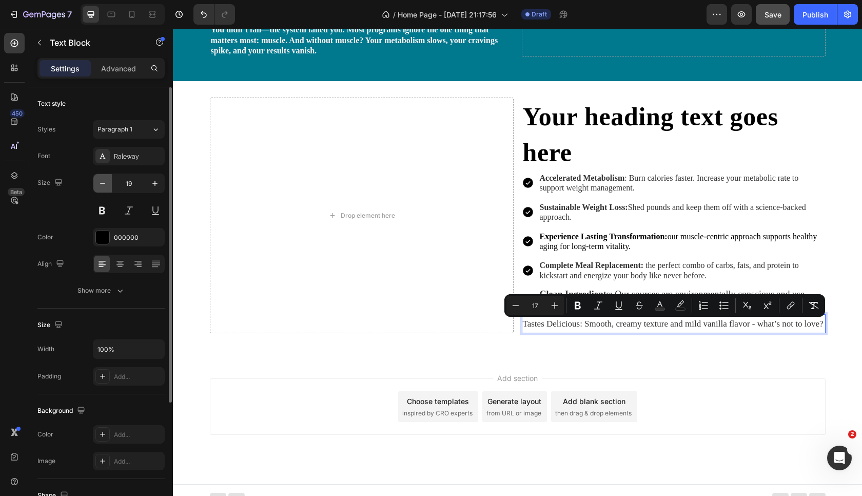
click at [105, 184] on icon "button" at bounding box center [102, 183] width 10 height 10
type input "18"
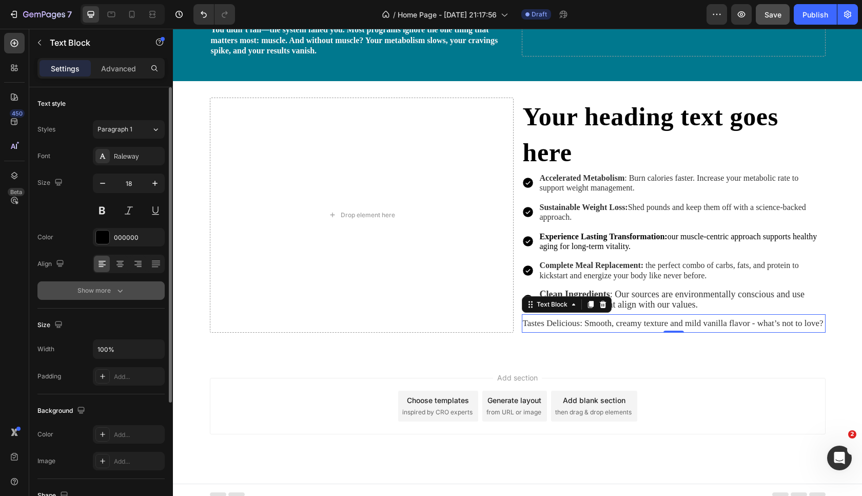
click at [115, 292] on icon "button" at bounding box center [120, 290] width 10 height 10
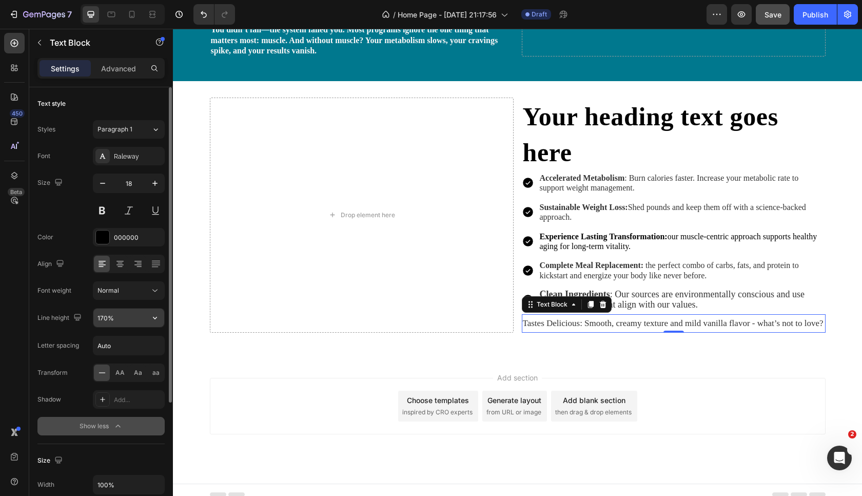
click at [100, 324] on input "170%" at bounding box center [128, 317] width 71 height 18
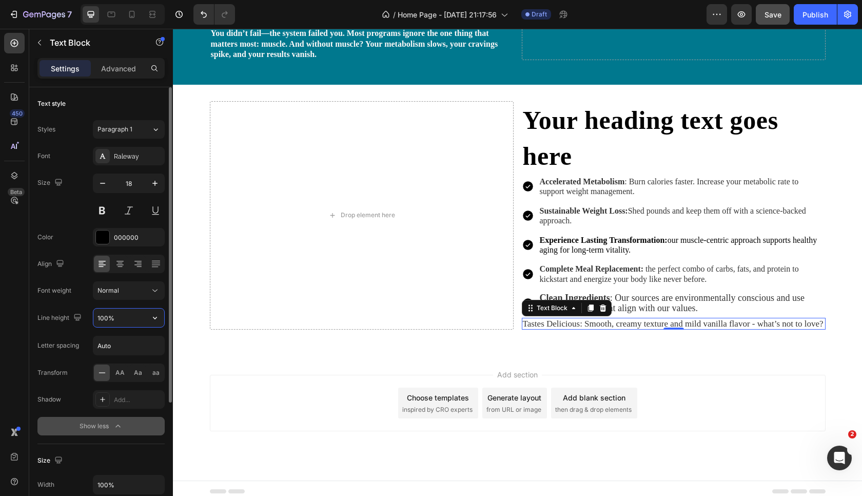
type input "100%"
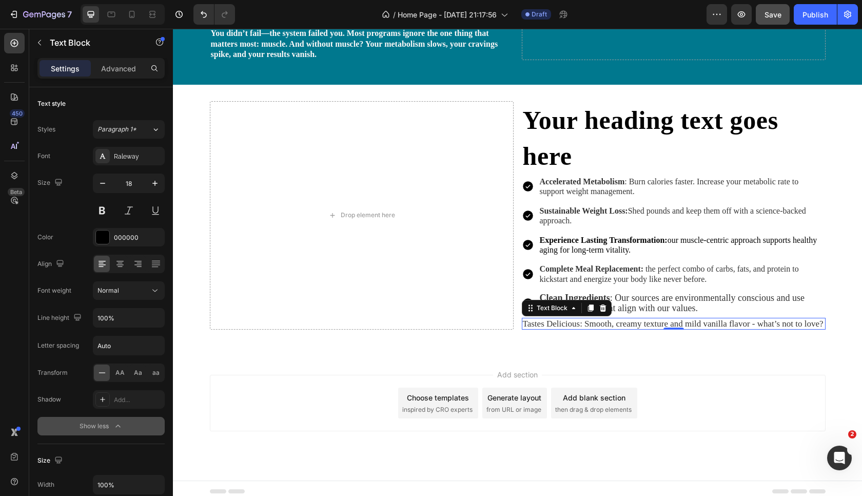
click at [651, 323] on span "Tastes Delicious: Smooth, creamy texture and mild vanilla flavor - what’s not t…" at bounding box center [673, 324] width 301 height 10
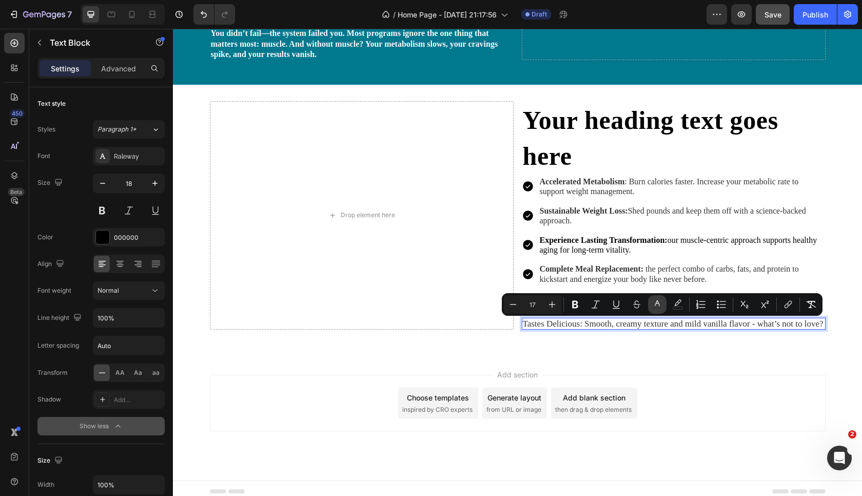
click at [658, 309] on rect "Editor contextual toolbar" at bounding box center [658, 308] width 10 height 3
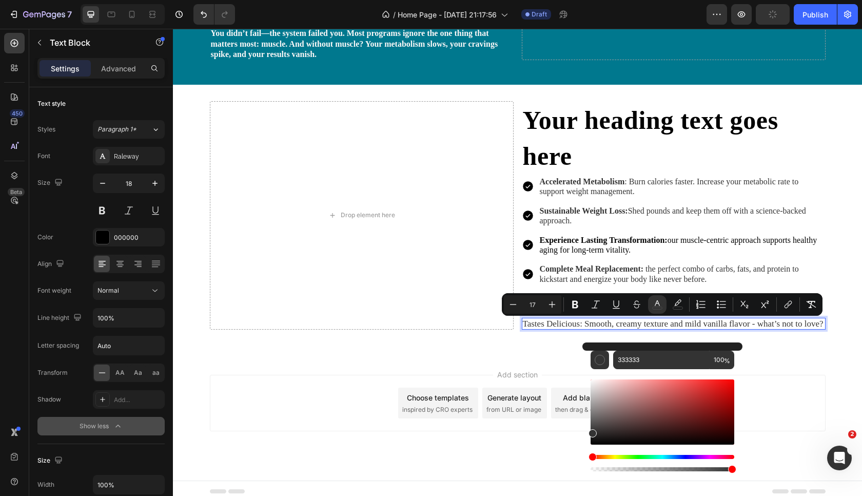
click at [596, 438] on div "Editor contextual toolbar" at bounding box center [662, 411] width 144 height 65
drag, startPoint x: 598, startPoint y: 439, endPoint x: 587, endPoint y: 434, distance: 11.7
click at [586, 434] on div "191818 100 %" at bounding box center [662, 407] width 160 height 131
type input "232323"
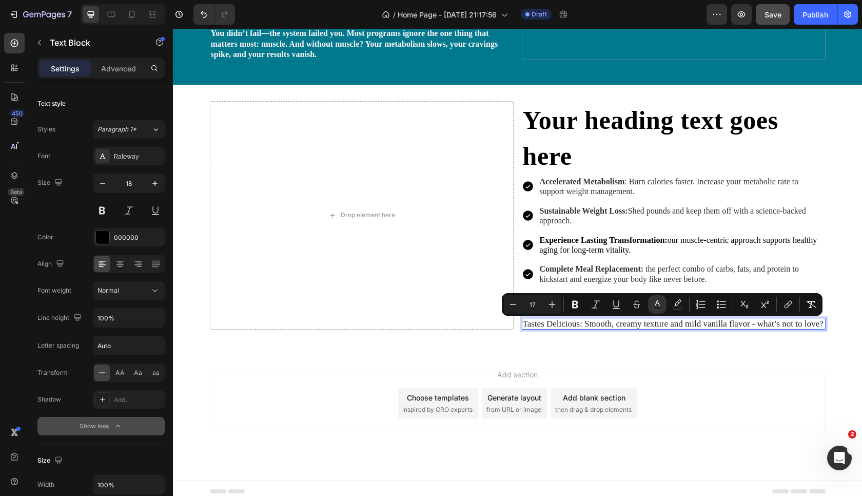
click at [622, 328] on p "Tastes Delicious: Smooth, creamy texture and mild vanilla flavor - what’s not t…" at bounding box center [674, 324] width 302 height 10
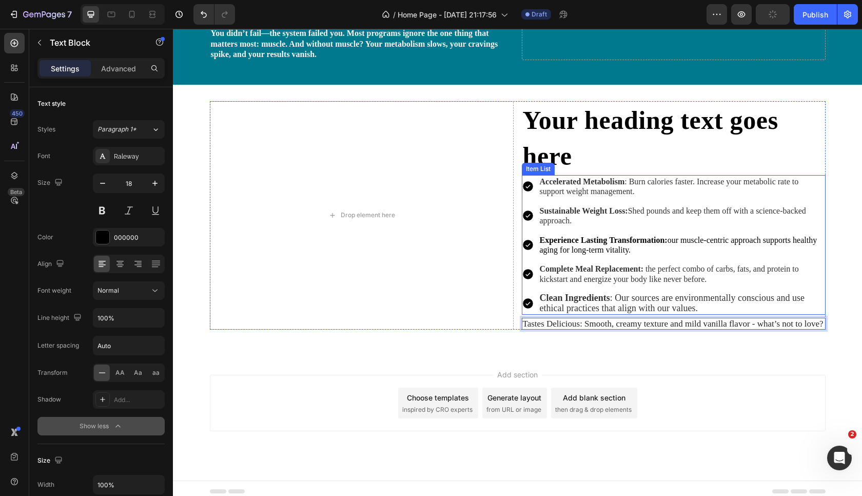
click at [646, 312] on span "Clean Ingredients : Our sources are environmentally conscious and use ethical p…" at bounding box center [672, 302] width 265 height 20
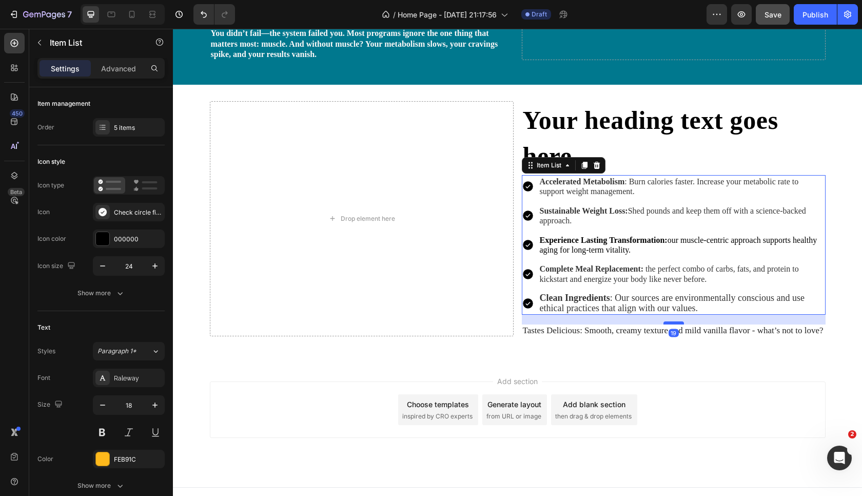
drag, startPoint x: 673, startPoint y: 319, endPoint x: 675, endPoint y: 326, distance: 7.8
click at [675, 324] on div at bounding box center [673, 322] width 21 height 3
type input "100%"
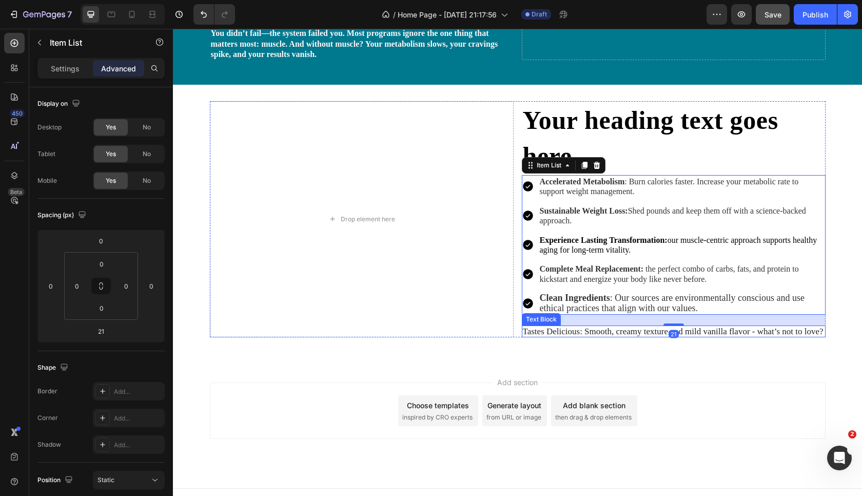
click at [631, 336] on p "Tastes Delicious: Smooth, creamy texture and mild vanilla flavor - what’s not t…" at bounding box center [674, 331] width 302 height 10
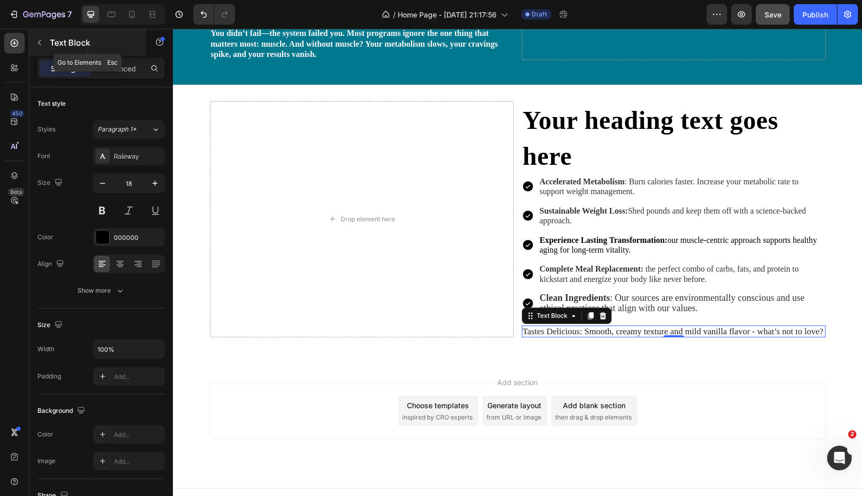
click at [38, 43] on icon "button" at bounding box center [39, 42] width 8 height 8
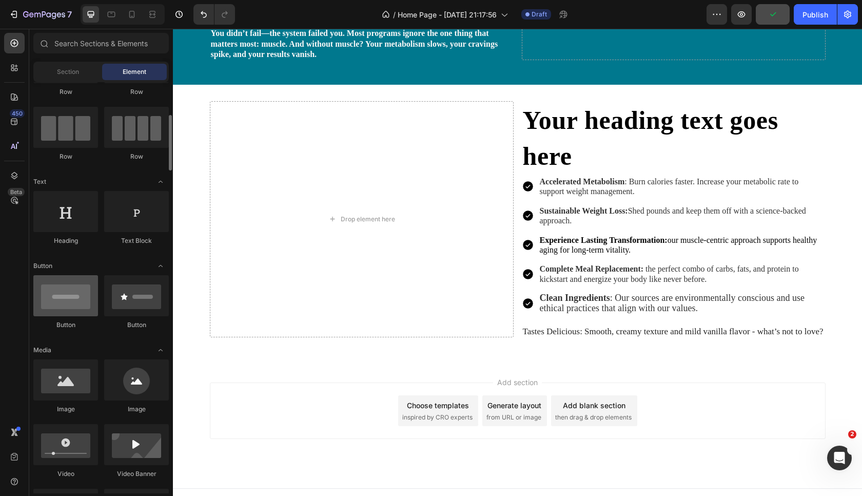
scroll to position [88, 0]
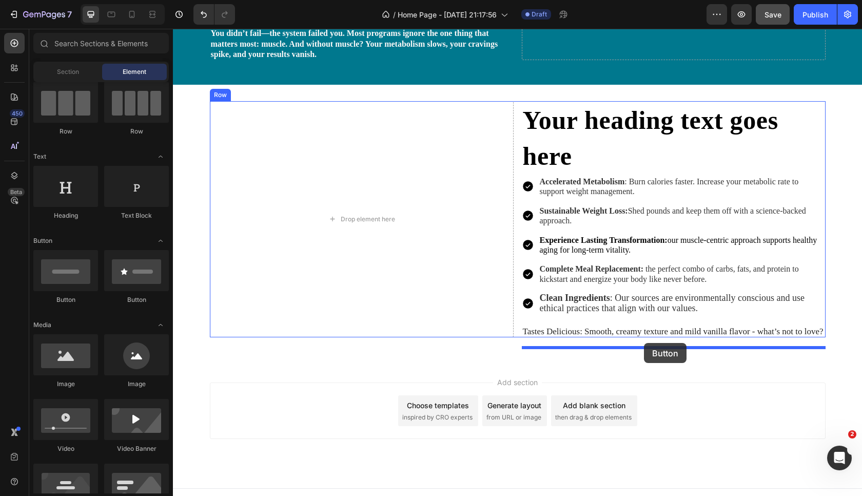
drag, startPoint x: 242, startPoint y: 309, endPoint x: 643, endPoint y: 343, distance: 403.0
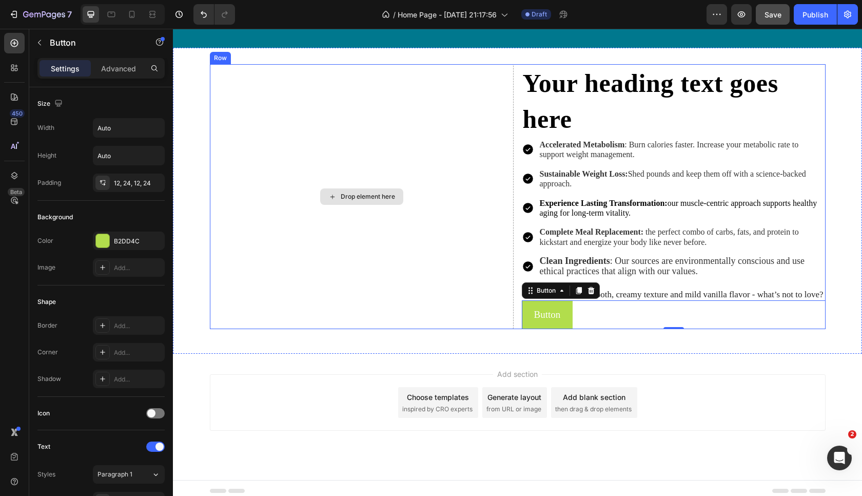
scroll to position [505, 0]
click at [42, 45] on icon "button" at bounding box center [39, 42] width 8 height 8
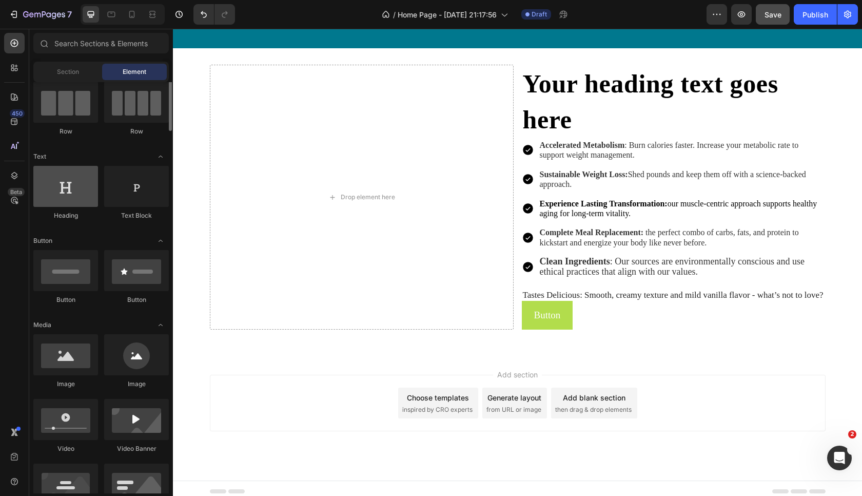
scroll to position [0, 0]
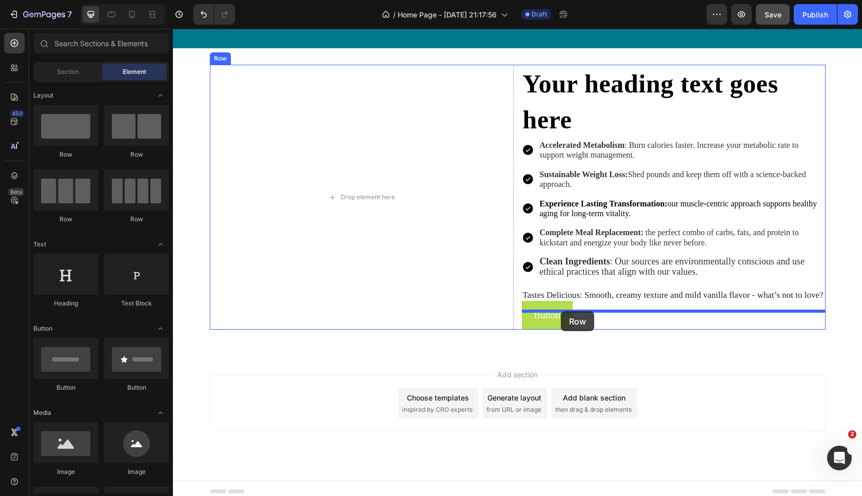
drag, startPoint x: 242, startPoint y: 148, endPoint x: 561, endPoint y: 311, distance: 357.7
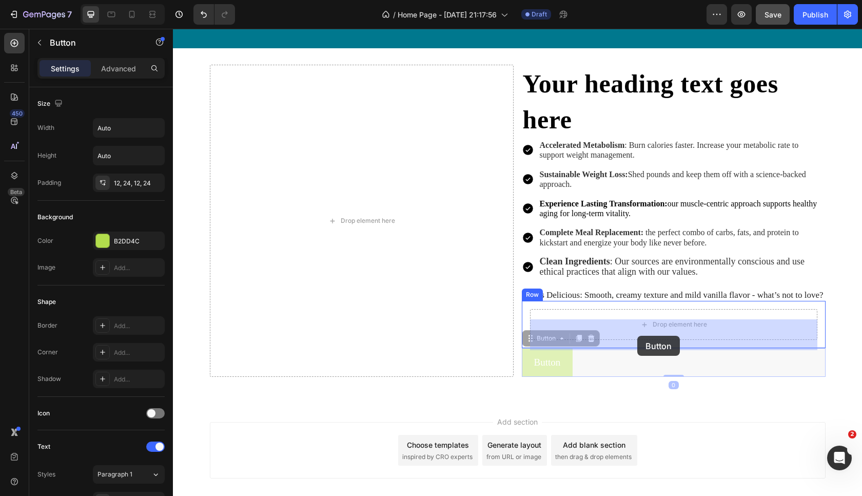
drag, startPoint x: 547, startPoint y: 383, endPoint x: 637, endPoint y: 335, distance: 101.4
click at [637, 335] on div "Header ⁠⁠⁠⁠⁠⁠⁠ Starving yourself. Weight loss shots. Heading You didn’t fail—th…" at bounding box center [517, 36] width 689 height 1025
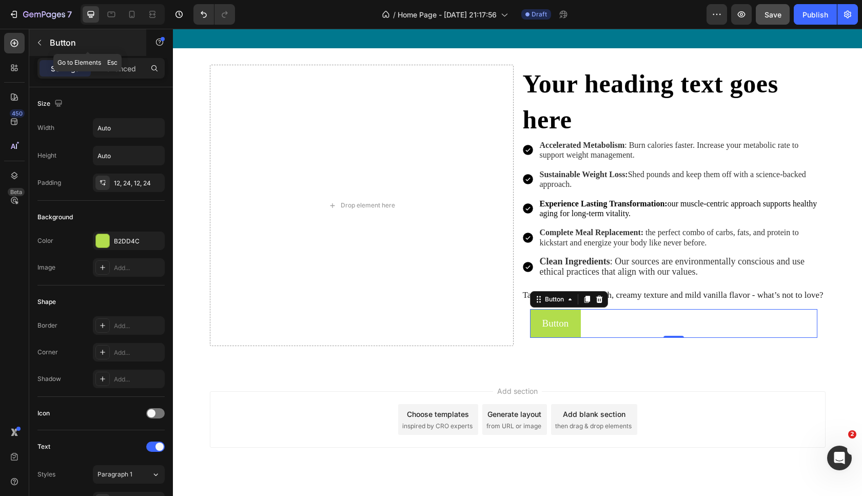
click at [42, 44] on icon "button" at bounding box center [39, 42] width 8 height 8
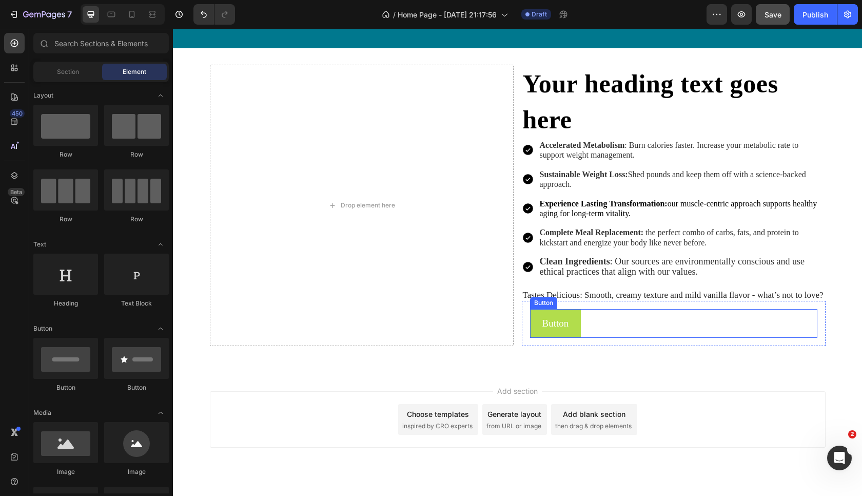
click at [702, 337] on div "Button Button" at bounding box center [673, 323] width 287 height 29
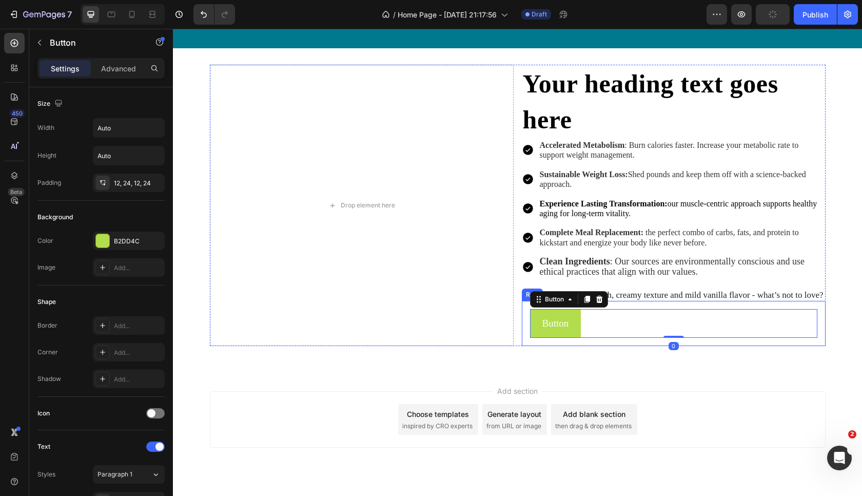
click at [696, 312] on div "Button Button 0 Row" at bounding box center [674, 323] width 304 height 45
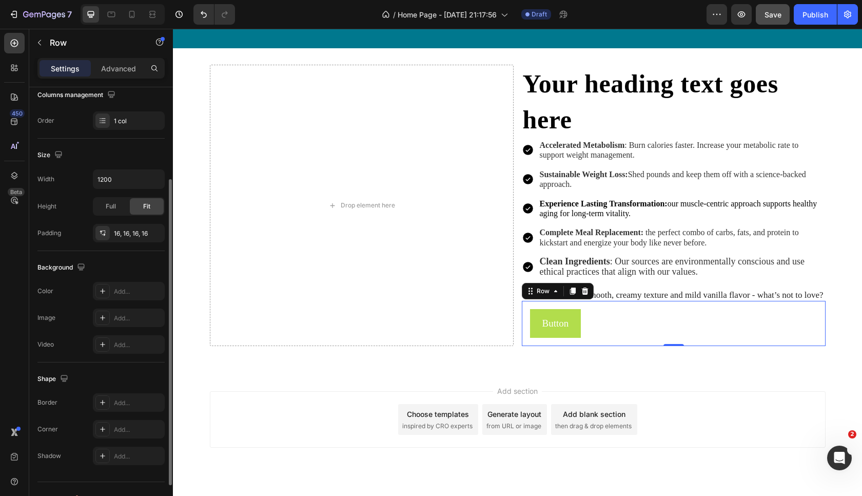
scroll to position [188, 0]
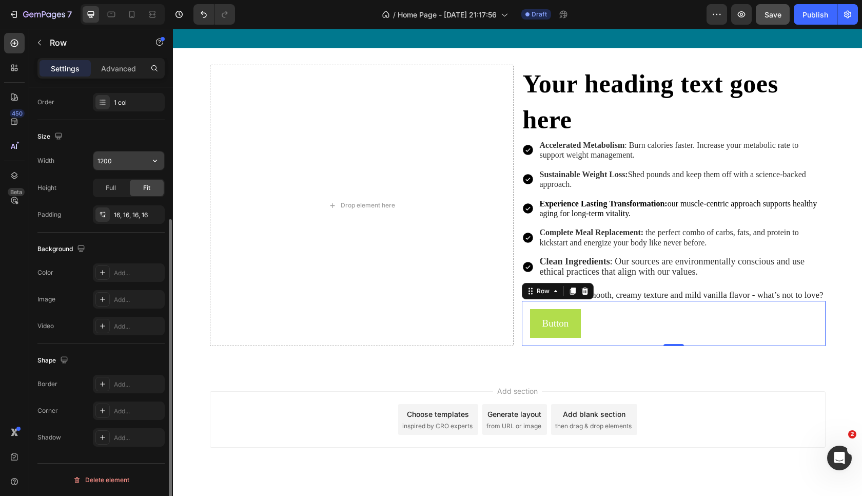
click at [128, 161] on input "1200" at bounding box center [128, 160] width 71 height 18
click at [156, 166] on button "button" at bounding box center [155, 160] width 18 height 18
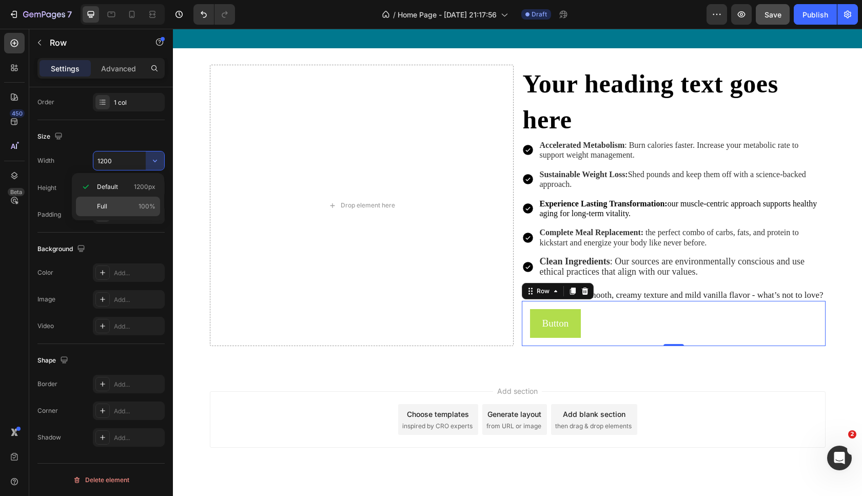
click at [113, 205] on p "Full 100%" at bounding box center [126, 206] width 58 height 9
type input "100%"
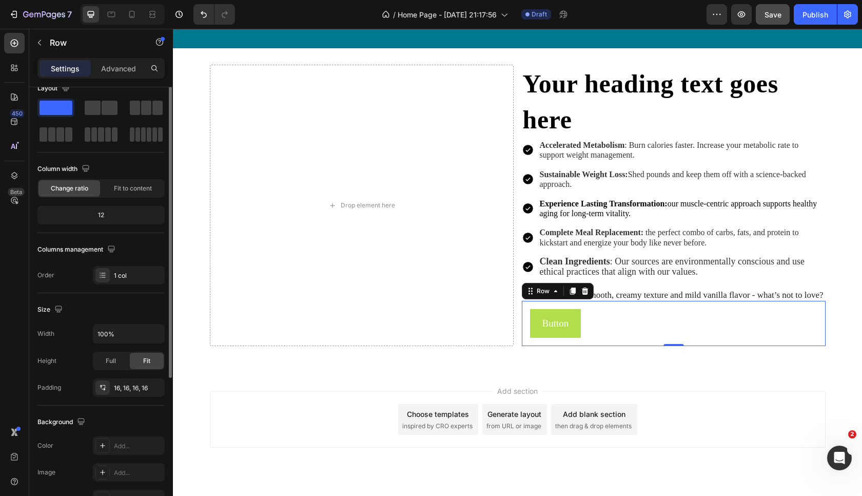
scroll to position [0, 0]
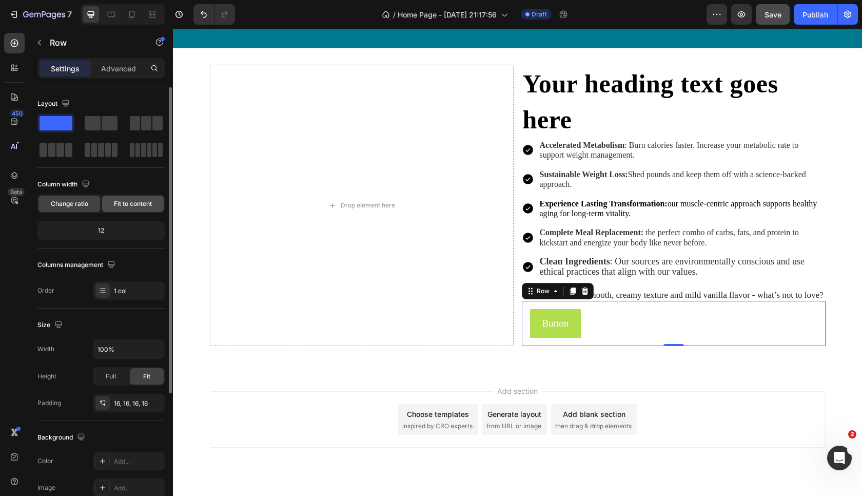
click at [128, 203] on span "Fit to content" at bounding box center [133, 203] width 38 height 9
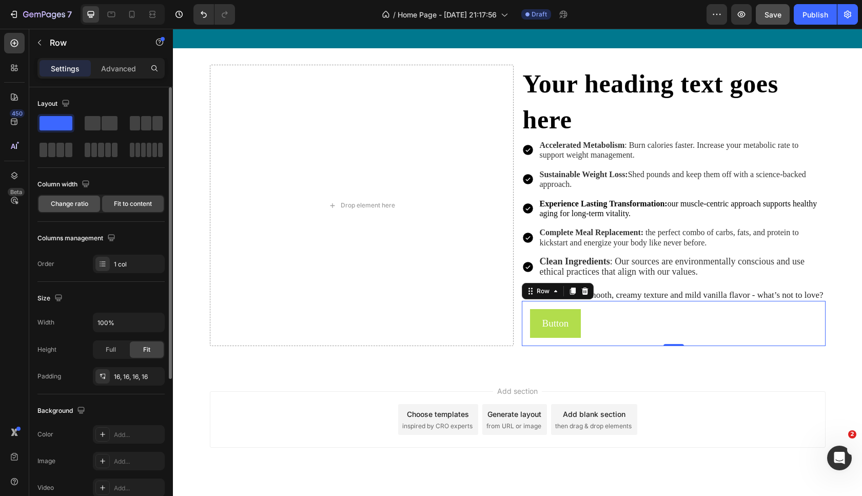
click at [81, 204] on span "Change ratio" at bounding box center [69, 203] width 37 height 9
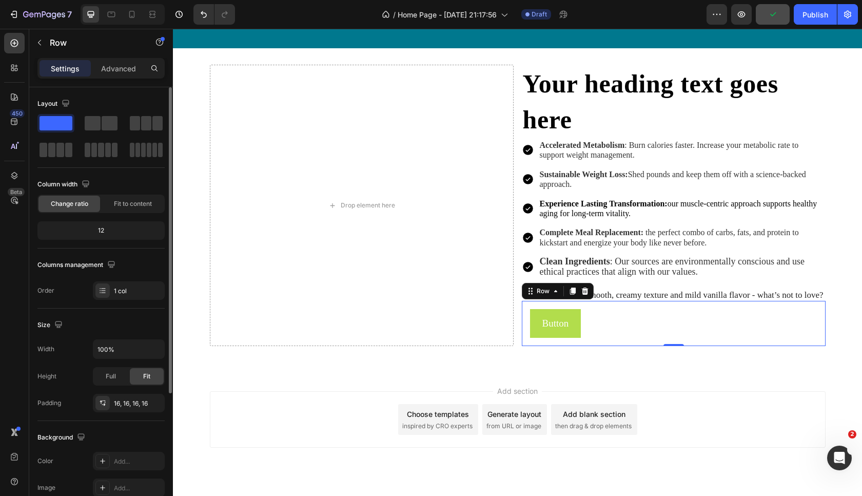
click at [100, 238] on div "12" at bounding box center [100, 230] width 123 height 14
click at [104, 229] on div "12" at bounding box center [100, 230] width 123 height 14
click at [120, 63] on p "Advanced" at bounding box center [118, 68] width 35 height 11
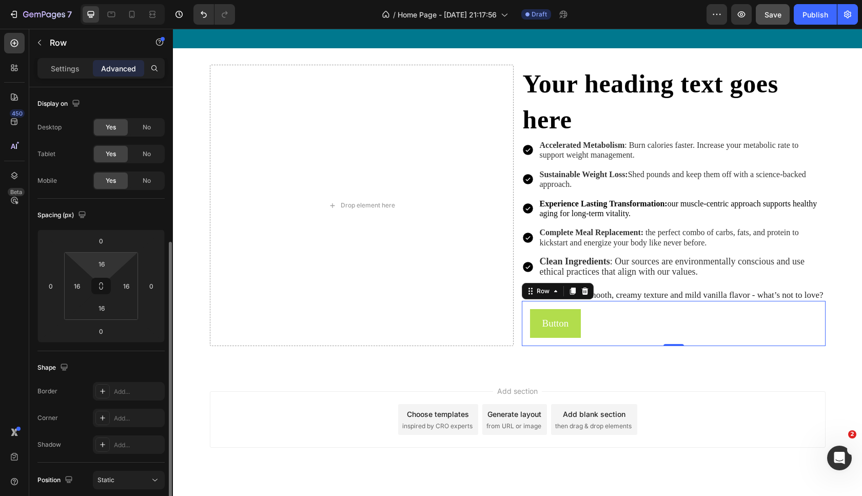
scroll to position [129, 0]
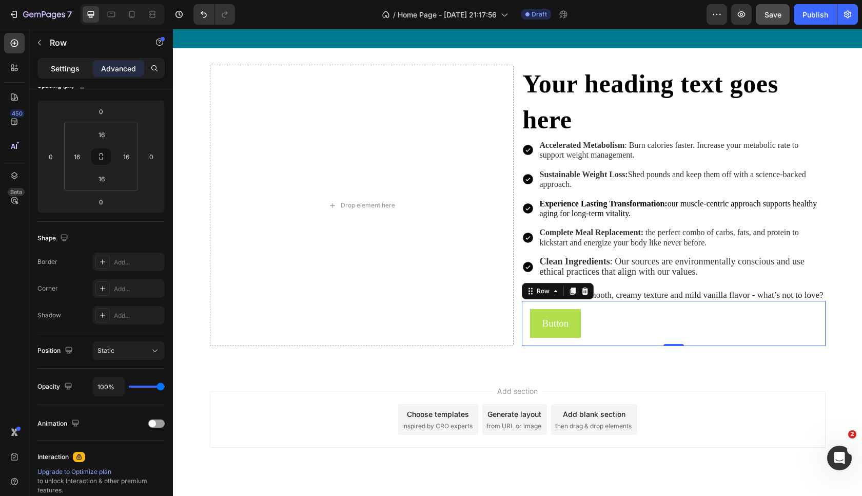
click at [63, 73] on p "Settings" at bounding box center [65, 68] width 29 height 11
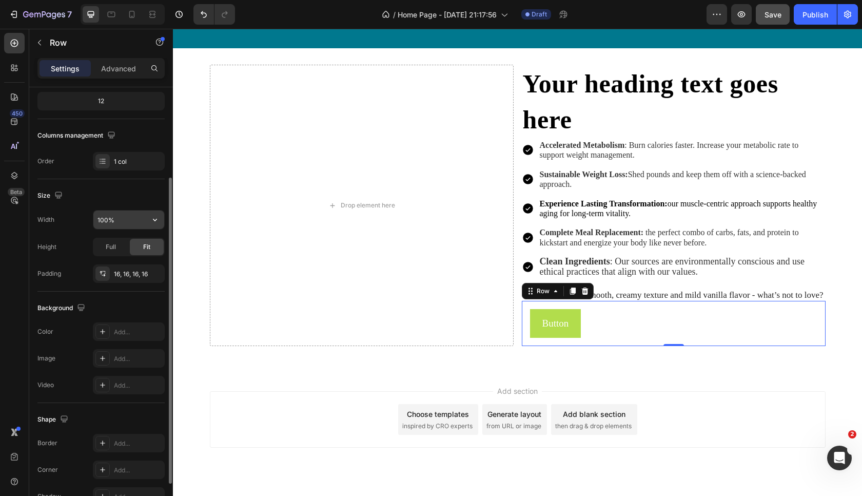
scroll to position [0, 0]
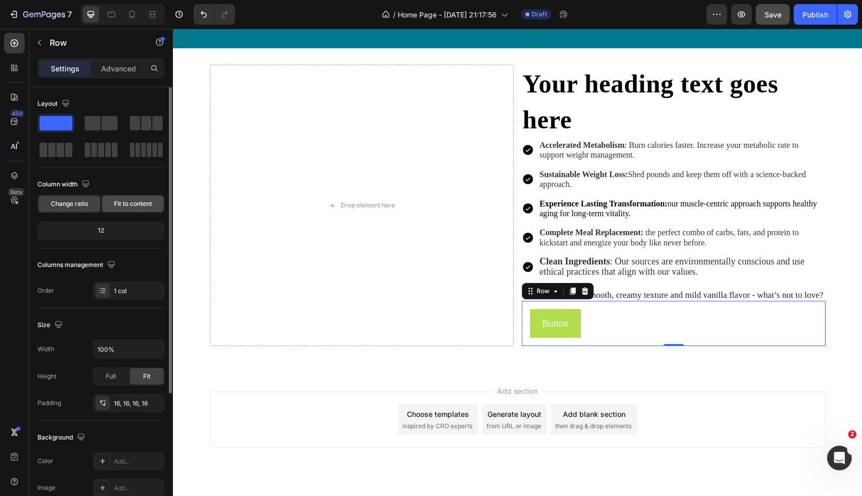
click at [122, 206] on span "Fit to content" at bounding box center [133, 203] width 38 height 9
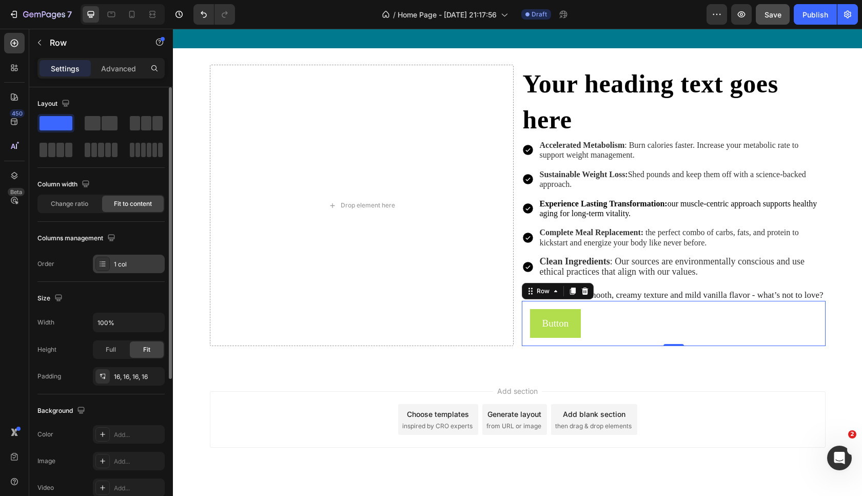
click at [110, 270] on div "1 col" at bounding box center [129, 263] width 72 height 18
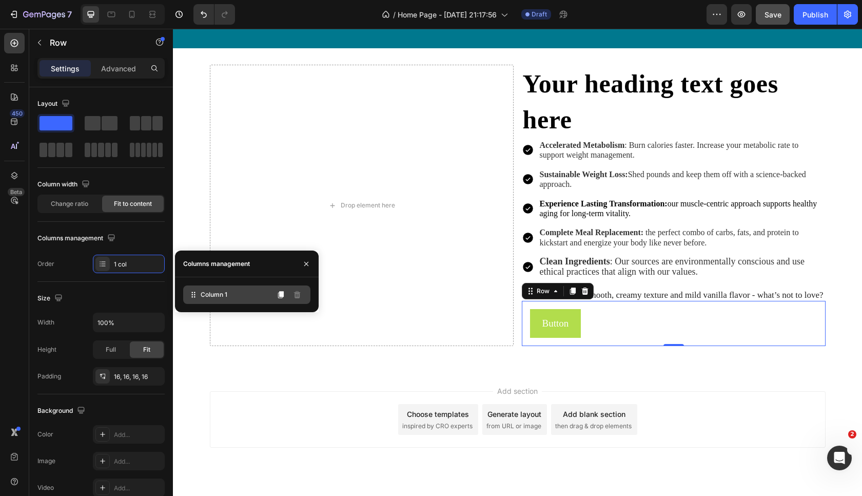
click at [211, 298] on span "Column 1" at bounding box center [214, 294] width 27 height 9
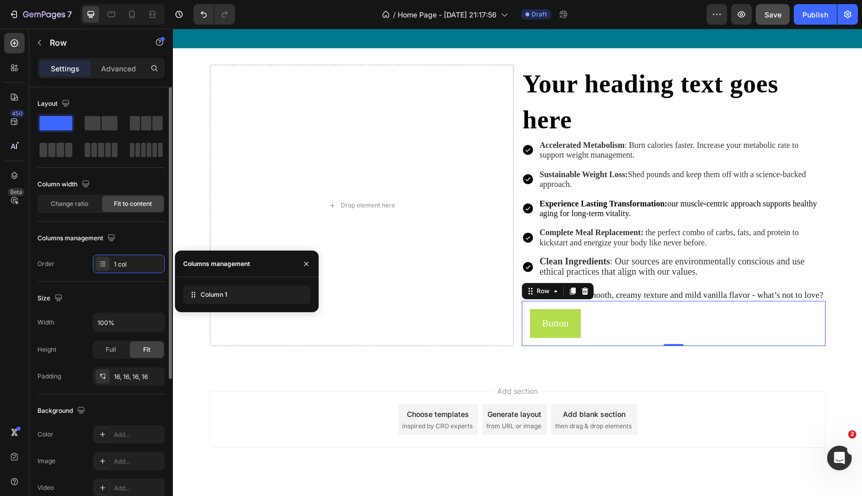
click at [105, 284] on div "Size Width 100% Height Full Fit Padding 16, 16, 16, 16" at bounding box center [100, 338] width 127 height 112
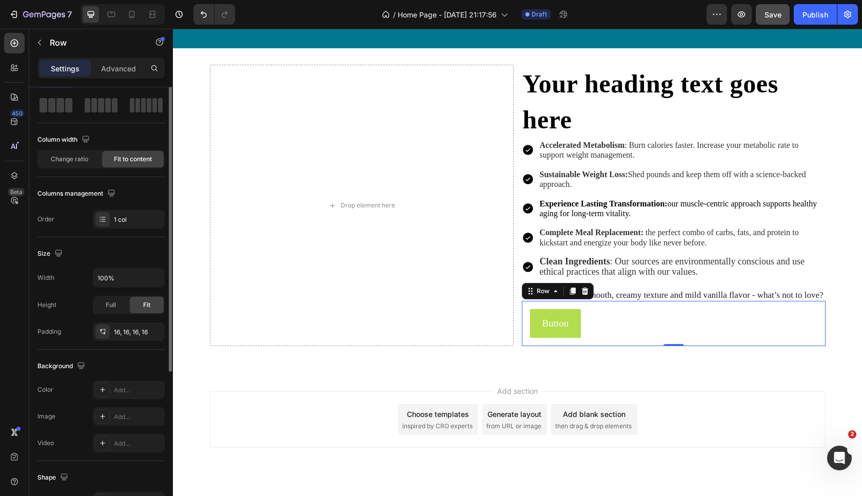
scroll to position [46, 0]
click at [111, 306] on span "Full" at bounding box center [111, 303] width 10 height 9
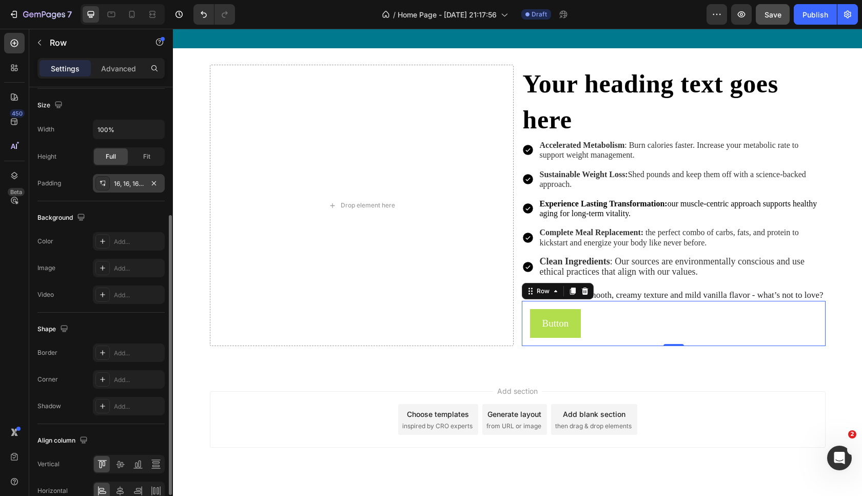
scroll to position [246, 0]
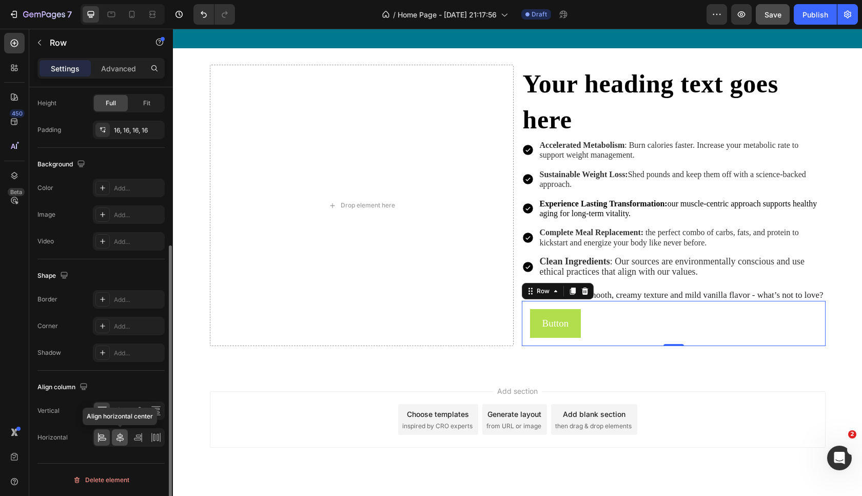
click at [121, 440] on icon at bounding box center [120, 437] width 10 height 10
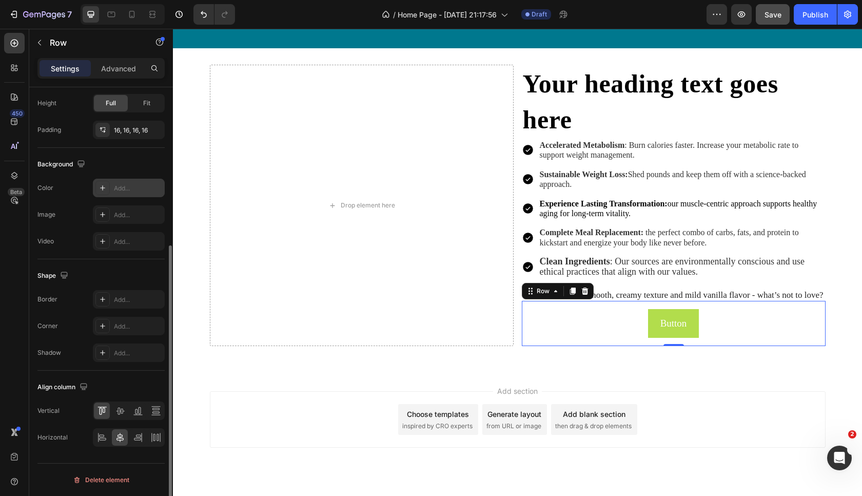
scroll to position [0, 0]
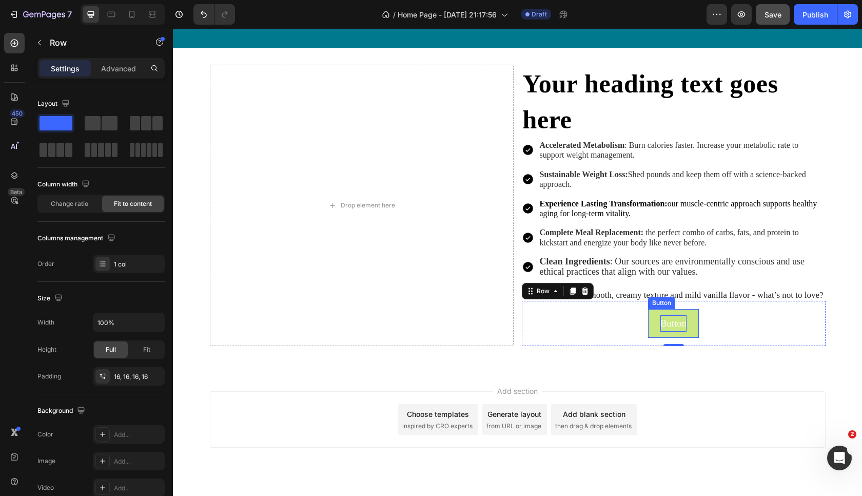
click at [670, 326] on p "Button" at bounding box center [673, 323] width 27 height 16
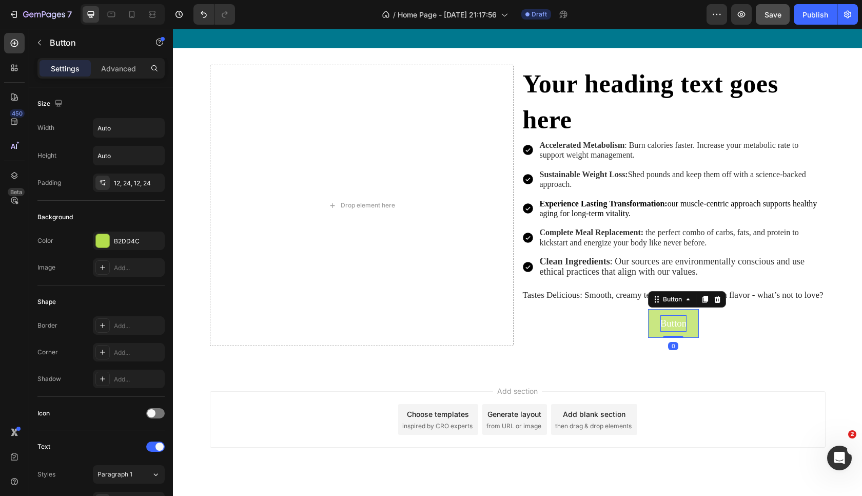
click at [670, 326] on p "Button" at bounding box center [673, 323] width 27 height 16
click at [664, 328] on span "Start Your Transformation" at bounding box center [673, 324] width 65 height 7
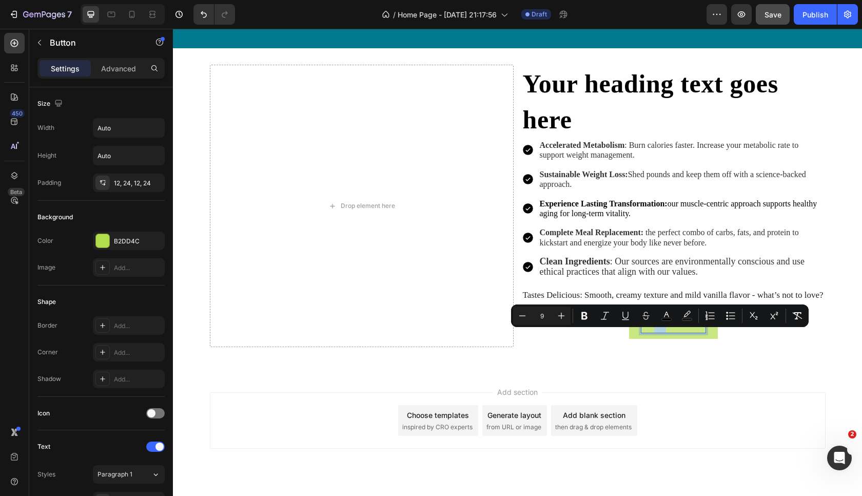
click at [682, 328] on span "Start Your Transformation" at bounding box center [673, 324] width 65 height 7
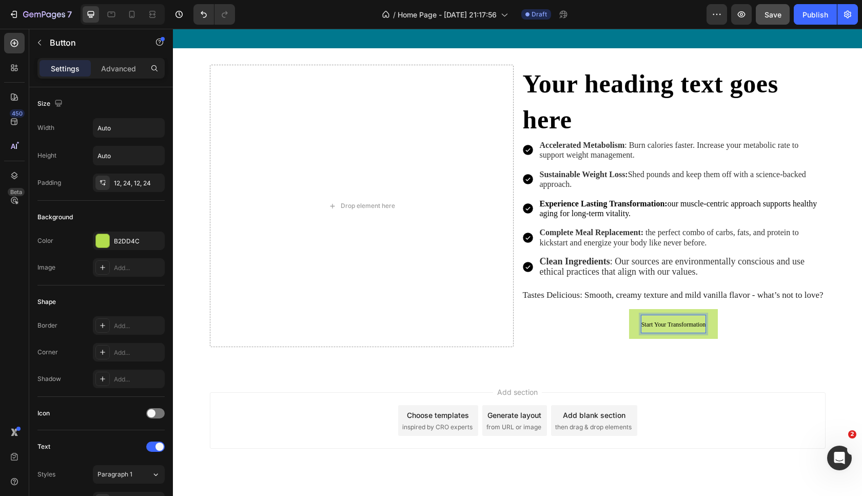
click at [682, 328] on span "Start Your Transformation" at bounding box center [673, 324] width 65 height 7
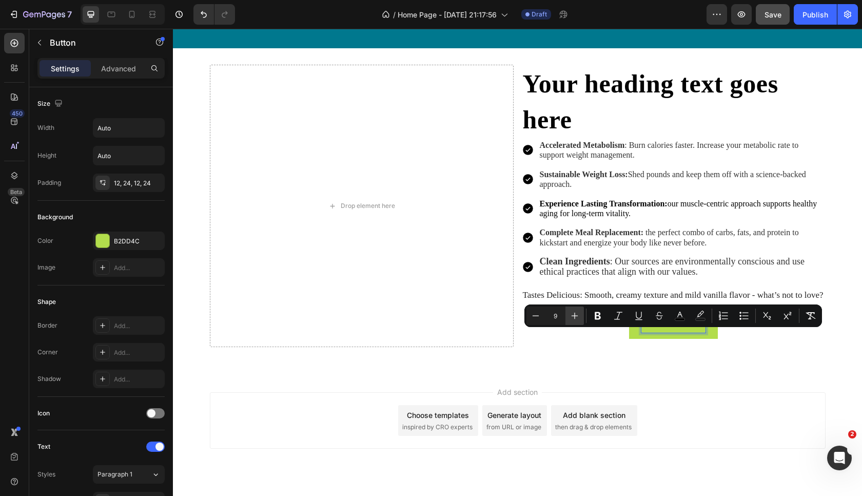
click at [578, 317] on icon "Editor contextual toolbar" at bounding box center [574, 315] width 10 height 10
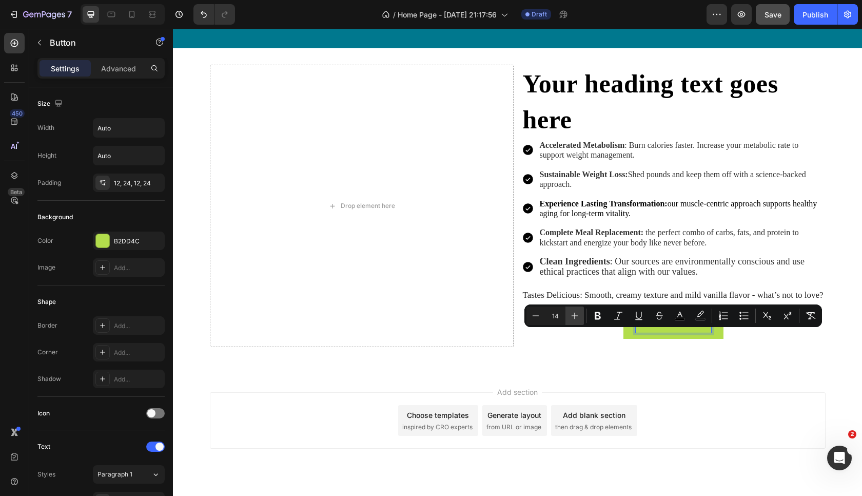
click at [578, 317] on icon "Editor contextual toolbar" at bounding box center [574, 315] width 10 height 10
type input "16"
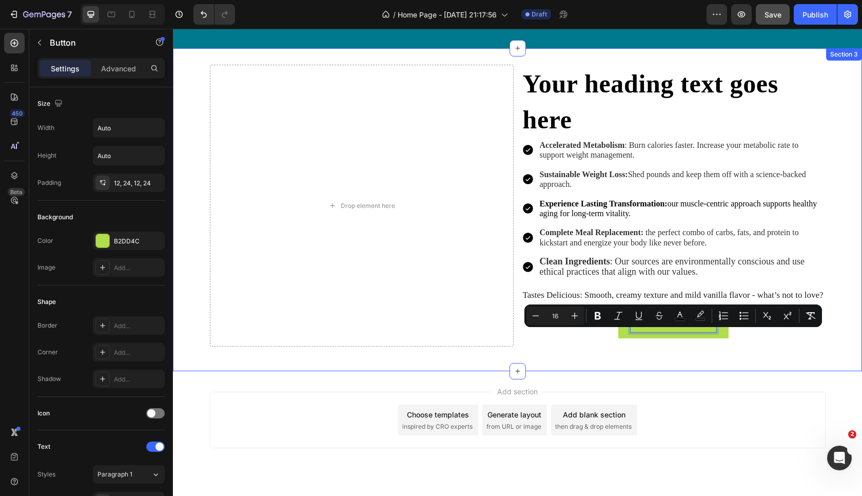
click at [554, 371] on div "Drop element here Your heading text goes here Heading Accelerated Metabolism : …" at bounding box center [517, 209] width 689 height 323
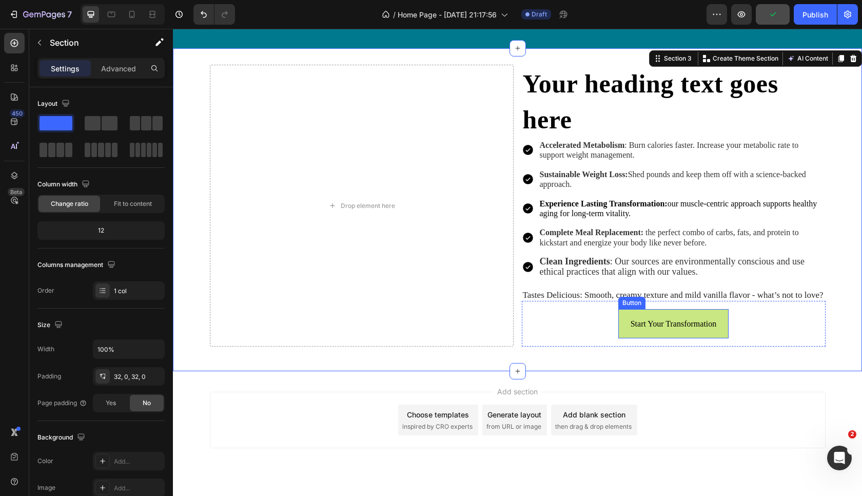
click at [621, 333] on button "Start Your Transformation" at bounding box center [673, 323] width 111 height 29
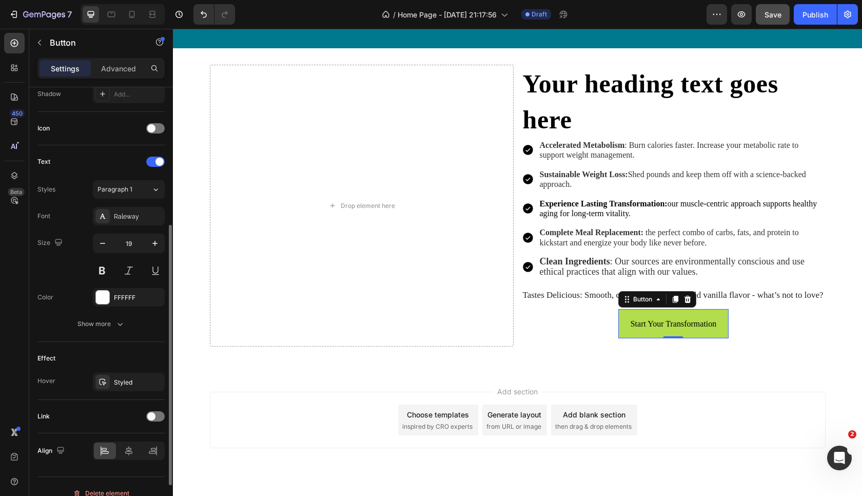
scroll to position [298, 0]
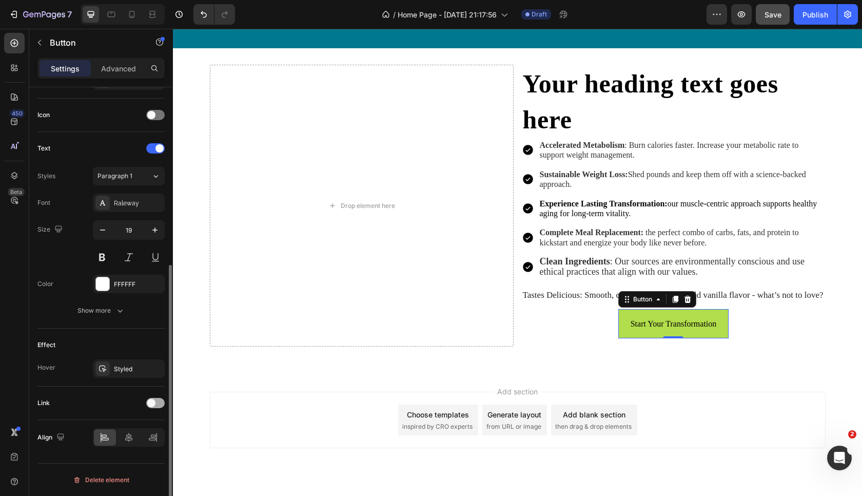
click at [159, 403] on div at bounding box center [155, 403] width 18 height 10
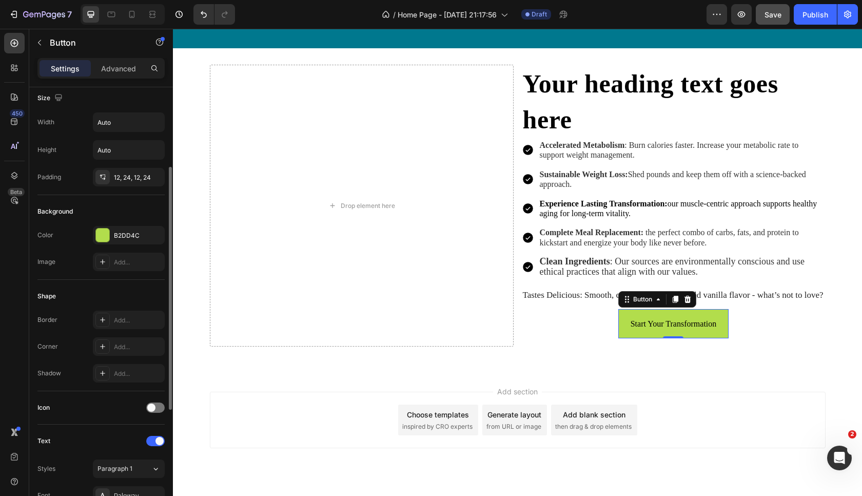
scroll to position [0, 0]
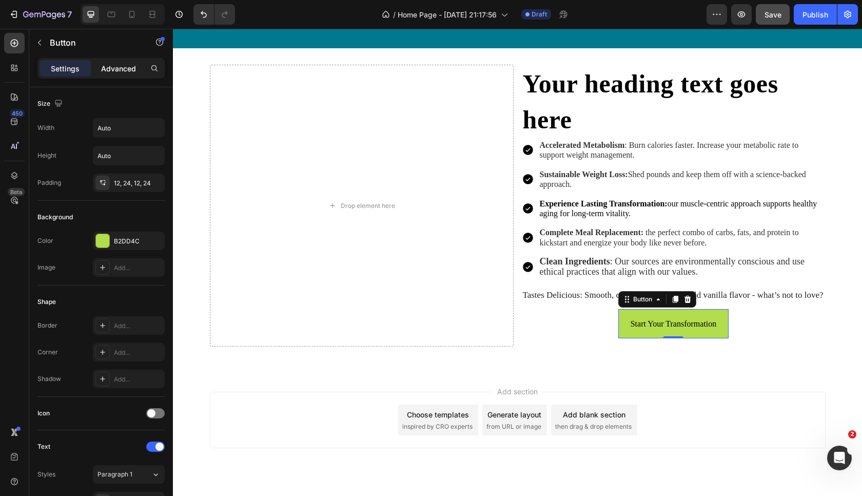
click at [130, 66] on p "Advanced" at bounding box center [118, 68] width 35 height 11
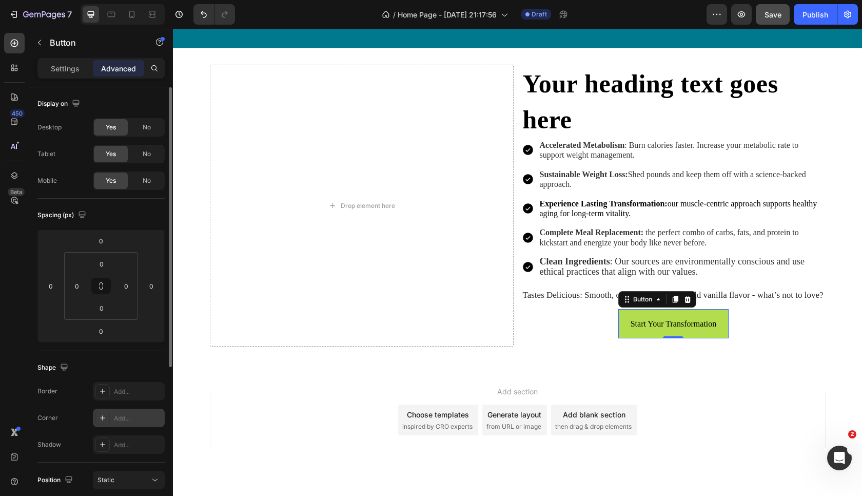
click at [112, 422] on div "Add..." at bounding box center [129, 417] width 72 height 18
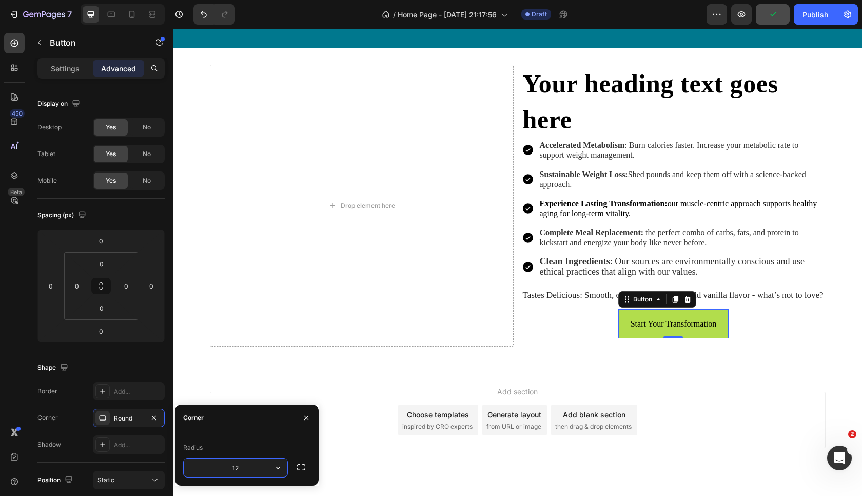
type input "12"
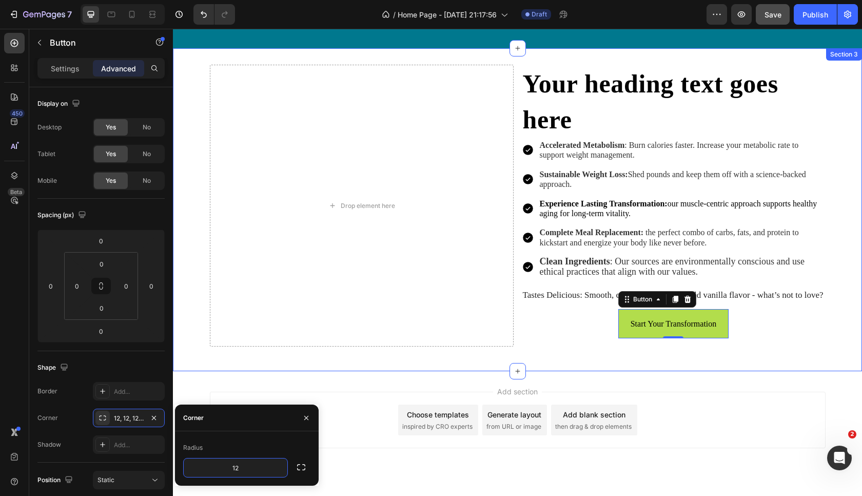
click at [545, 355] on div "Drop element here Your heading text goes here Heading Accelerated Metabolism : …" at bounding box center [517, 210] width 689 height 290
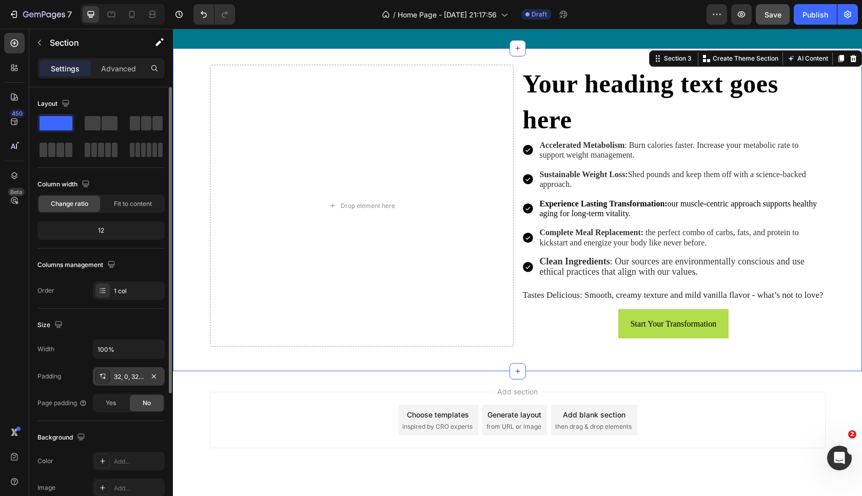
click at [113, 373] on div "32, 0, 32, 0" at bounding box center [129, 376] width 72 height 18
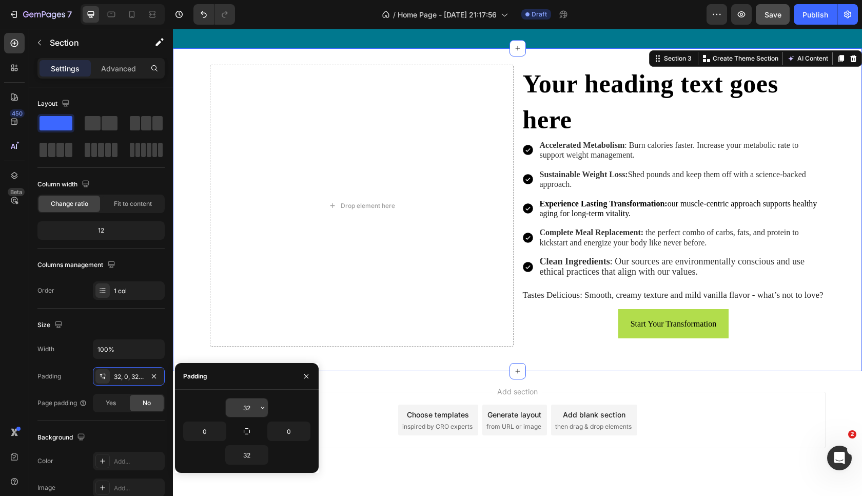
click at [249, 404] on input "32" at bounding box center [247, 407] width 42 height 18
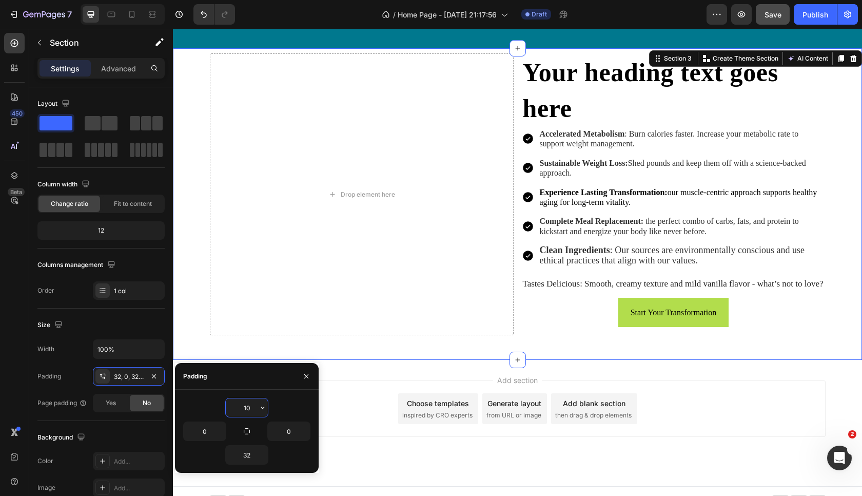
type input "9"
click at [248, 455] on input "32" at bounding box center [247, 454] width 42 height 18
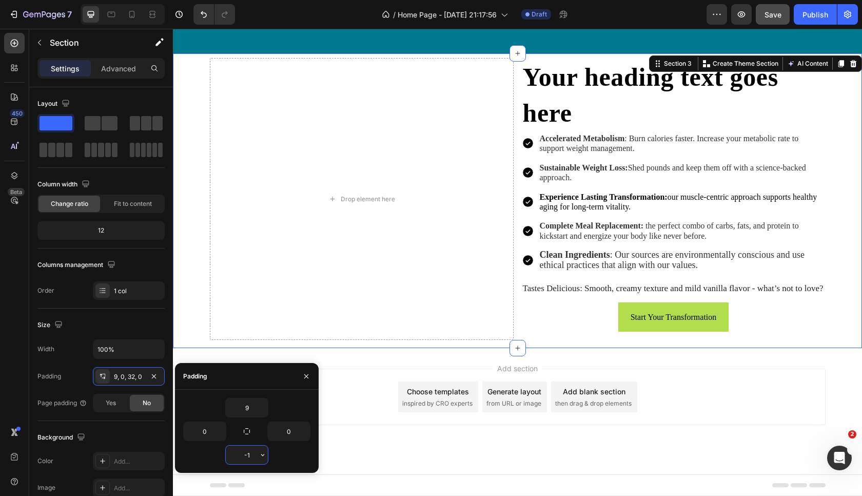
type input "-2"
click at [626, 317] on button "Start Your Transformation" at bounding box center [673, 316] width 111 height 29
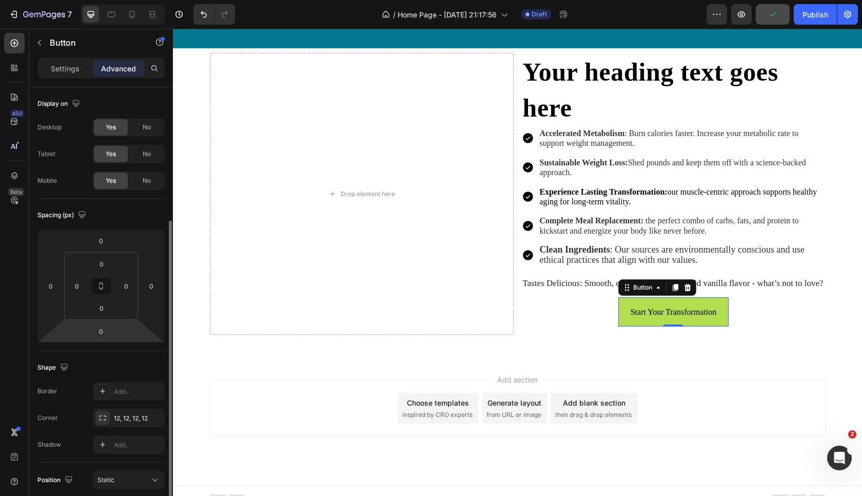
scroll to position [93, 0]
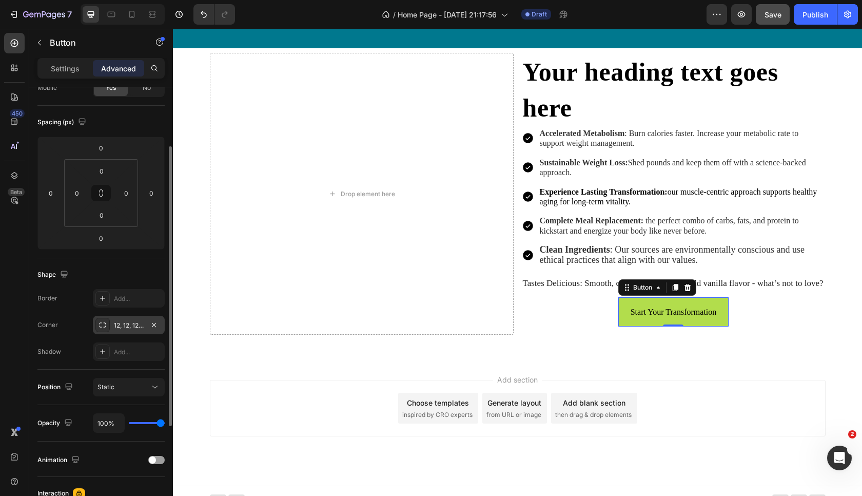
click at [131, 326] on div "12, 12, 12, 12" at bounding box center [129, 325] width 30 height 9
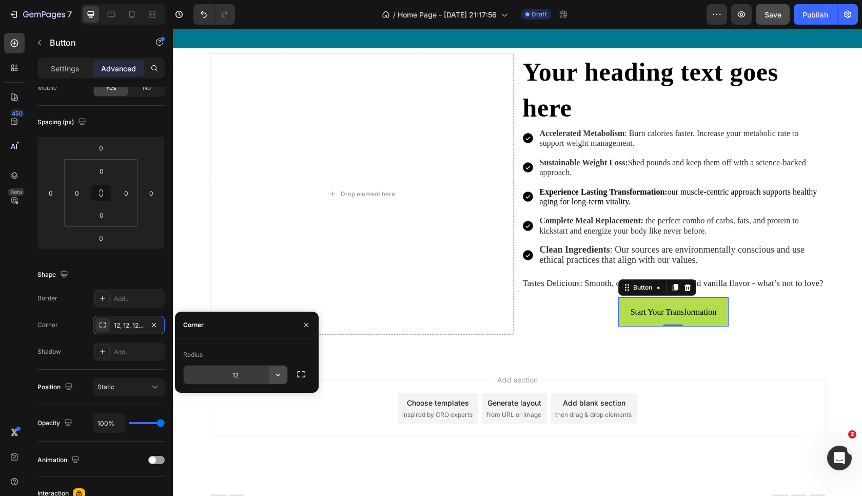
click at [279, 377] on icon "button" at bounding box center [278, 374] width 10 height 10
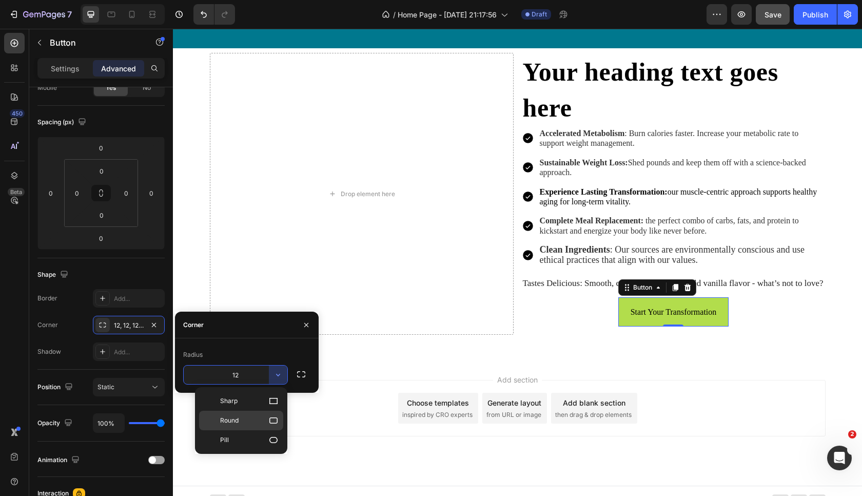
click at [235, 417] on span "Round" at bounding box center [229, 420] width 18 height 9
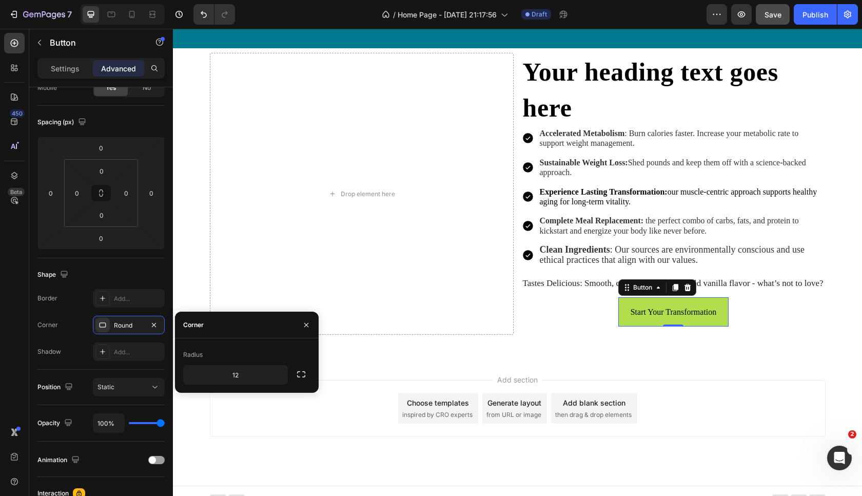
type input "8"
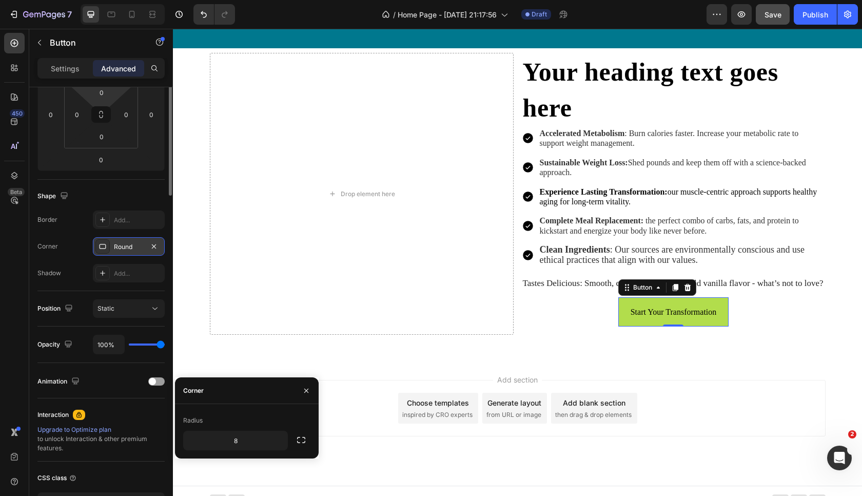
scroll to position [0, 0]
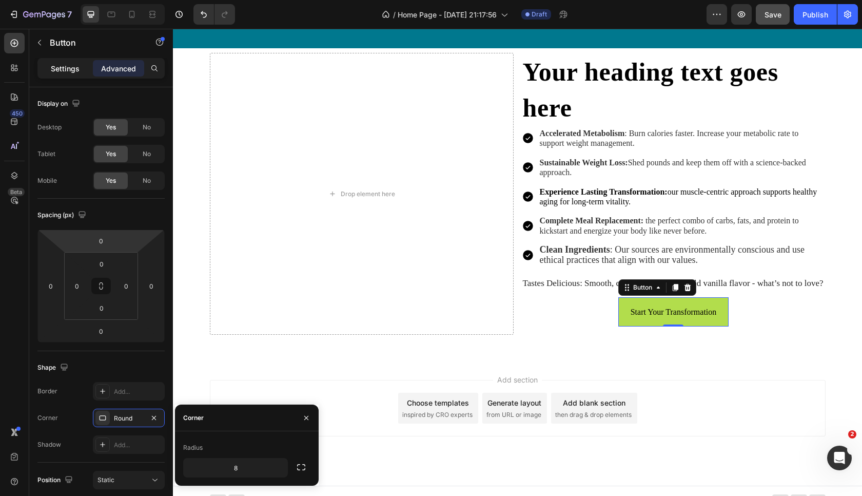
click at [61, 72] on p "Settings" at bounding box center [65, 68] width 29 height 11
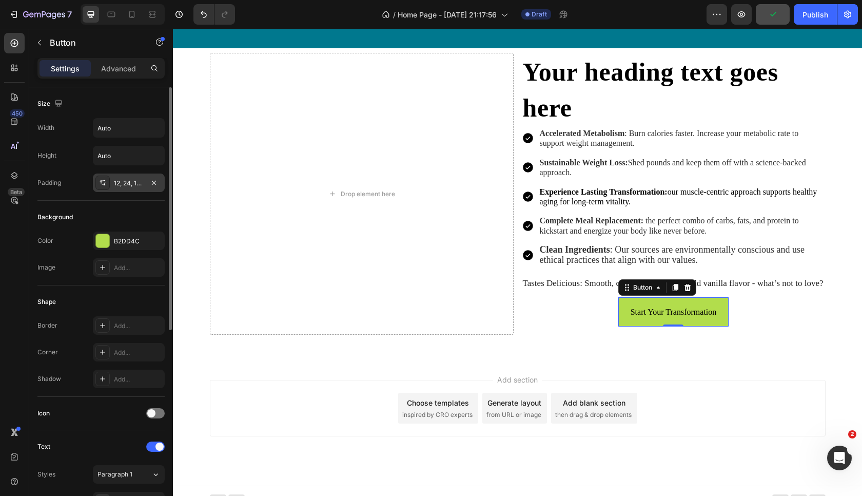
click at [127, 184] on div "12, 24, 12, 24" at bounding box center [129, 183] width 30 height 9
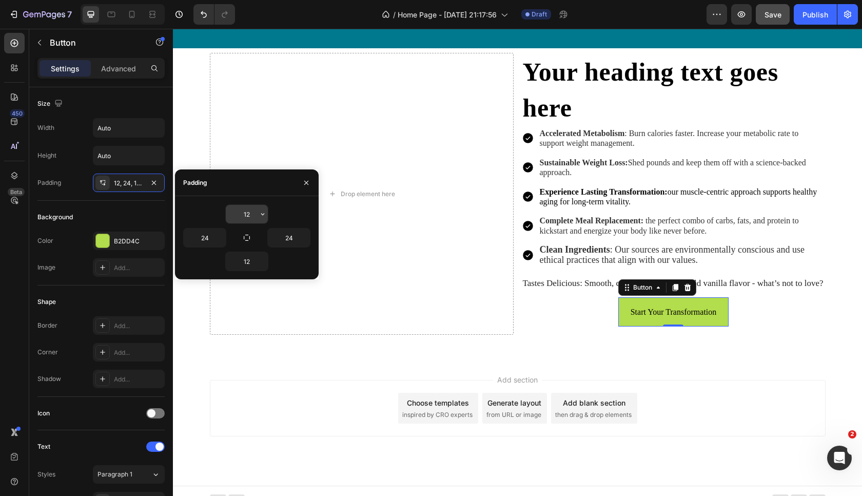
click at [243, 215] on input "12" at bounding box center [247, 214] width 42 height 18
type input "9"
click at [251, 261] on input "12" at bounding box center [247, 261] width 42 height 18
type input "7"
click at [241, 208] on input "9" at bounding box center [247, 214] width 42 height 18
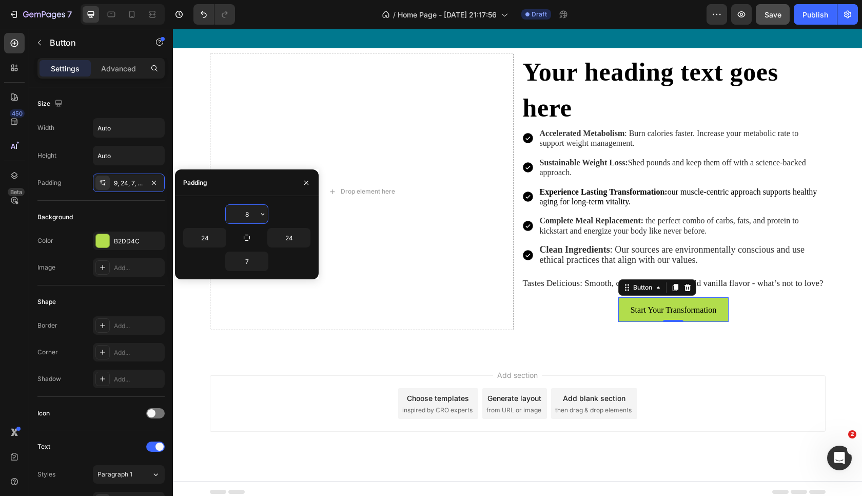
type input "7"
click at [309, 184] on icon "button" at bounding box center [306, 183] width 8 height 8
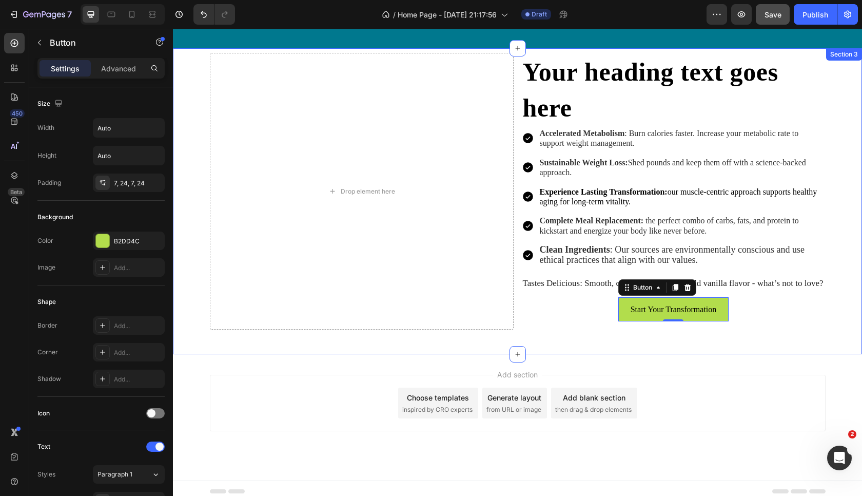
click at [563, 349] on div "Drop element here Your heading text goes here Heading Accelerated Metabolism : …" at bounding box center [517, 201] width 689 height 306
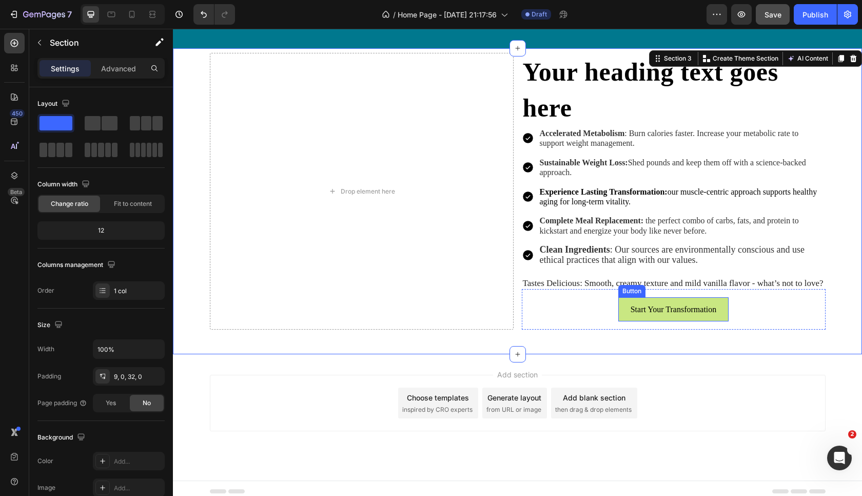
click at [623, 316] on button "Start Your Transformation" at bounding box center [673, 309] width 111 height 24
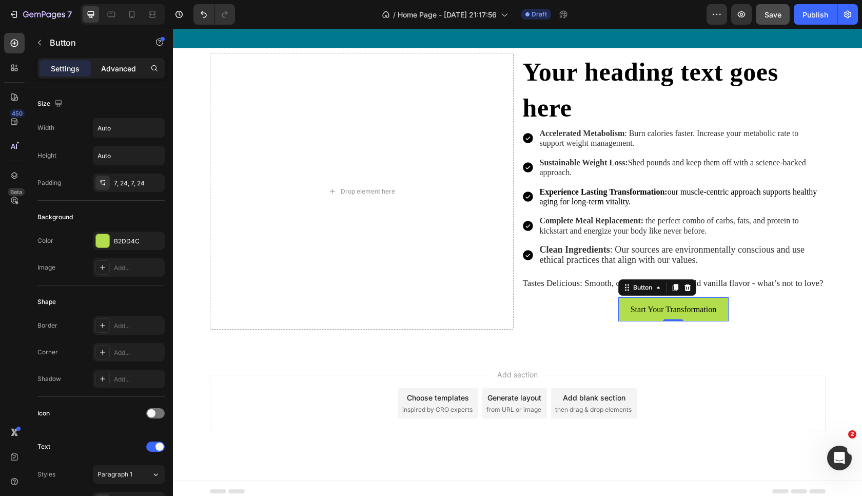
click at [121, 66] on p "Advanced" at bounding box center [118, 68] width 35 height 11
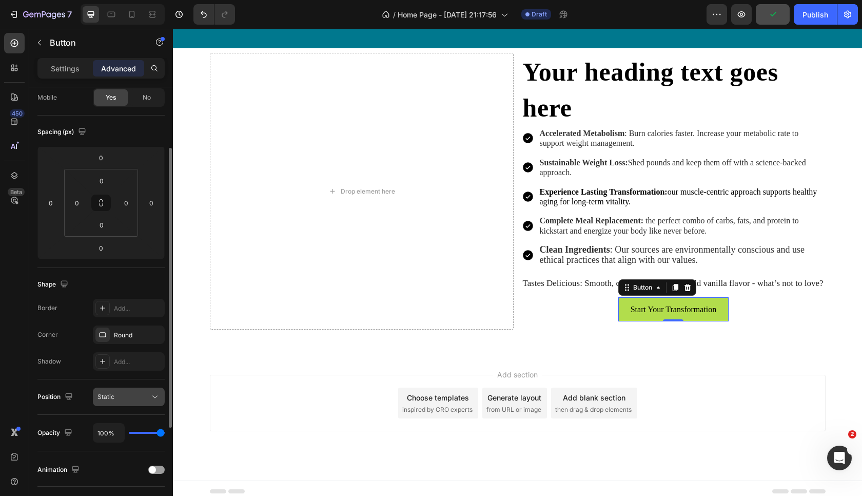
scroll to position [88, 0]
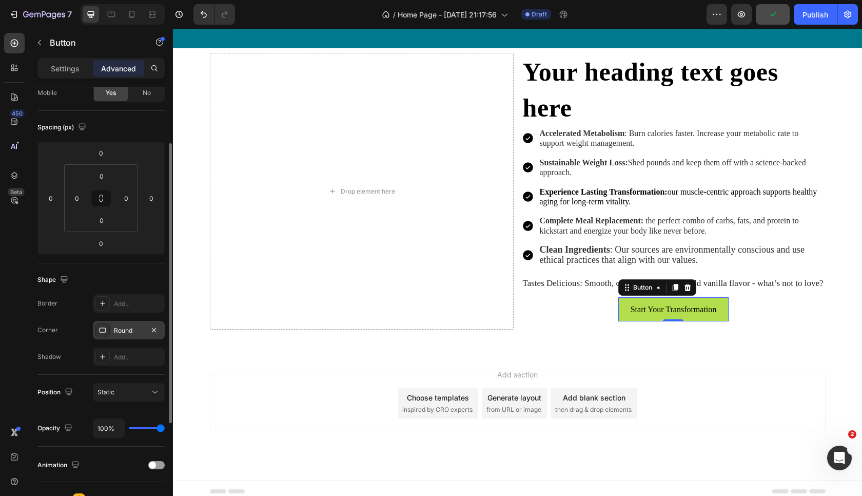
click at [144, 327] on div "Round" at bounding box center [129, 330] width 72 height 18
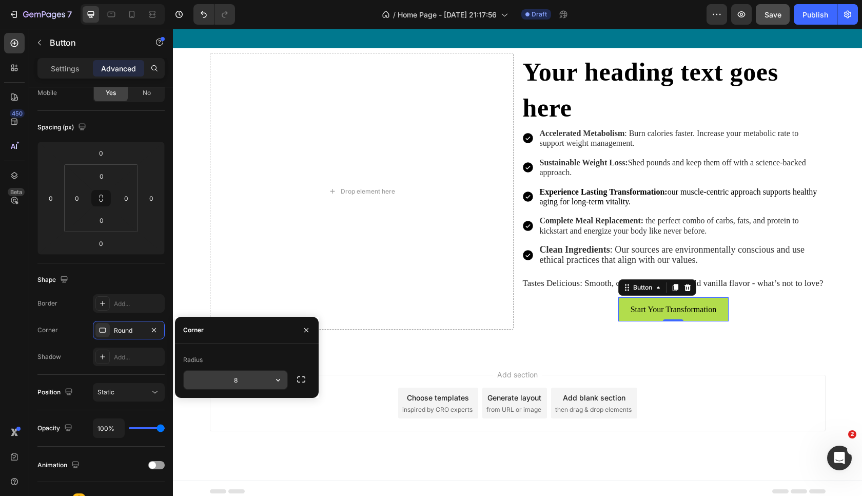
click at [234, 385] on input "8" at bounding box center [236, 379] width 104 height 18
type input "18"
click at [305, 325] on button "button" at bounding box center [306, 330] width 16 height 16
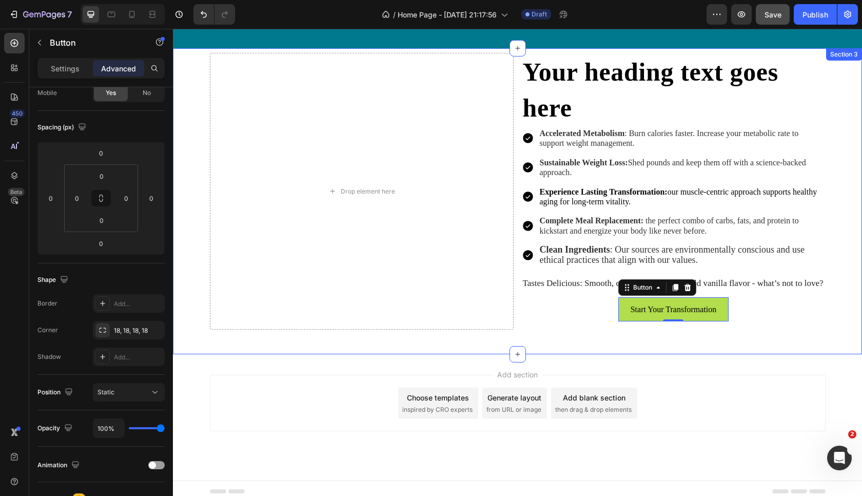
click at [511, 354] on div "Drop element here Your heading text goes here Heading Accelerated Metabolism : …" at bounding box center [517, 201] width 689 height 306
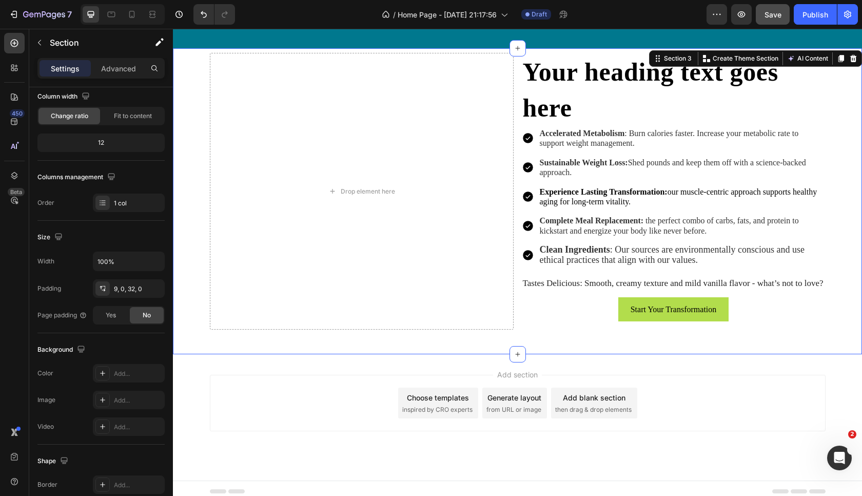
scroll to position [0, 0]
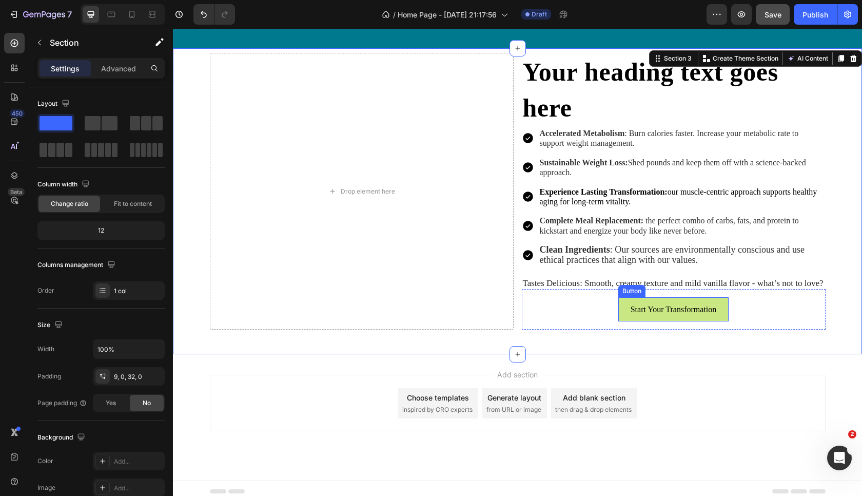
click at [726, 318] on button "Start Your Transformation" at bounding box center [673, 309] width 111 height 24
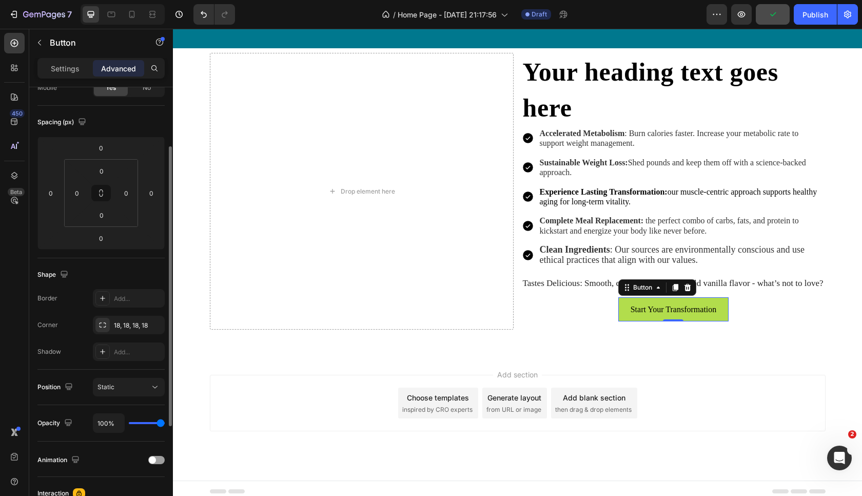
scroll to position [95, 0]
click at [129, 294] on div "Add..." at bounding box center [138, 296] width 48 height 9
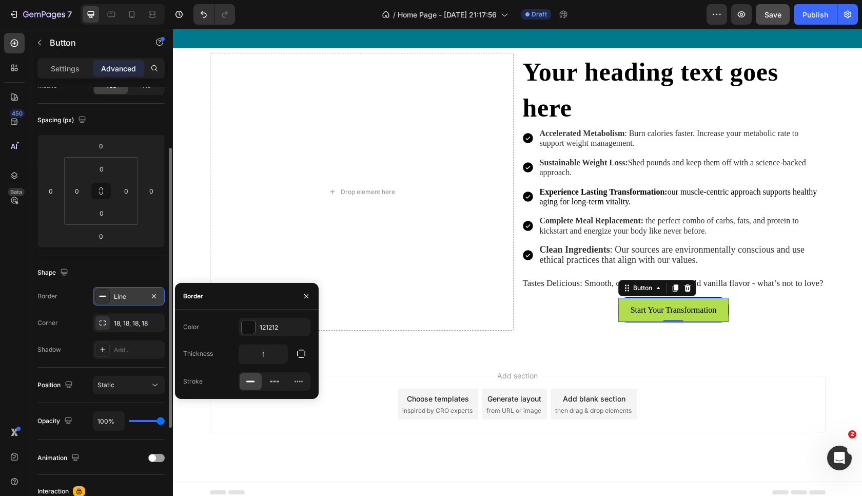
click at [103, 294] on icon at bounding box center [102, 296] width 8 height 8
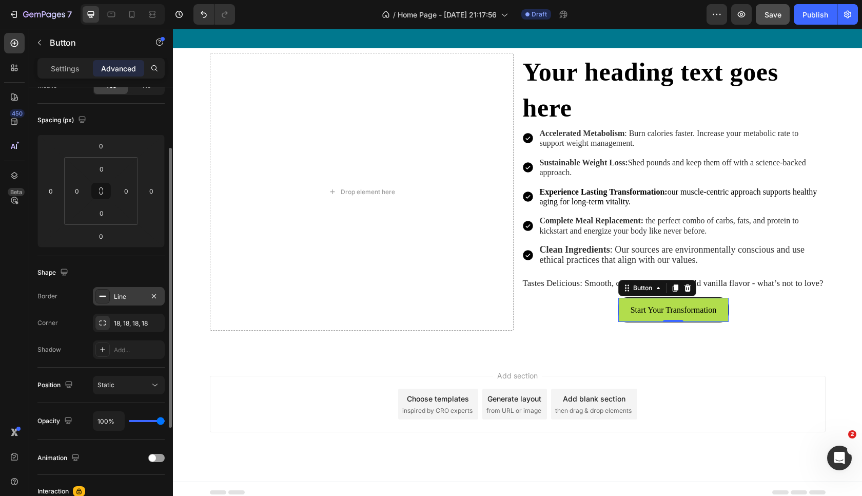
click at [106, 298] on icon at bounding box center [102, 296] width 8 height 8
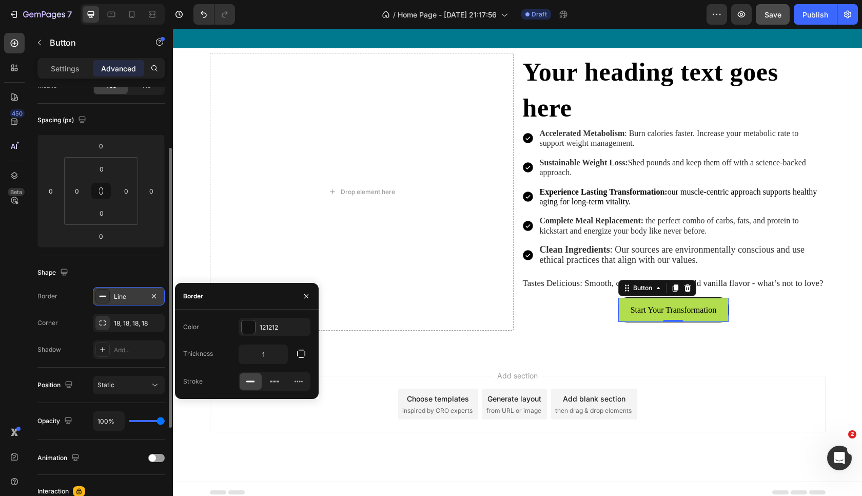
click at [101, 296] on rect at bounding box center [103, 295] width 7 height 1
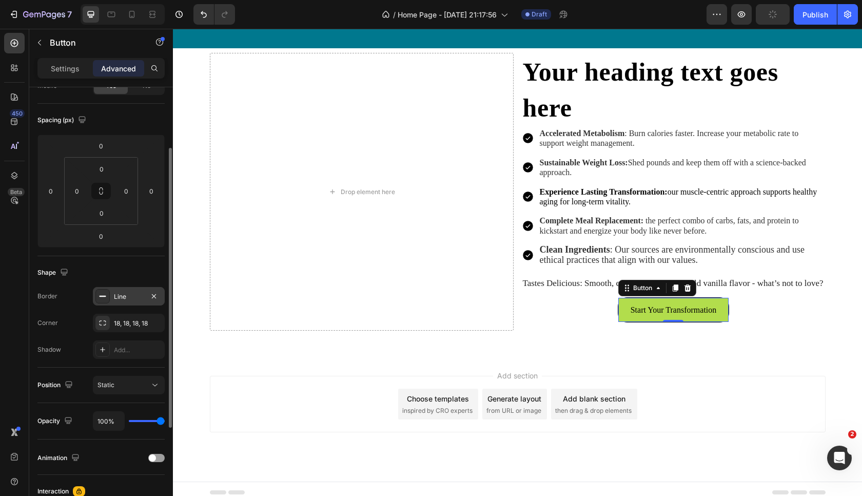
click at [101, 296] on rect at bounding box center [103, 295] width 7 height 1
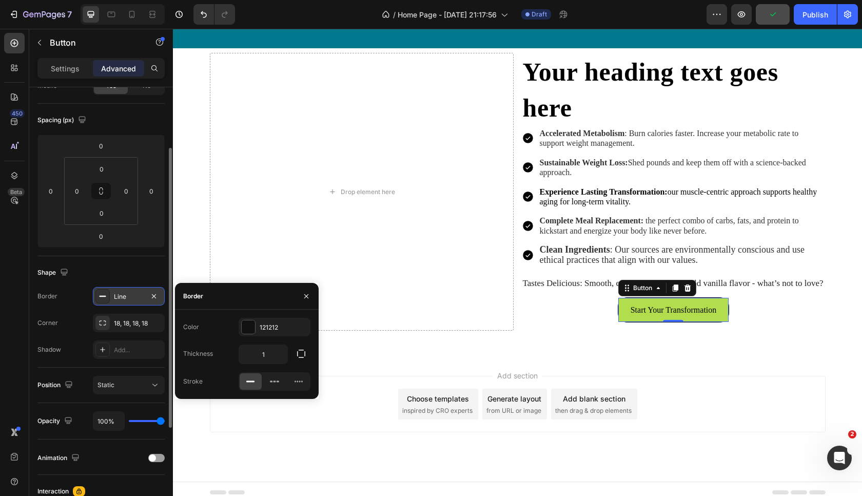
click at [101, 296] on rect at bounding box center [103, 295] width 7 height 1
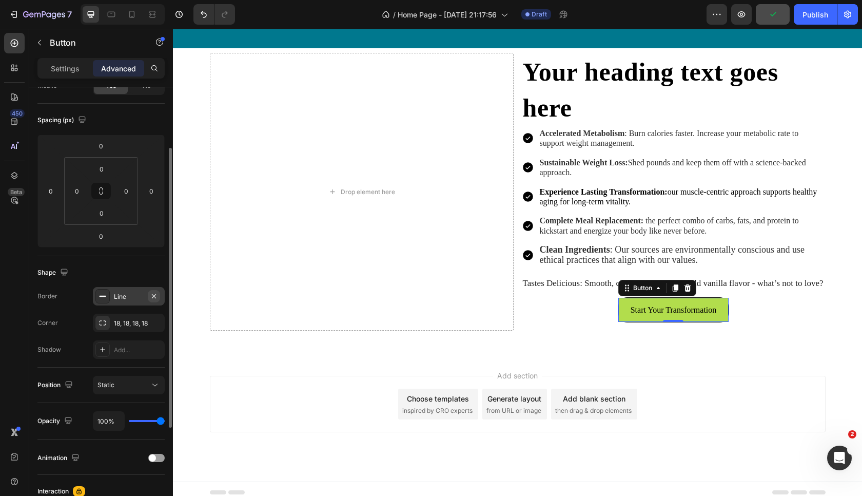
click at [153, 294] on icon "button" at bounding box center [154, 295] width 4 height 4
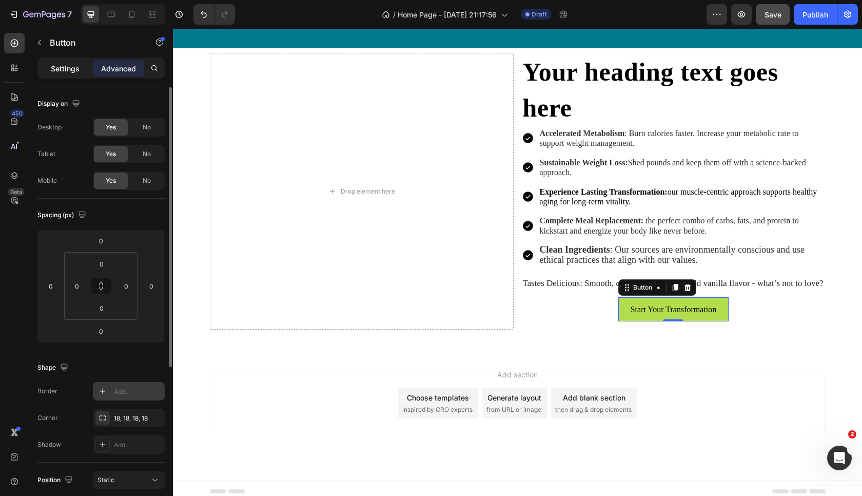
click at [68, 63] on div "Settings" at bounding box center [64, 68] width 51 height 16
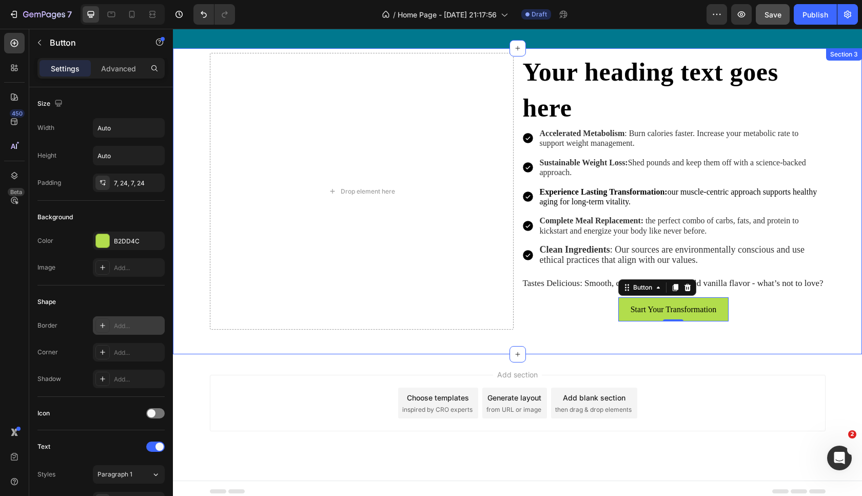
click at [712, 351] on div "Drop element here Your heading text goes here Heading Accelerated Metabolism : …" at bounding box center [517, 201] width 689 height 306
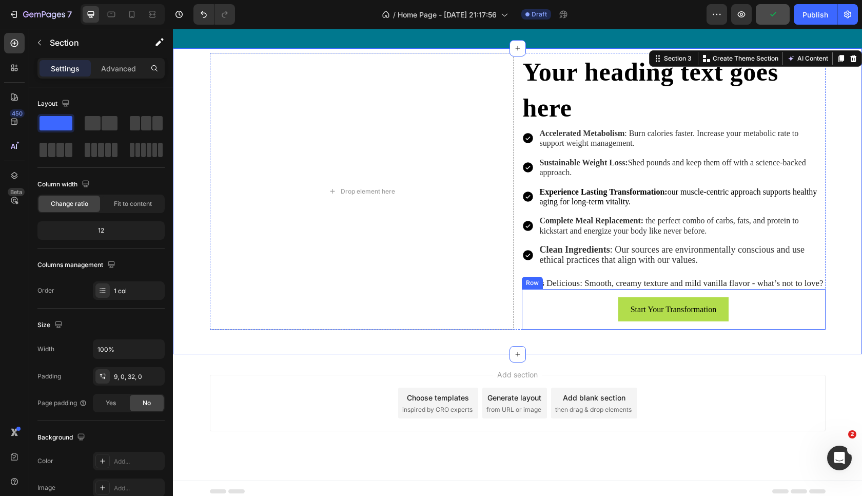
click at [756, 302] on div "Start Your Transformation Button Row" at bounding box center [674, 309] width 304 height 41
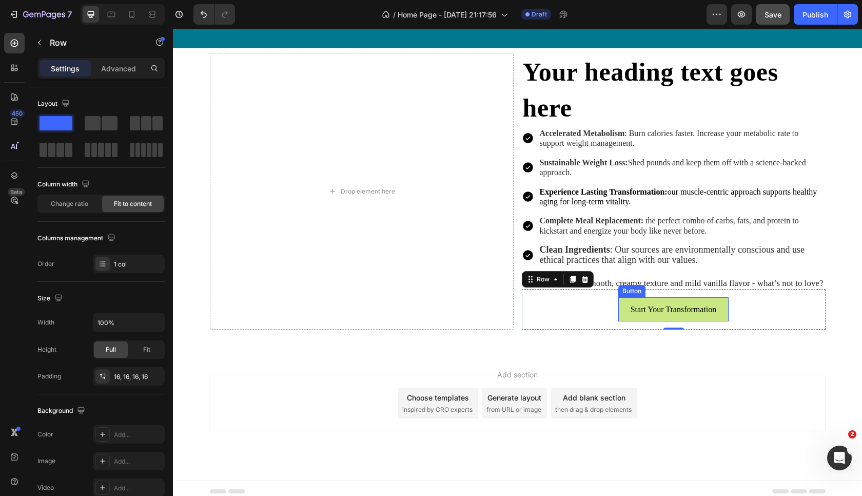
click at [710, 321] on button "Start Your Transformation" at bounding box center [673, 309] width 111 height 24
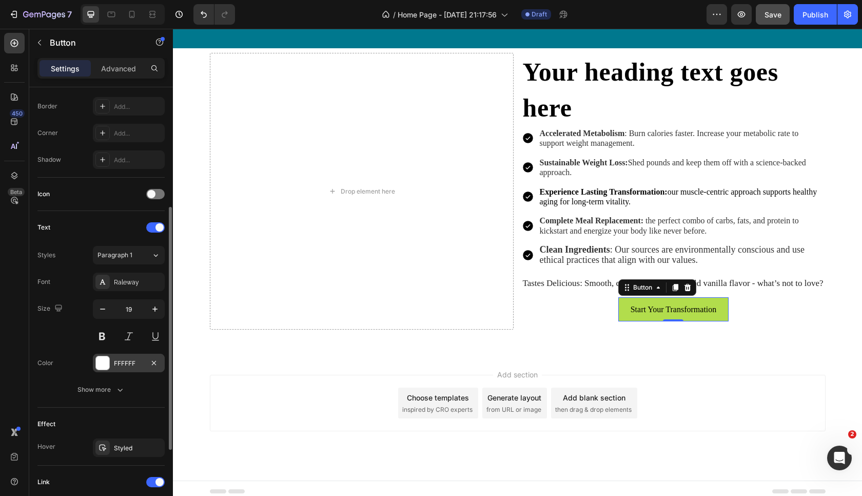
scroll to position [223, 0]
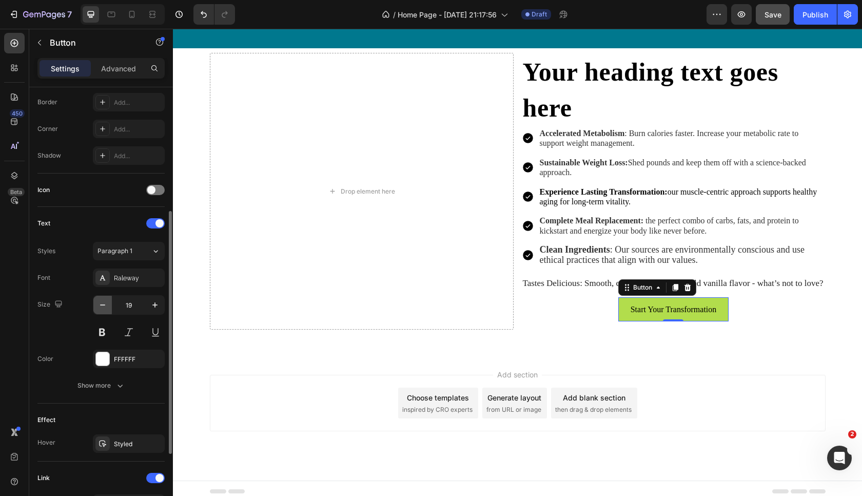
click at [102, 305] on icon "button" at bounding box center [102, 304] width 5 height 1
type input "18"
click at [106, 335] on button at bounding box center [102, 332] width 18 height 18
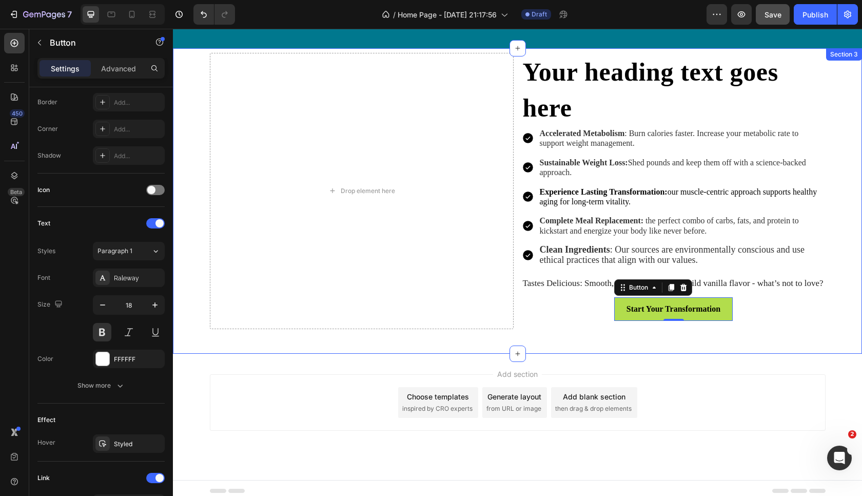
click at [289, 351] on div "Drop element here Your heading text goes here Heading Accelerated Metabolism : …" at bounding box center [517, 200] width 689 height 305
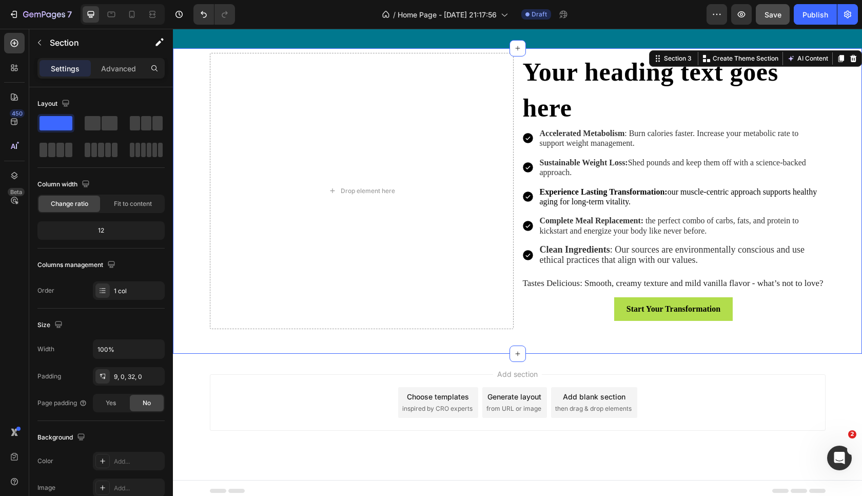
scroll to position [521, 0]
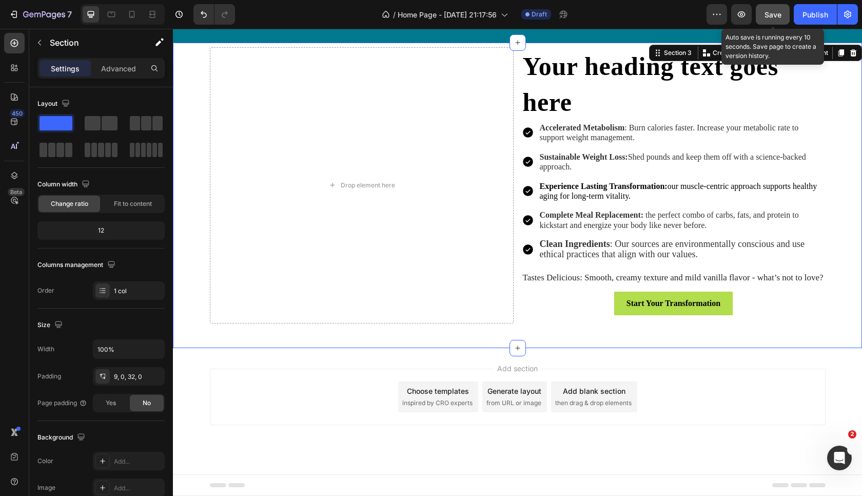
click at [770, 19] on div "Save" at bounding box center [772, 14] width 17 height 11
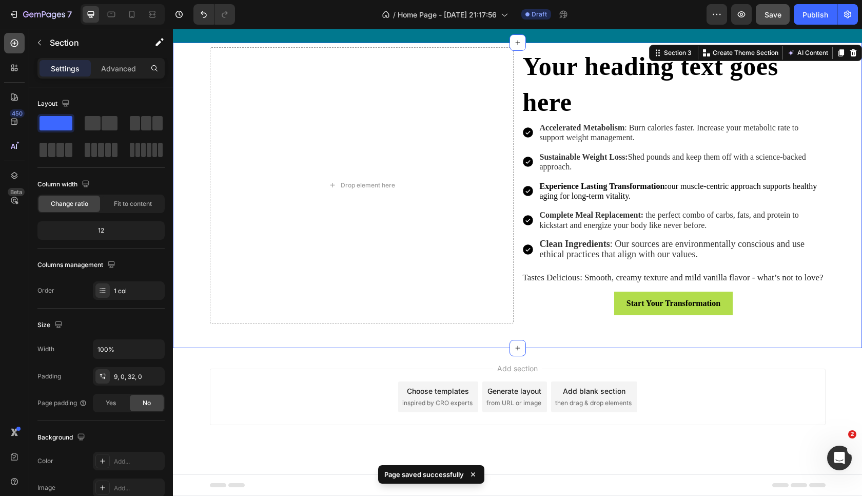
click at [9, 45] on div at bounding box center [14, 43] width 21 height 21
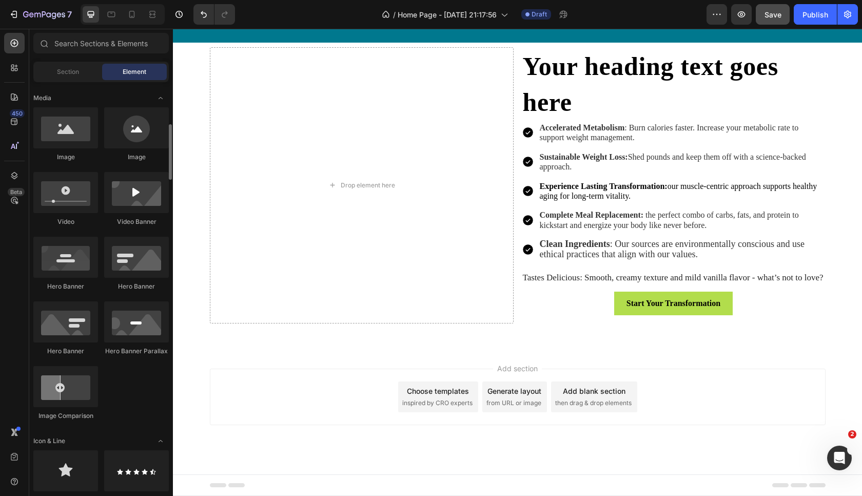
scroll to position [324, 0]
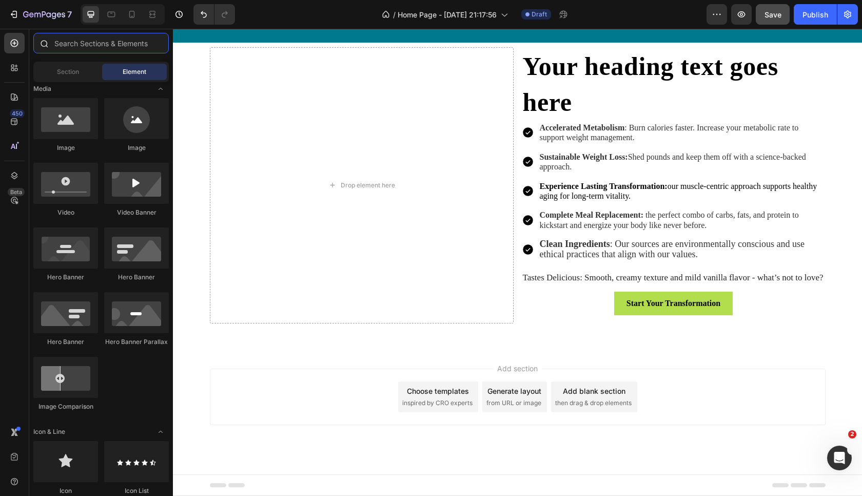
click at [110, 46] on input "text" at bounding box center [100, 43] width 135 height 21
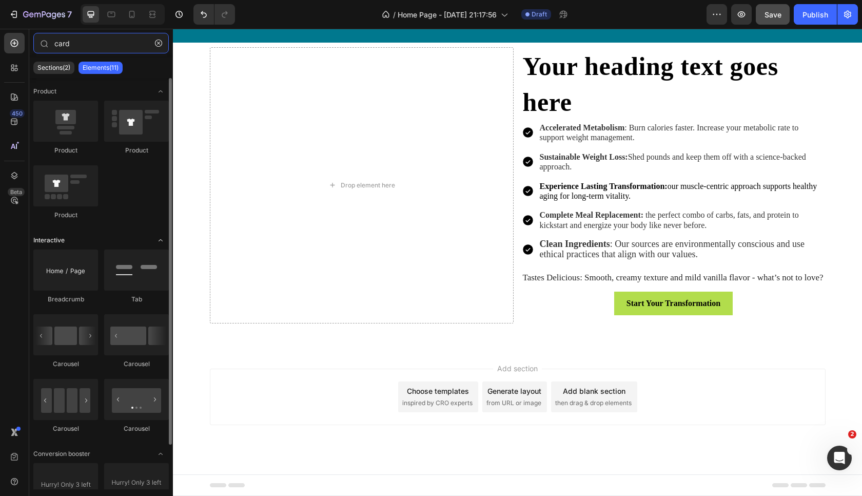
scroll to position [50, 0]
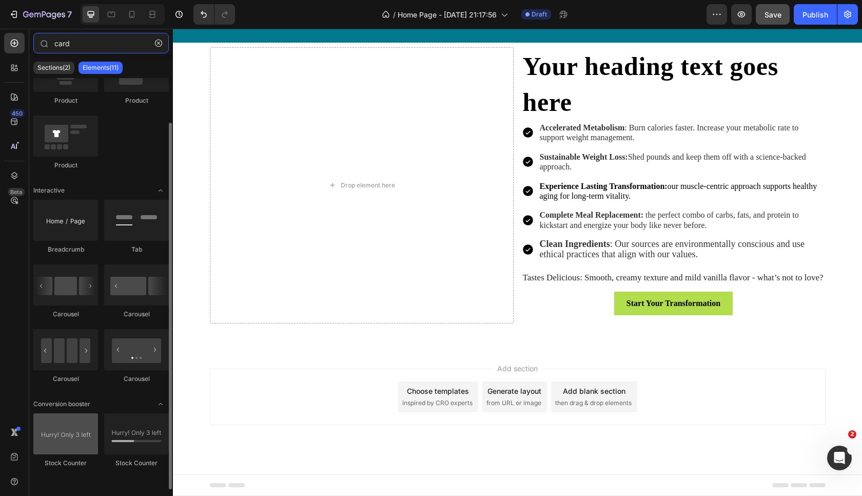
type input "card"
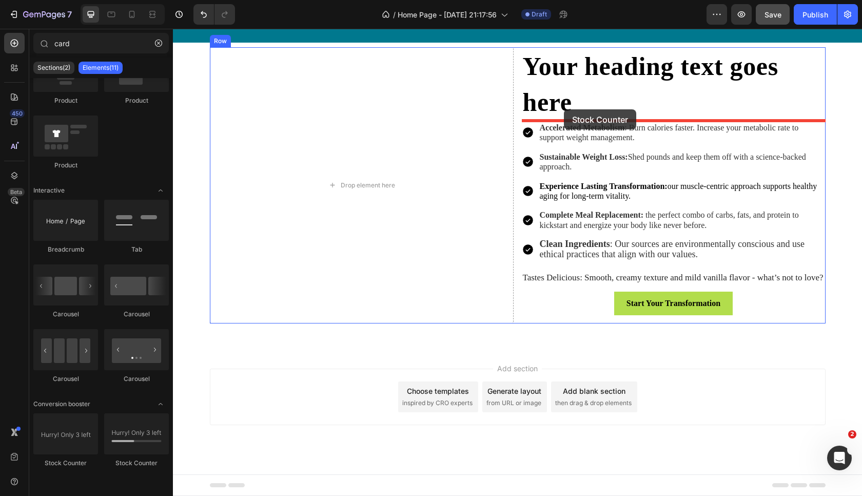
drag, startPoint x: 238, startPoint y: 469, endPoint x: 564, endPoint y: 110, distance: 485.5
drag, startPoint x: 245, startPoint y: 454, endPoint x: 561, endPoint y: 110, distance: 466.9
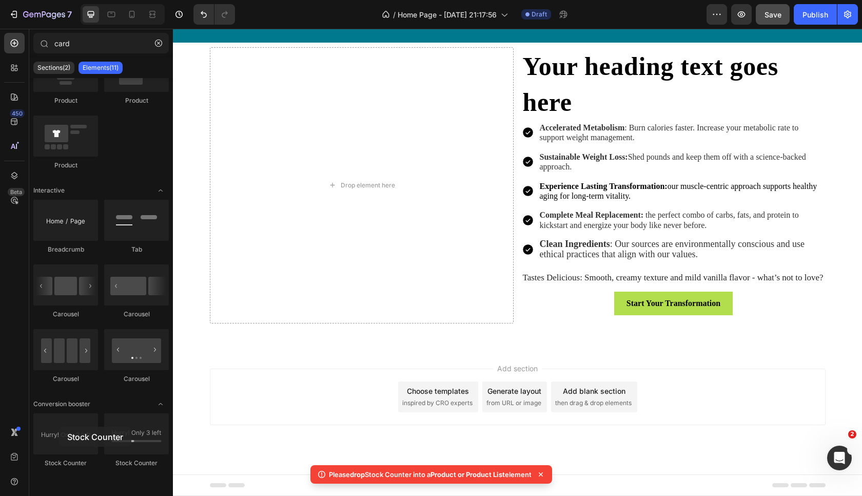
drag, startPoint x: 232, startPoint y: 455, endPoint x: 544, endPoint y: 263, distance: 366.2
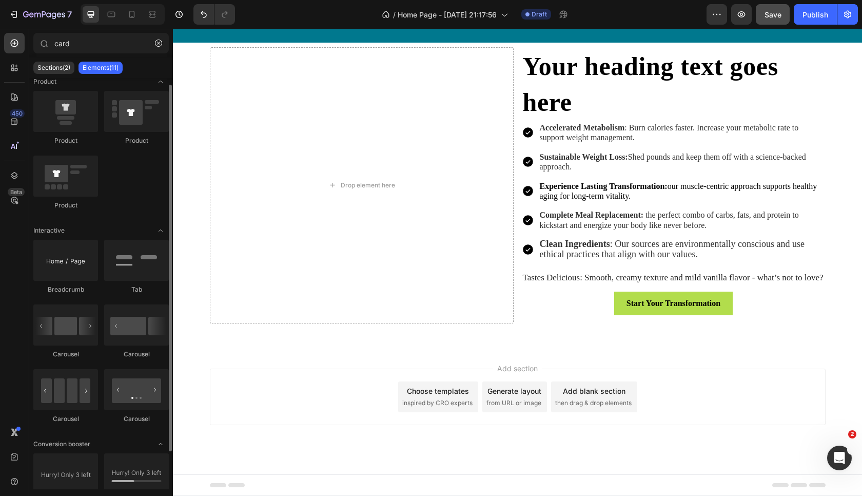
scroll to position [0, 0]
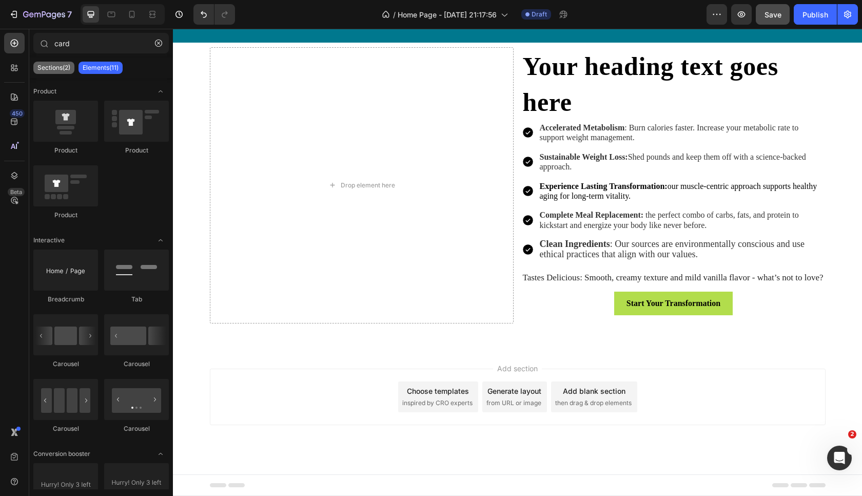
click at [57, 68] on p "Sections(2)" at bounding box center [53, 68] width 33 height 8
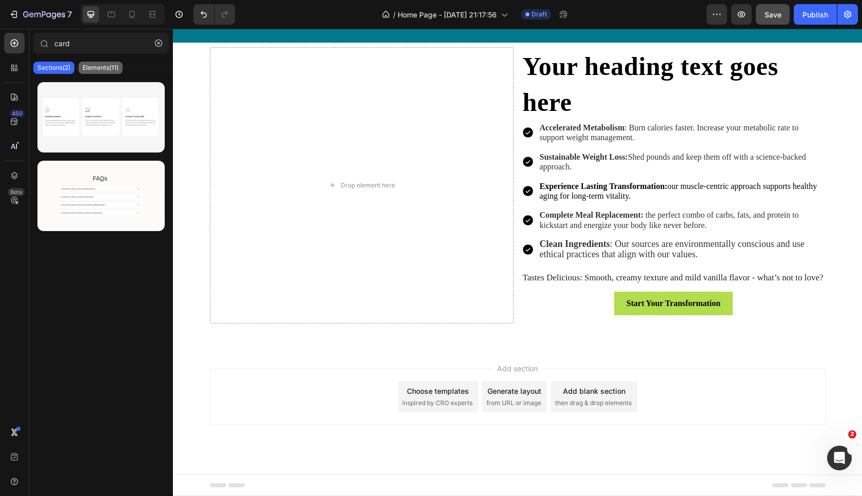
click at [96, 68] on p "Elements(11)" at bounding box center [101, 68] width 36 height 8
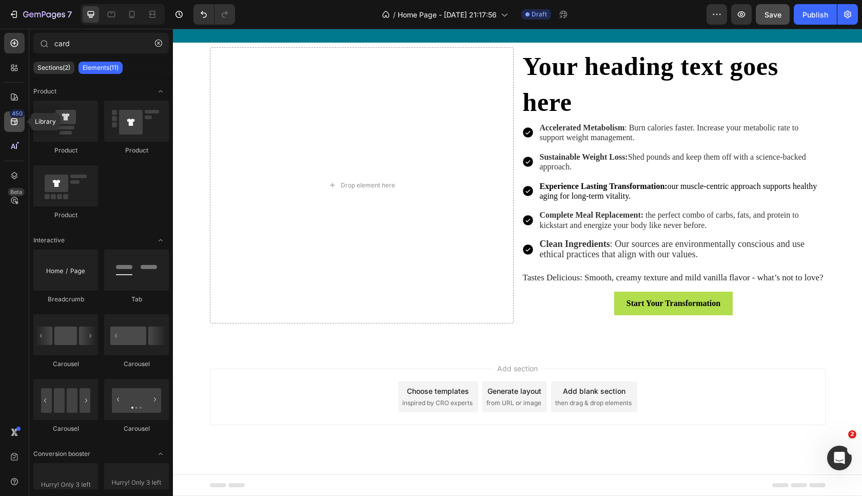
click at [9, 122] on icon at bounding box center [14, 121] width 10 height 10
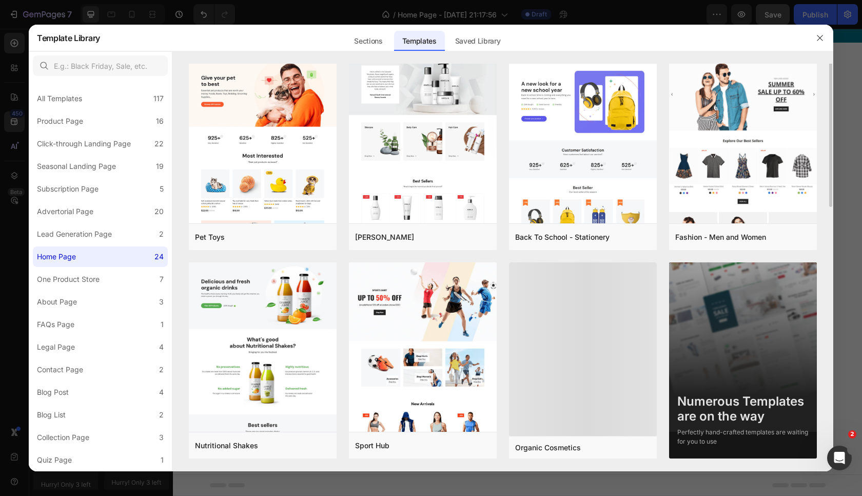
scroll to position [450, 0]
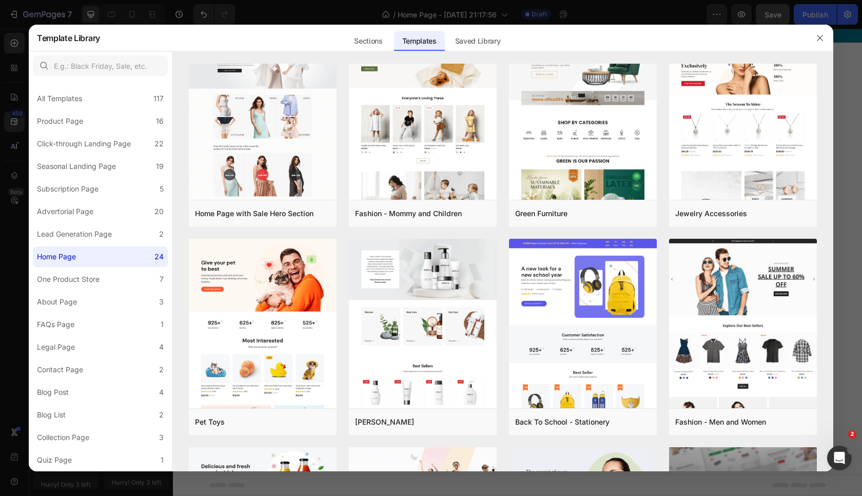
click at [10, 233] on div at bounding box center [431, 248] width 862 height 496
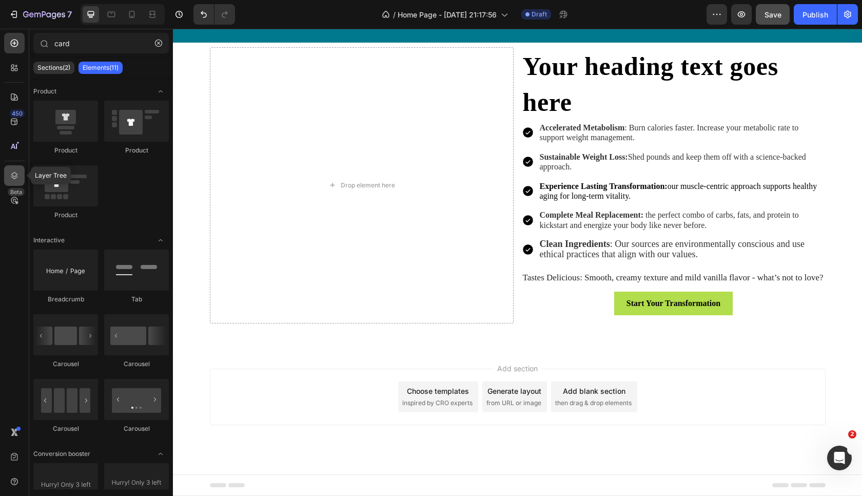
click at [18, 178] on icon at bounding box center [14, 175] width 10 height 10
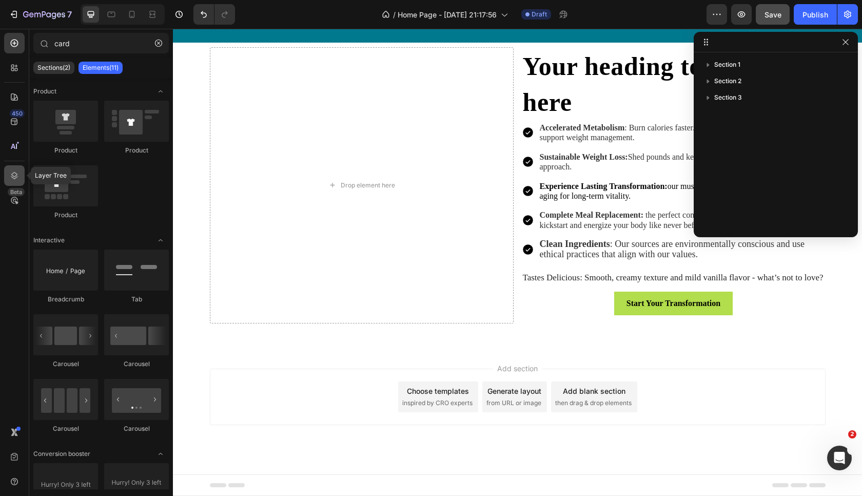
click at [8, 180] on div at bounding box center [14, 175] width 21 height 21
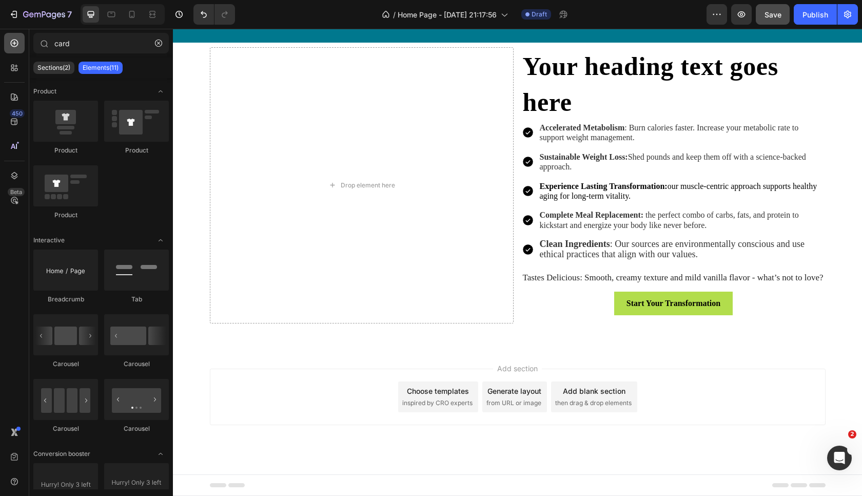
click at [16, 46] on icon at bounding box center [14, 43] width 10 height 10
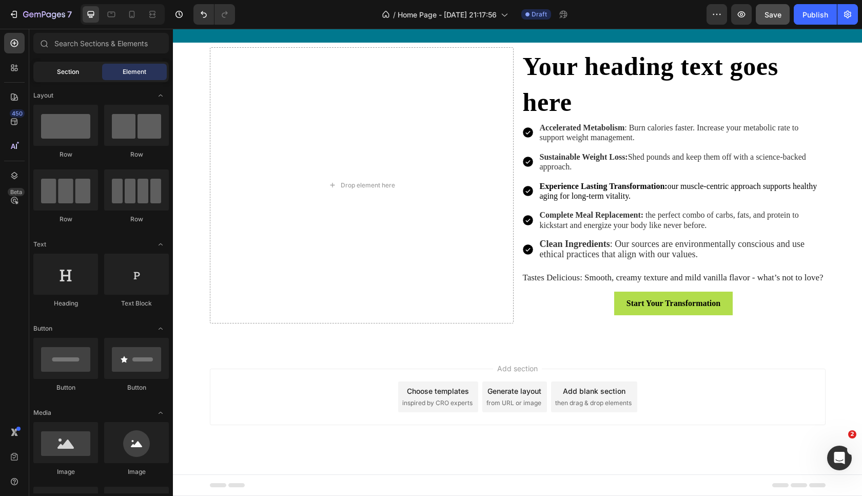
click at [74, 70] on span "Section" at bounding box center [68, 71] width 22 height 9
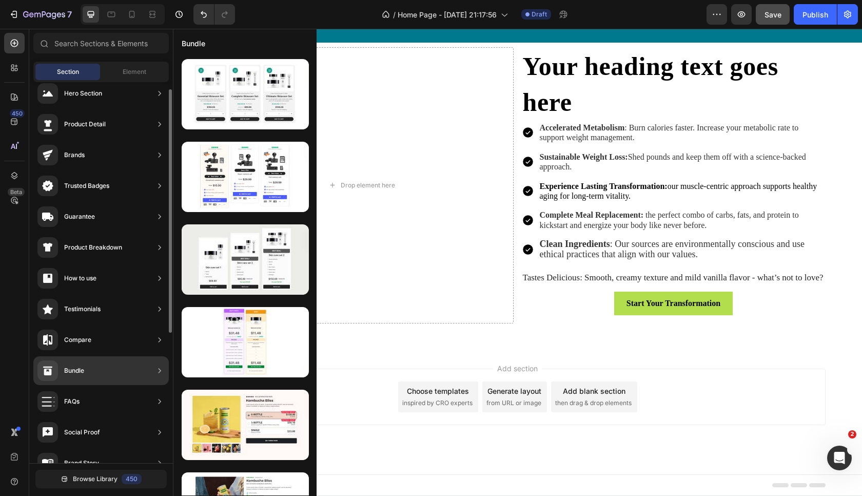
scroll to position [0, 0]
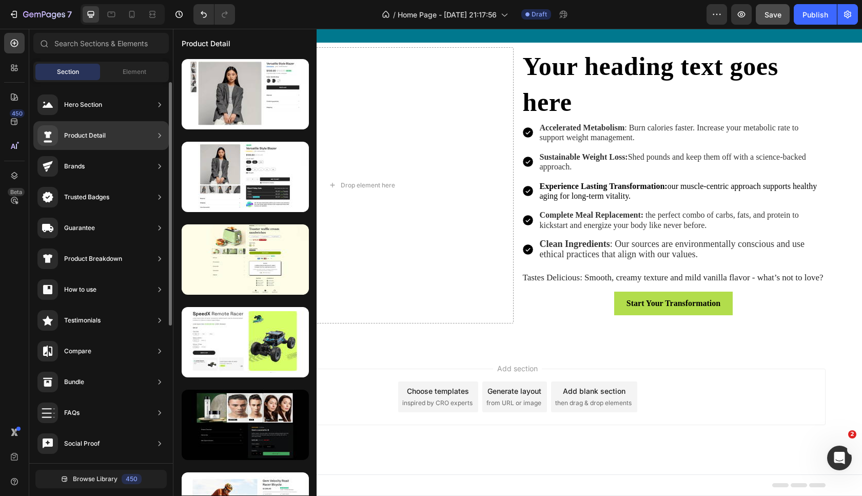
click at [95, 195] on div "Trusted Badges" at bounding box center [86, 197] width 45 height 10
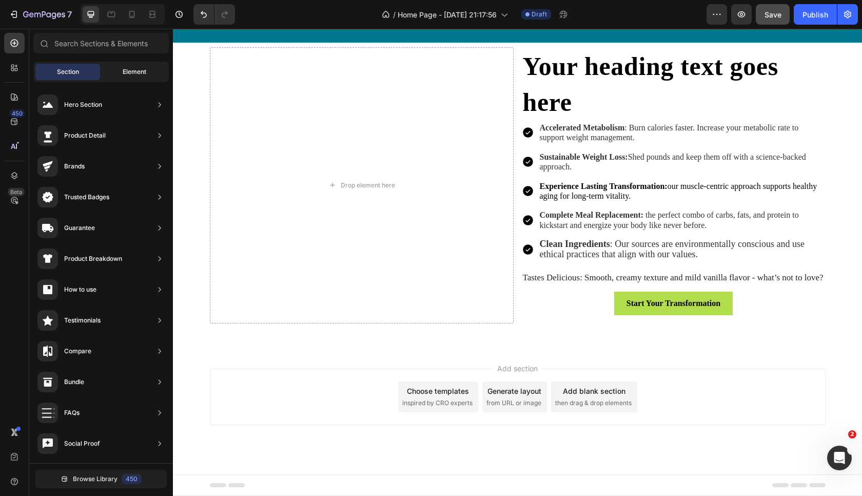
click at [139, 69] on span "Element" at bounding box center [135, 71] width 24 height 9
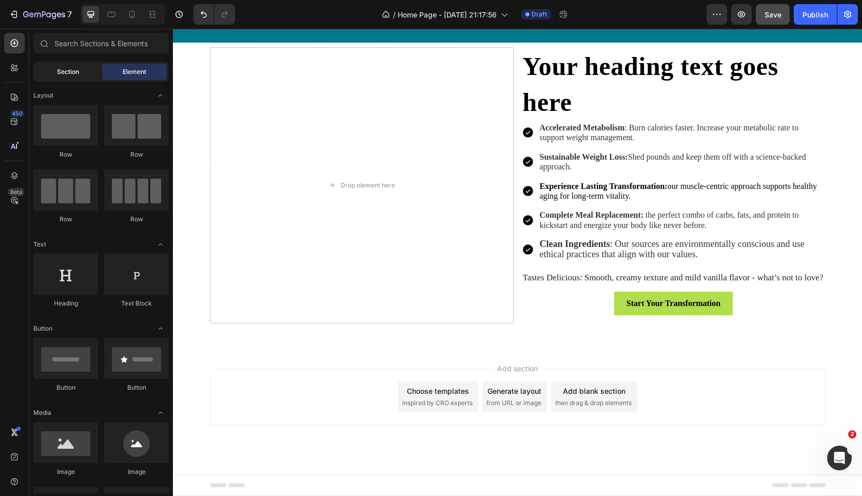
click at [70, 69] on span "Section" at bounding box center [68, 71] width 22 height 9
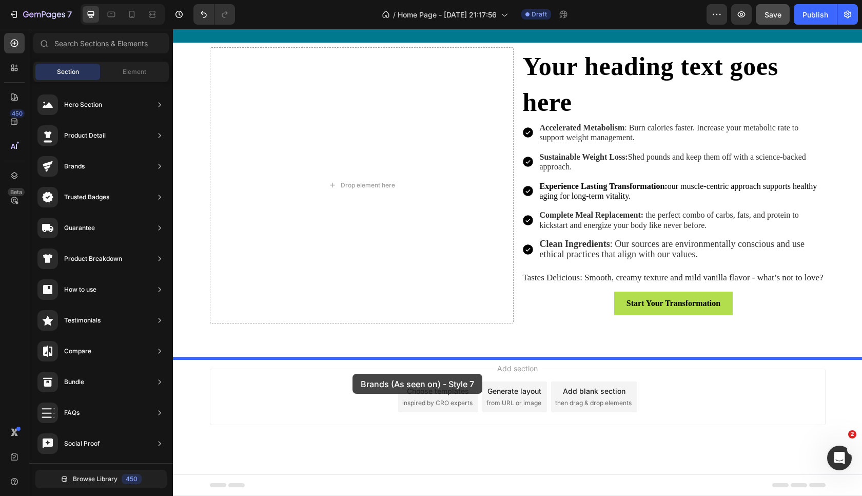
drag, startPoint x: 409, startPoint y: 289, endPoint x: 353, endPoint y: 372, distance: 100.2
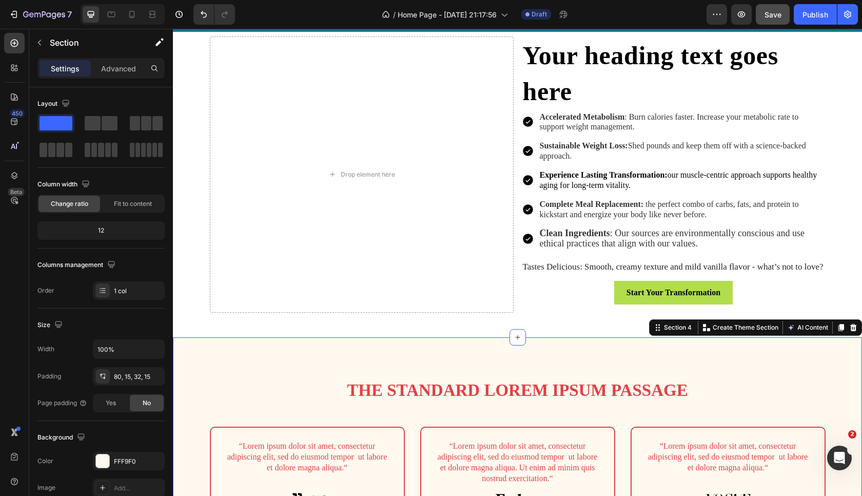
scroll to position [588, 0]
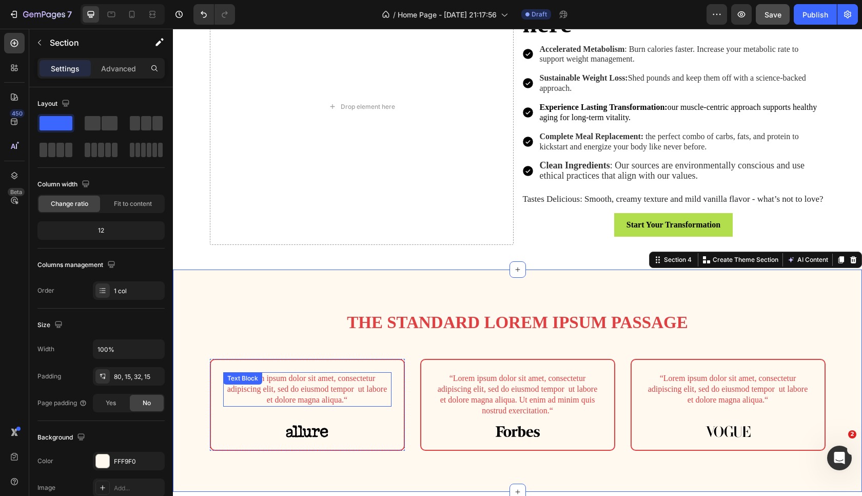
click at [336, 388] on p "“Lorem ipsum dolor sit amet, consectetur adipiscing elit, sed do eiusmod tempor…" at bounding box center [307, 389] width 166 height 32
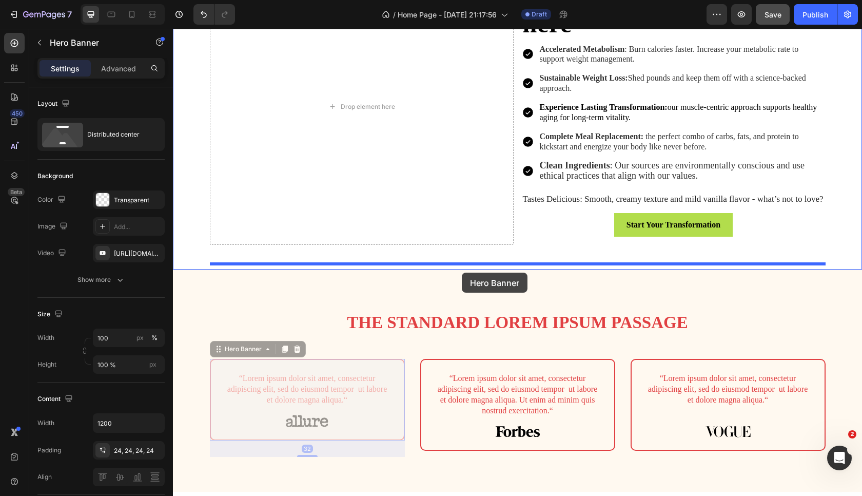
drag, startPoint x: 340, startPoint y: 378, endPoint x: 383, endPoint y: 360, distance: 46.7
click at [383, 360] on div "Header Drop element here Your heading text goes here Heading Accelerated Metabo…" at bounding box center [517, 39] width 689 height 1199
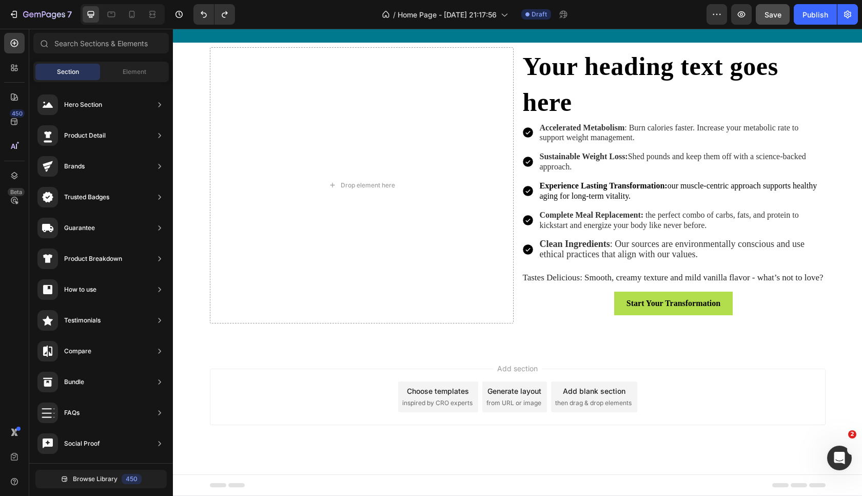
scroll to position [521, 0]
click at [129, 72] on span "Element" at bounding box center [135, 71] width 24 height 9
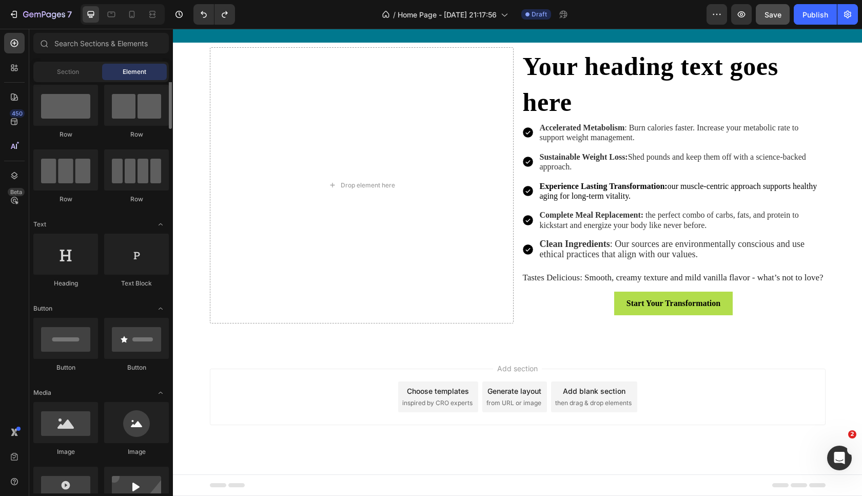
scroll to position [0, 0]
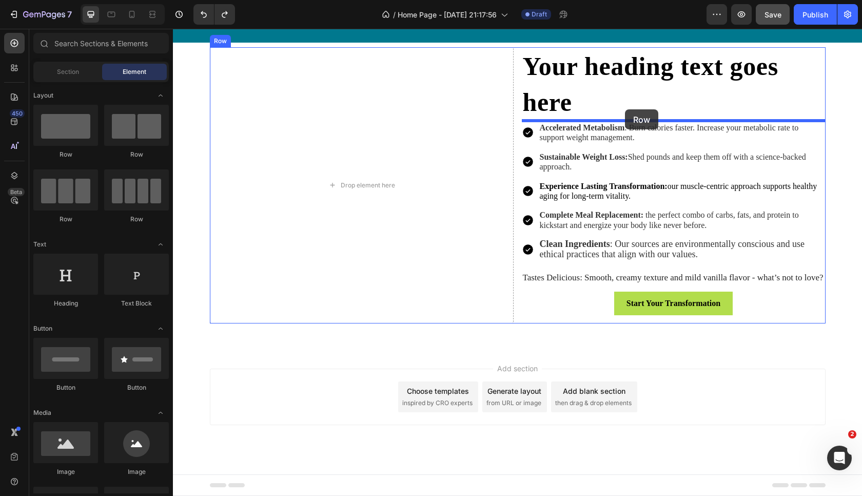
drag, startPoint x: 310, startPoint y: 163, endPoint x: 625, endPoint y: 110, distance: 319.3
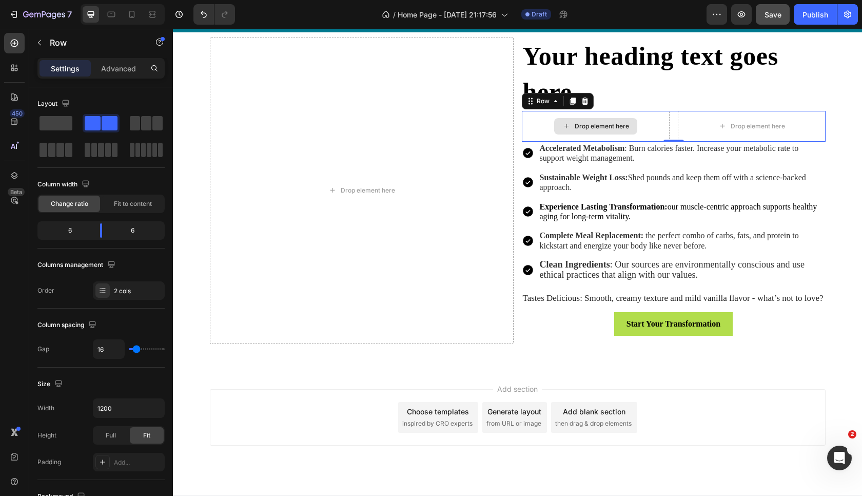
click at [582, 131] on div "Drop element here" at bounding box center [595, 126] width 83 height 16
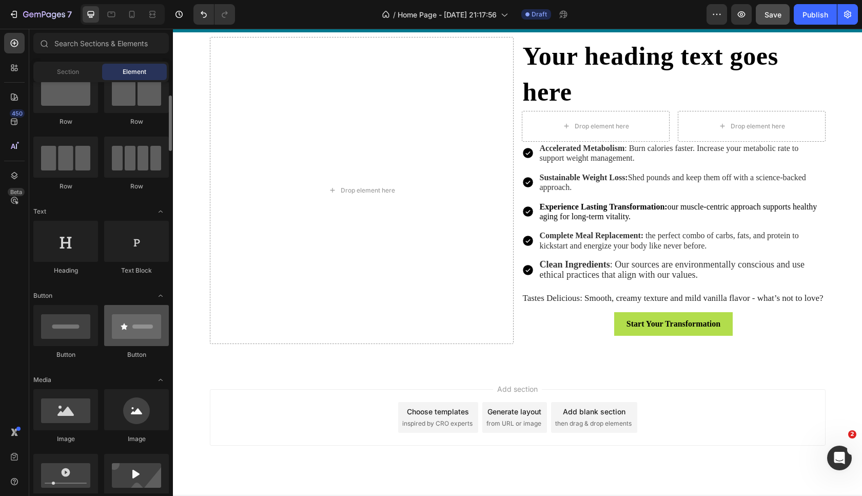
scroll to position [41, 0]
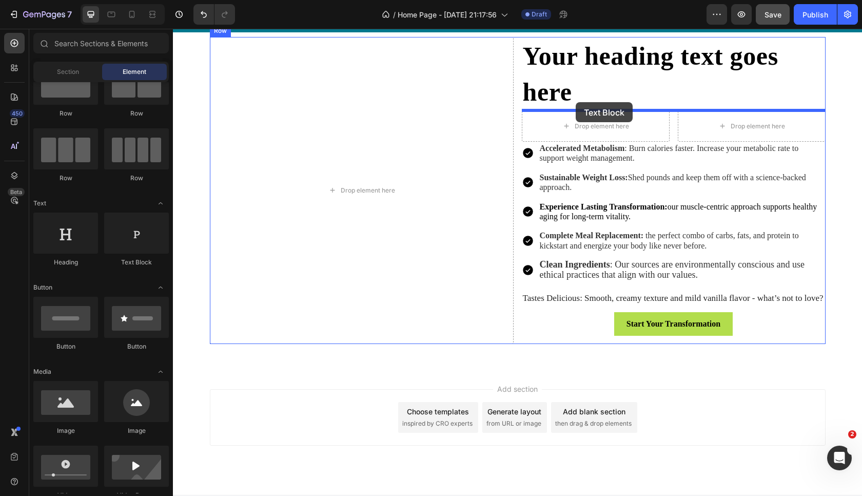
drag, startPoint x: 312, startPoint y: 280, endPoint x: 575, endPoint y: 99, distance: 319.2
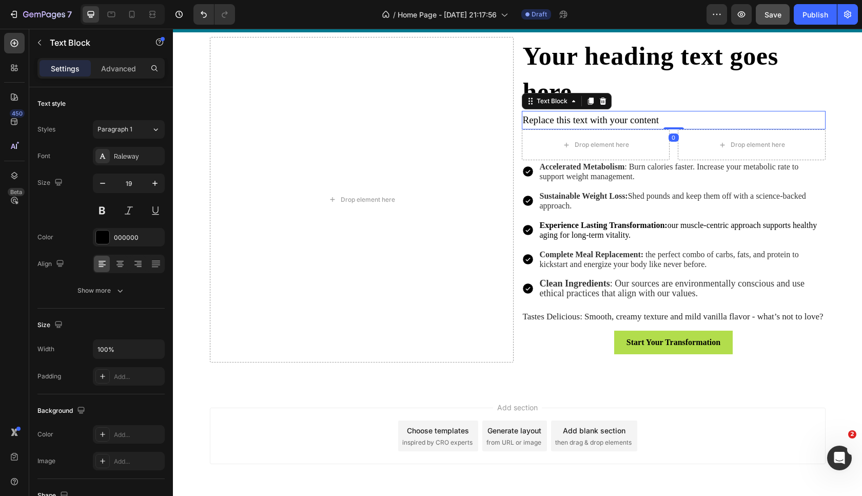
click at [580, 120] on div "Replace this text with your content" at bounding box center [674, 120] width 304 height 18
click at [580, 120] on p "Replace this text with your content" at bounding box center [674, 120] width 302 height 16
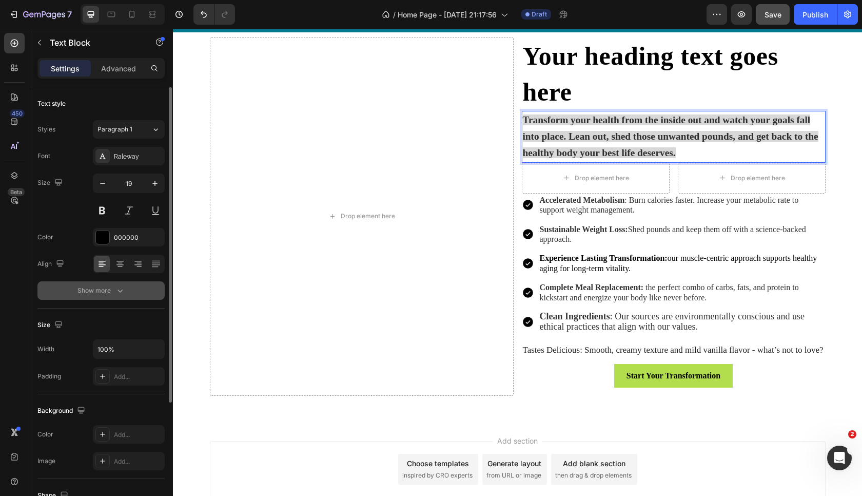
click at [120, 290] on icon "button" at bounding box center [120, 290] width 10 height 10
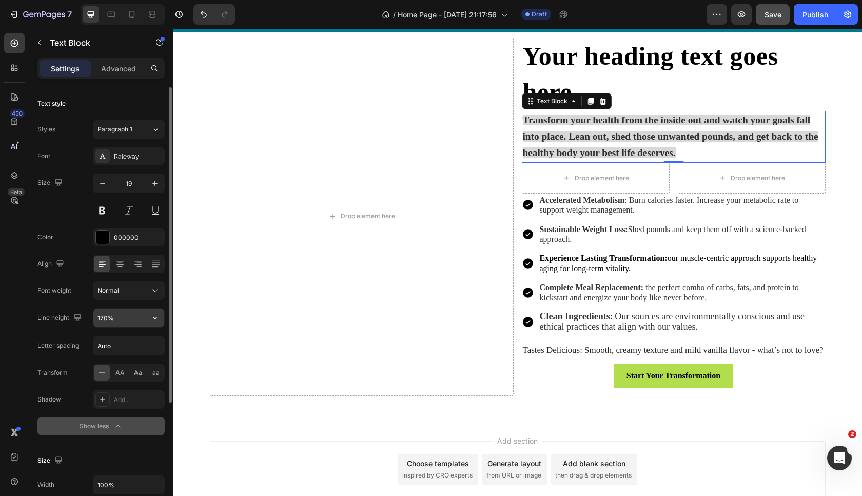
click at [122, 323] on input "170%" at bounding box center [128, 317] width 71 height 18
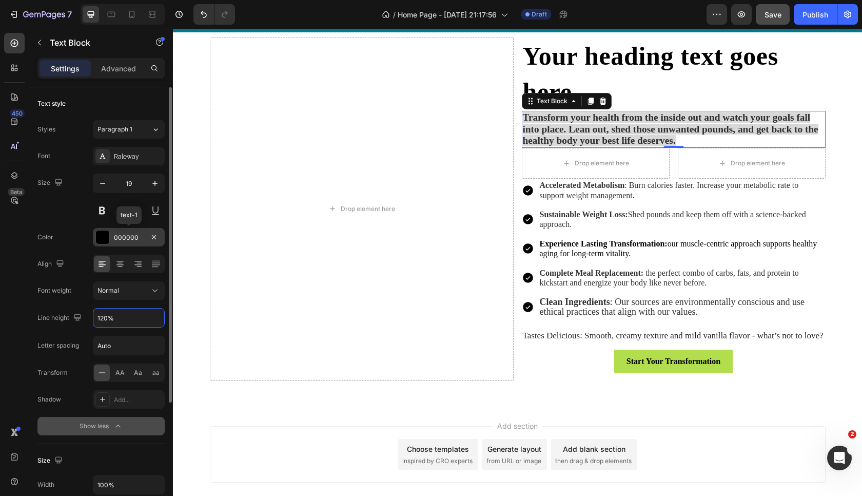
type input "120%"
click at [104, 240] on div at bounding box center [102, 236] width 13 height 13
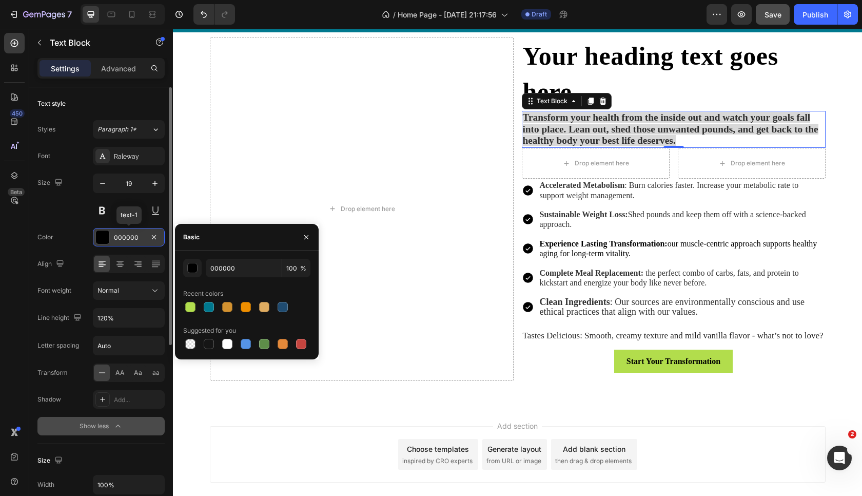
click at [104, 240] on div at bounding box center [102, 236] width 13 height 13
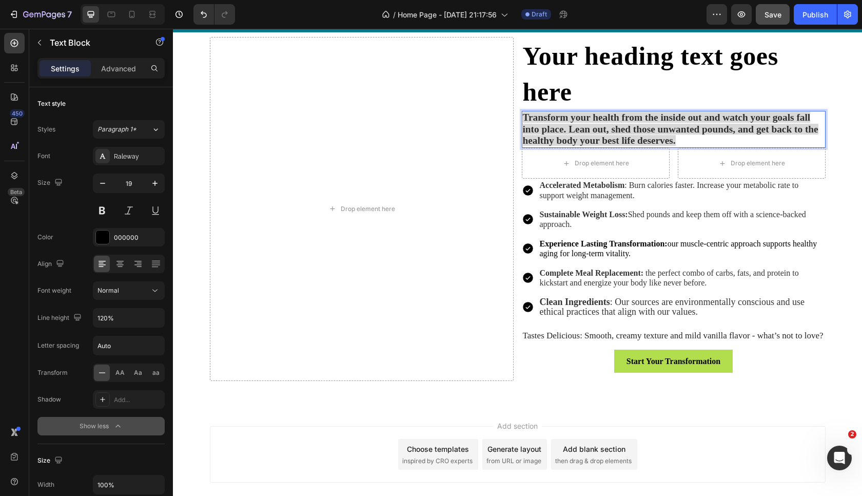
click at [668, 130] on strong "Transform your health from the inside out and watch your goals fall into place.…" at bounding box center [670, 129] width 295 height 34
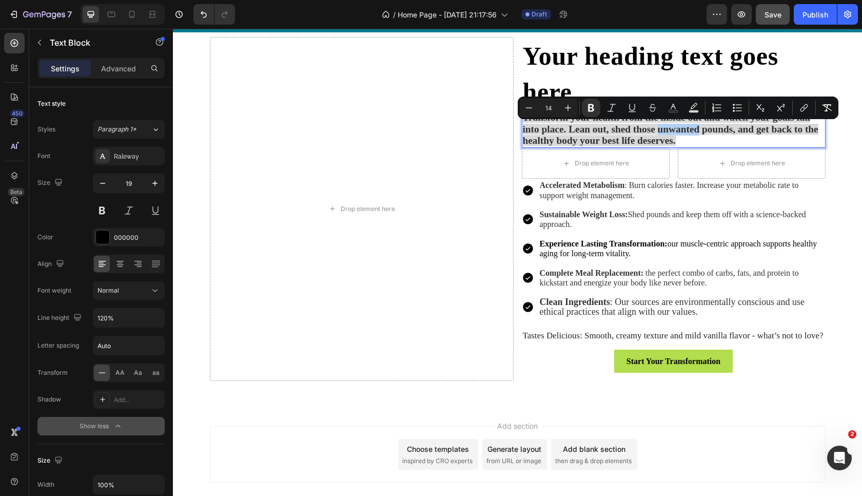
click at [683, 131] on strong "Transform your health from the inside out and watch your goals fall into place.…" at bounding box center [670, 129] width 295 height 34
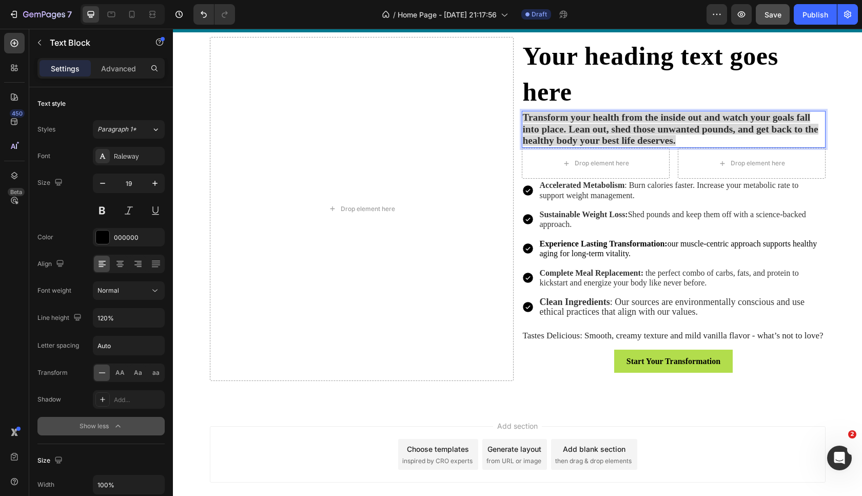
click at [683, 131] on strong "Transform your health from the inside out and watch your goals fall into place.…" at bounding box center [670, 129] width 295 height 34
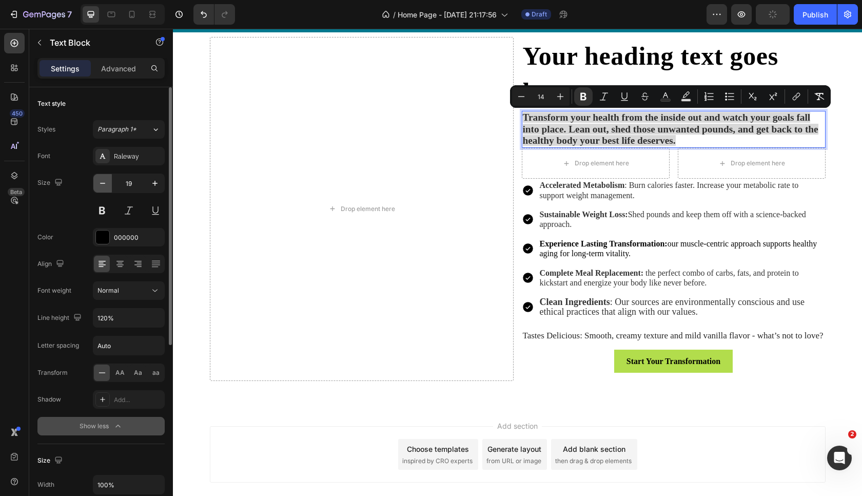
click at [99, 183] on icon "button" at bounding box center [102, 183] width 10 height 10
type input "18"
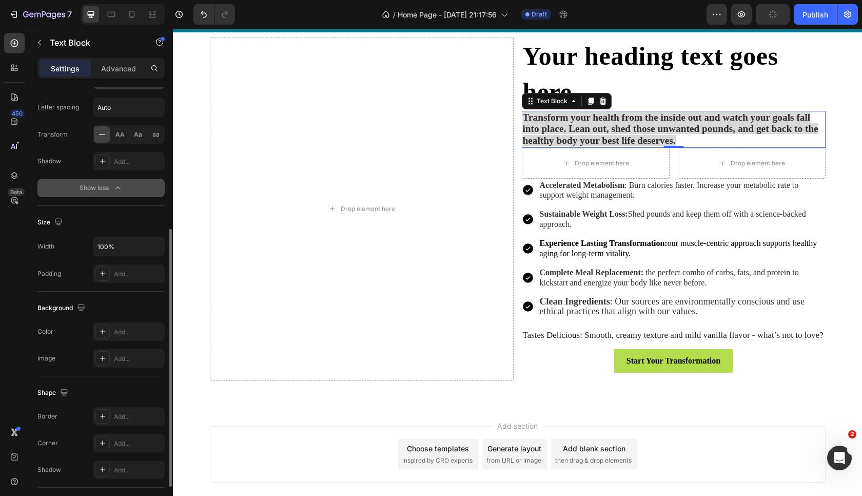
scroll to position [239, 0]
click at [137, 336] on div "Add..." at bounding box center [129, 330] width 72 height 18
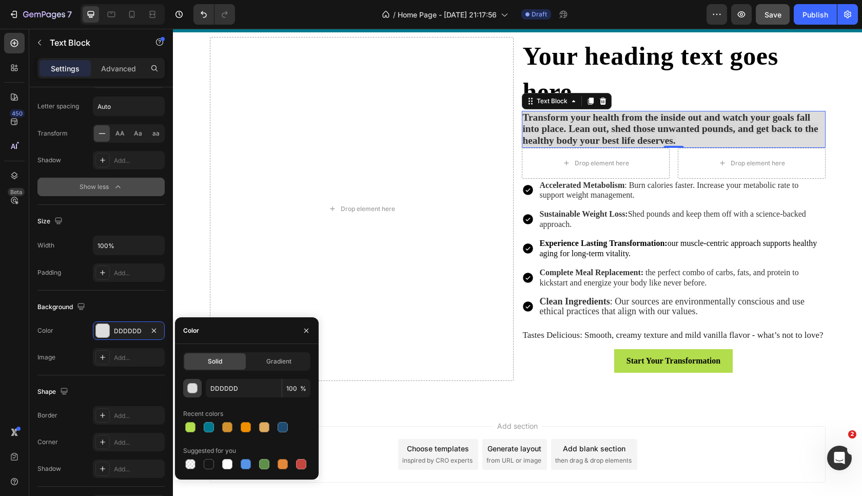
click at [194, 386] on div "button" at bounding box center [193, 388] width 10 height 10
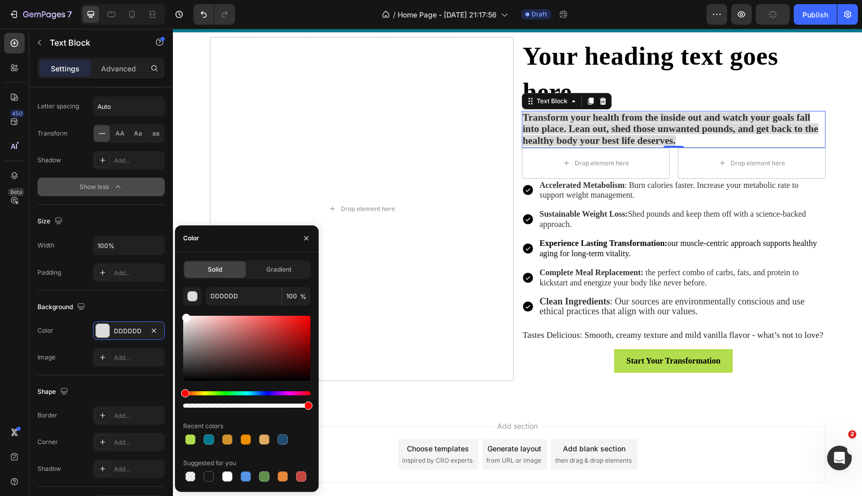
drag, startPoint x: 186, startPoint y: 326, endPoint x: 185, endPoint y: 307, distance: 19.5
click at [185, 307] on div "DDDDDD 100 % Recent colors Suggested for you" at bounding box center [246, 385] width 127 height 196
type input "FFFCFC"
click at [183, 287] on button "button" at bounding box center [192, 296] width 18 height 18
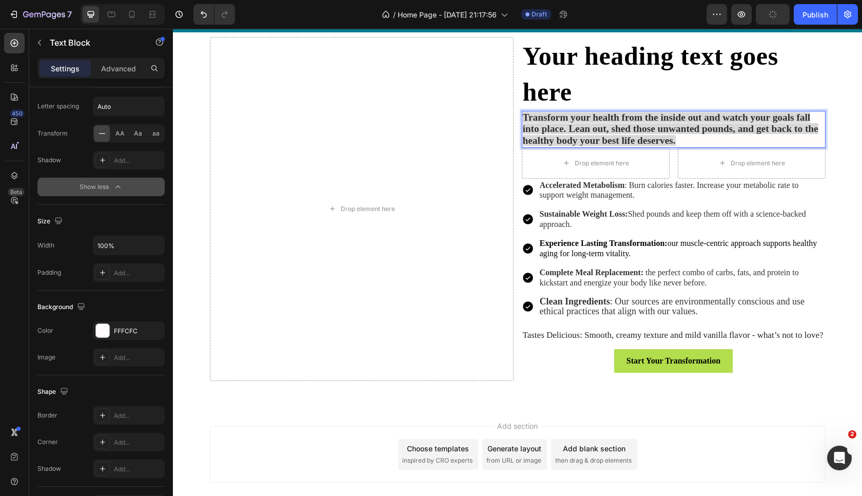
click at [620, 138] on strong "Transform your health from the inside out and watch your goals fall into place.…" at bounding box center [670, 129] width 295 height 34
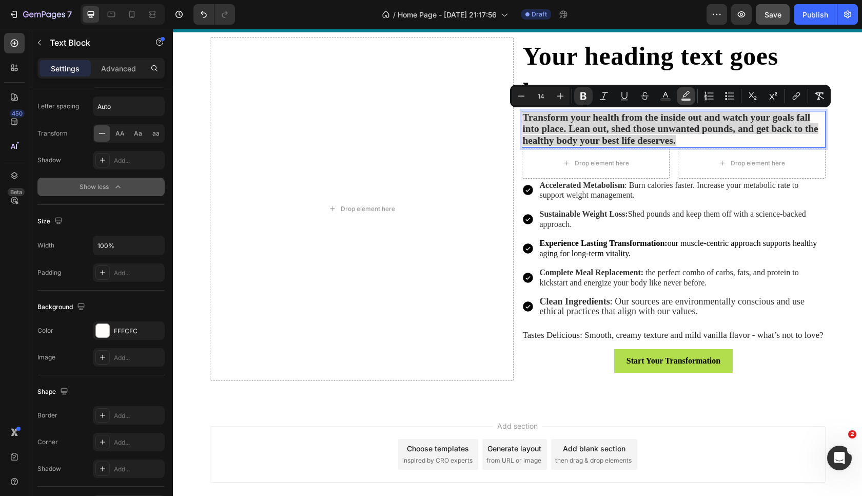
click at [684, 99] on rect "Editor contextual toolbar" at bounding box center [686, 99] width 10 height 3
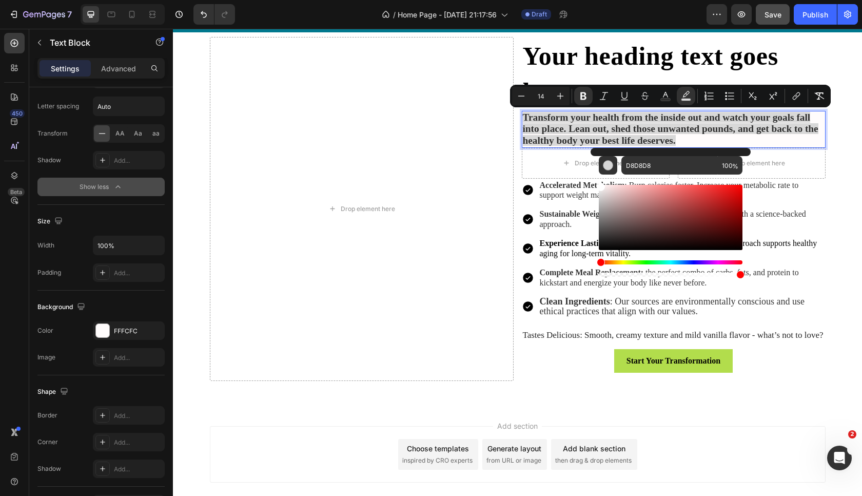
drag, startPoint x: 602, startPoint y: 198, endPoint x: 598, endPoint y: 180, distance: 18.9
click at [598, 180] on div "D8D8D8 100 %" at bounding box center [670, 213] width 160 height 131
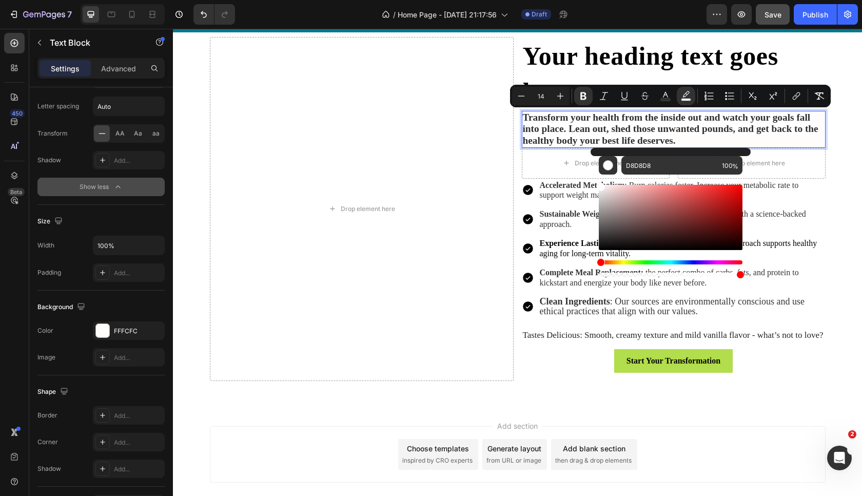
type input "FFFFFF"
click at [563, 91] on icon "Editor contextual toolbar" at bounding box center [560, 96] width 10 height 10
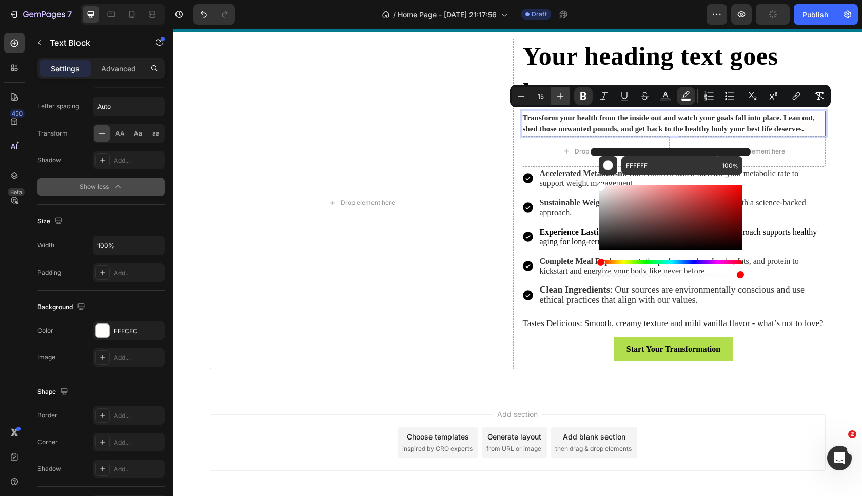
click at [563, 91] on icon "Editor contextual toolbar" at bounding box center [560, 96] width 10 height 10
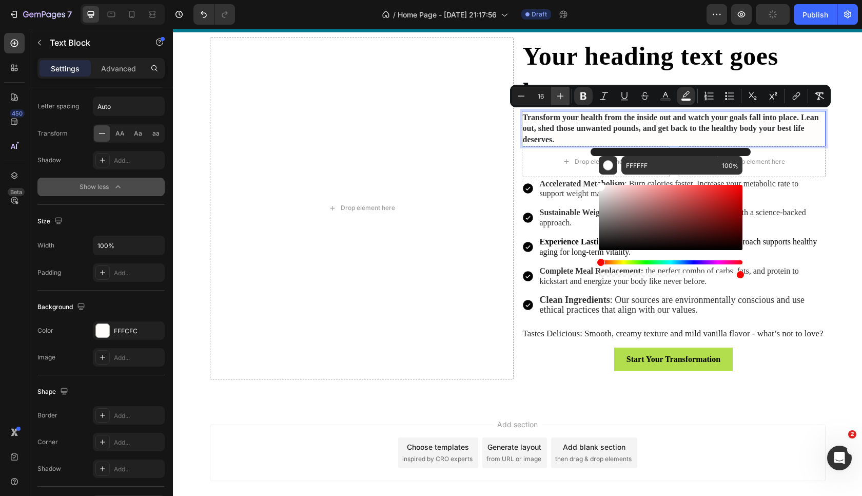
click at [563, 91] on icon "Editor contextual toolbar" at bounding box center [560, 96] width 10 height 10
type input "18"
click at [576, 128] on strong "Transform your health from the inside out and watch your goals fall into place.…" at bounding box center [667, 128] width 289 height 32
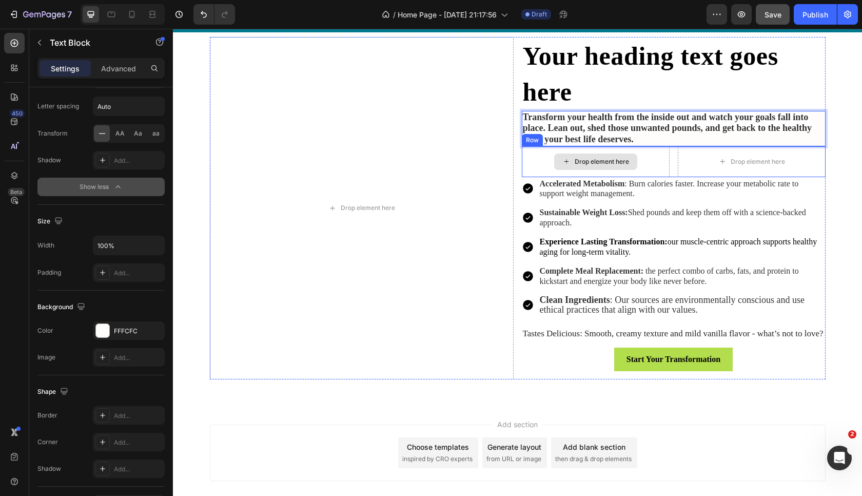
click at [531, 168] on div "Drop element here" at bounding box center [596, 161] width 148 height 31
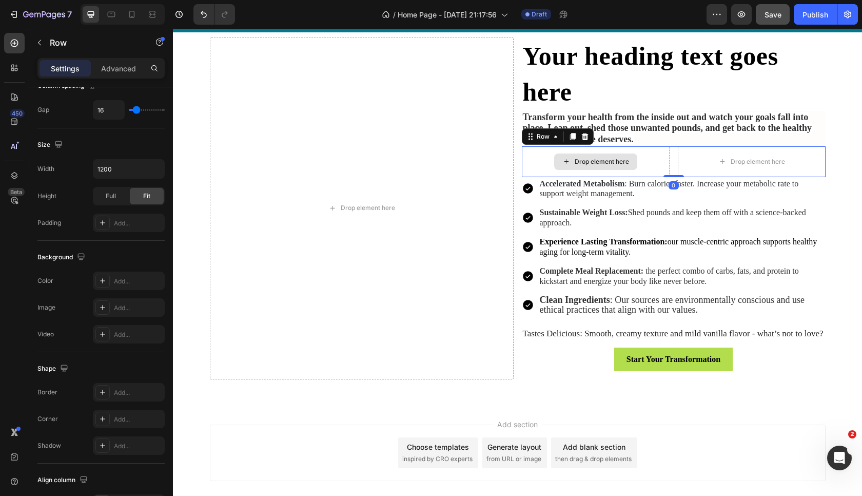
scroll to position [0, 0]
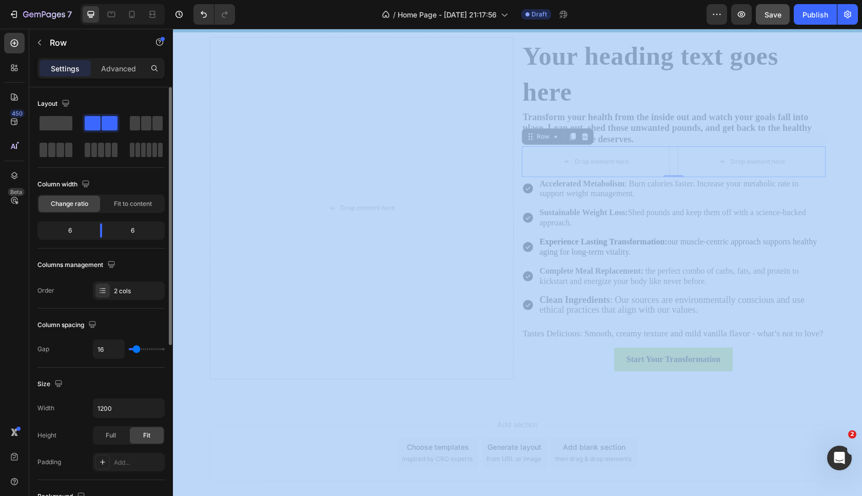
drag, startPoint x: 88, startPoint y: 122, endPoint x: 530, endPoint y: 159, distance: 444.2
click at [173, 159] on div "Layout Column width Change ratio Fit to content 6 6 Columns management Order 2 …" at bounding box center [101, 306] width 144 height 438
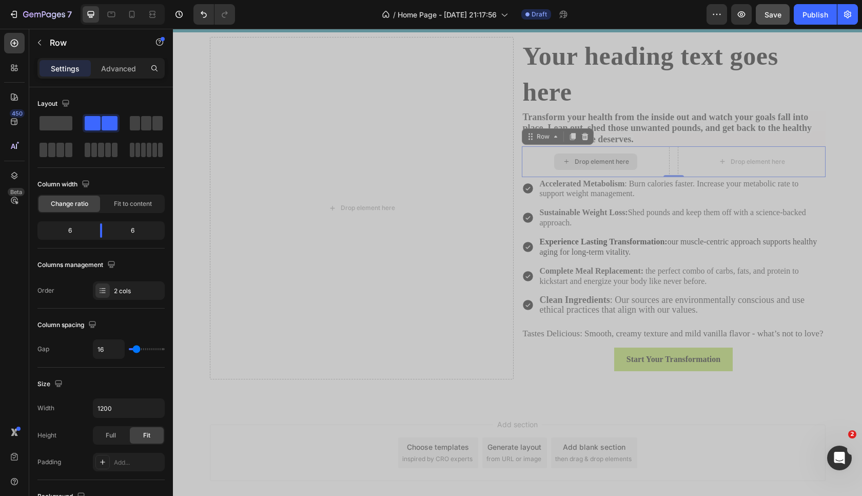
click at [535, 158] on div "Drop element here" at bounding box center [596, 161] width 148 height 31
click at [581, 166] on div "Drop element here" at bounding box center [595, 161] width 83 height 16
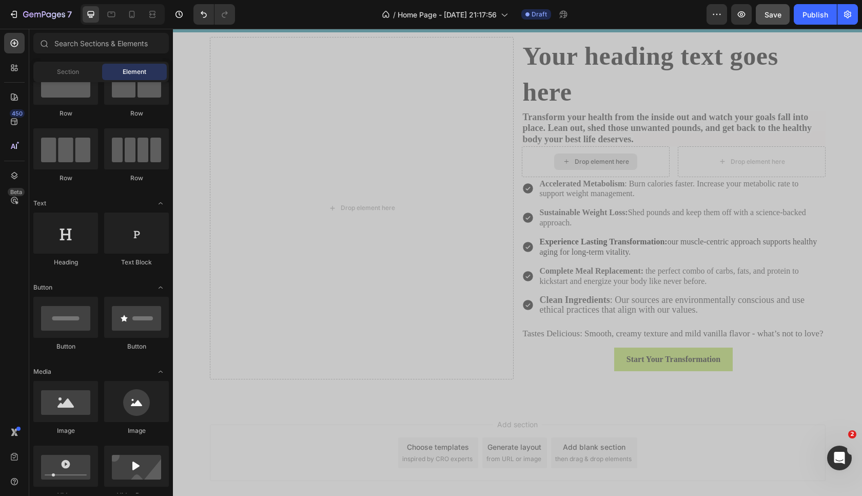
scroll to position [41, 0]
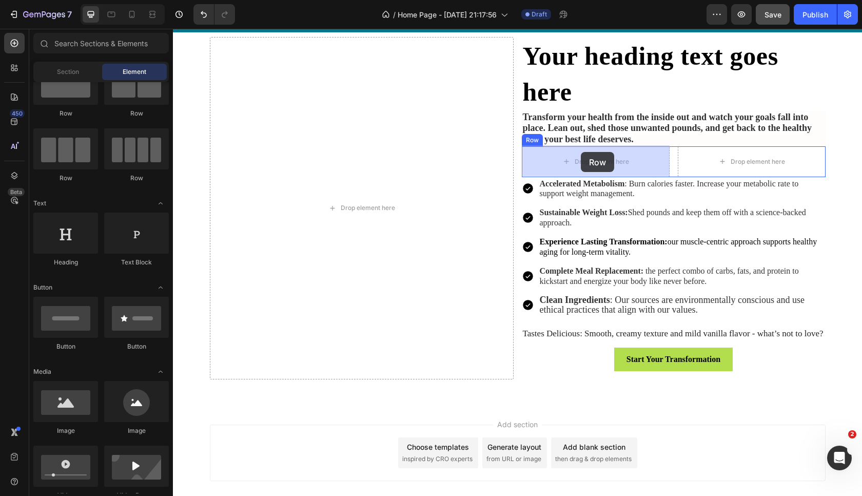
drag, startPoint x: 292, startPoint y: 128, endPoint x: 583, endPoint y: 148, distance: 291.6
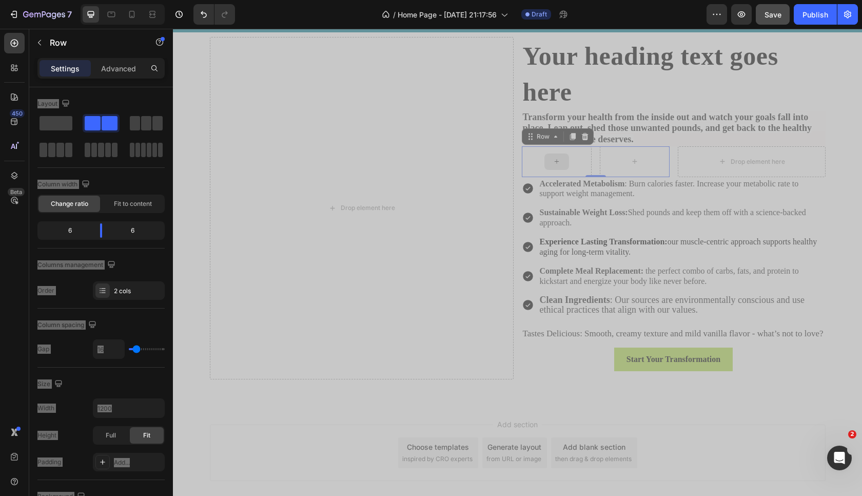
click at [589, 158] on div at bounding box center [557, 161] width 70 height 31
click at [113, 235] on div "6" at bounding box center [136, 230] width 52 height 14
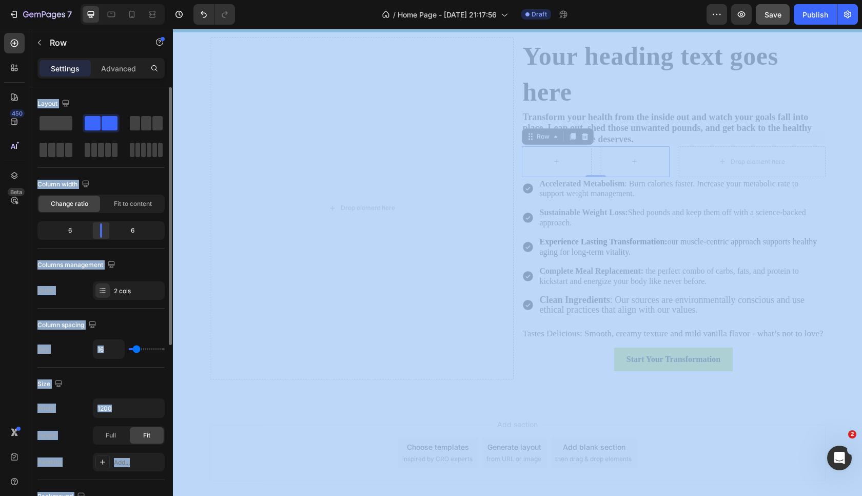
click at [93, 232] on div at bounding box center [101, 230] width 18 height 14
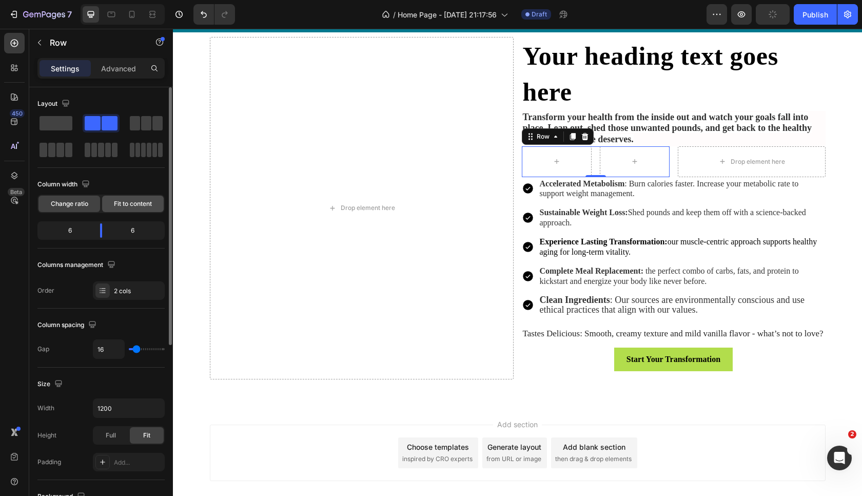
click at [125, 205] on span "Fit to content" at bounding box center [133, 203] width 38 height 9
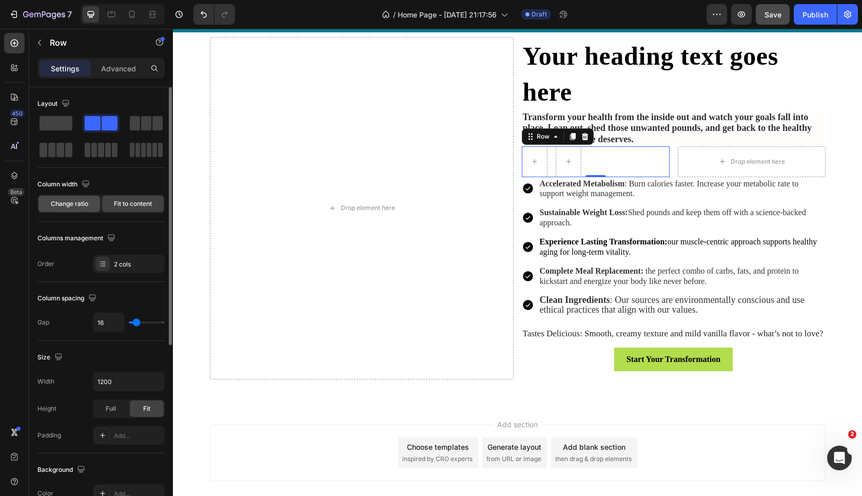
click at [82, 203] on span "Change ratio" at bounding box center [69, 203] width 37 height 9
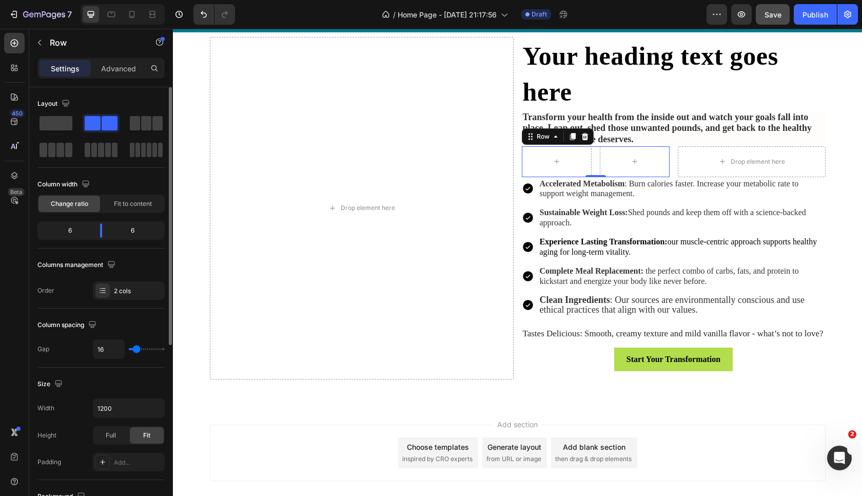
click at [70, 230] on div "6" at bounding box center [65, 230] width 52 height 14
click at [77, 229] on div "6" at bounding box center [65, 230] width 52 height 14
click at [68, 228] on div "6" at bounding box center [65, 230] width 52 height 14
click at [72, 233] on div "6" at bounding box center [65, 230] width 52 height 14
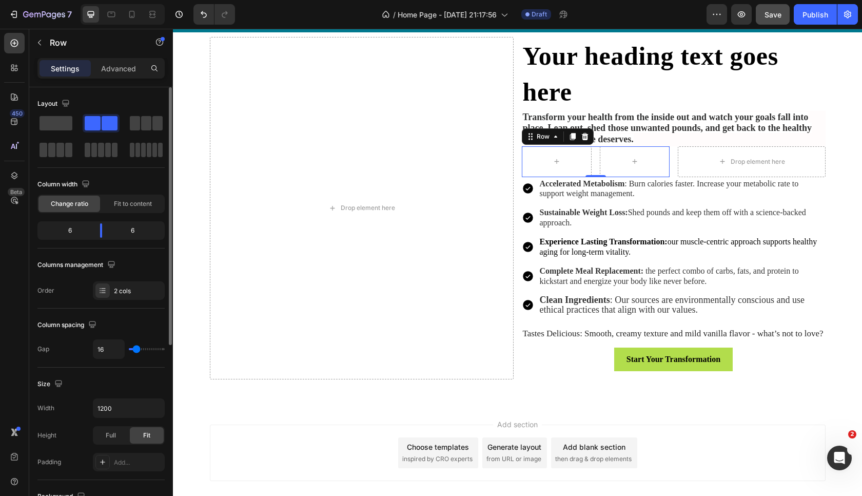
click at [72, 233] on div "6" at bounding box center [65, 230] width 52 height 14
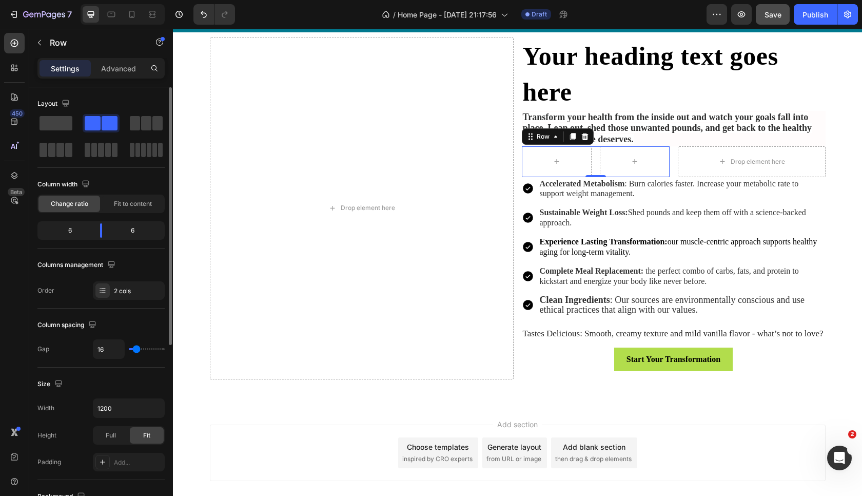
click at [72, 233] on div "6" at bounding box center [65, 230] width 52 height 14
click at [116, 292] on div "2 cols" at bounding box center [138, 290] width 48 height 9
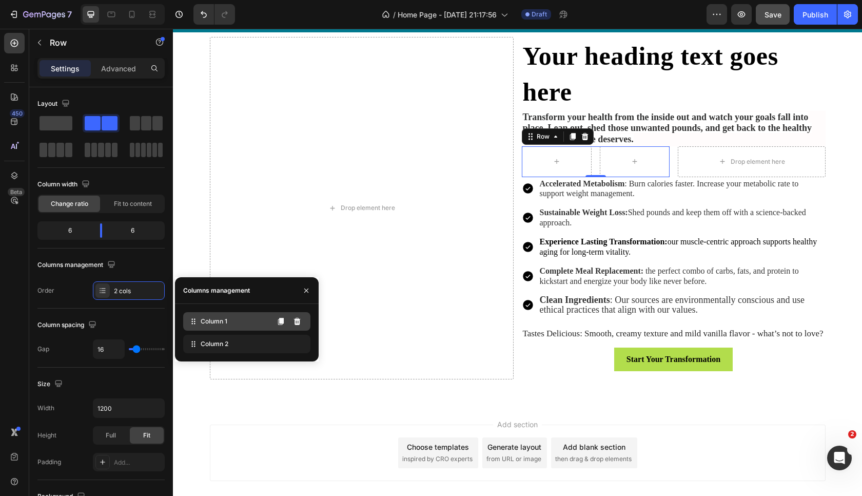
click at [226, 322] on span "Column 1" at bounding box center [214, 321] width 27 height 9
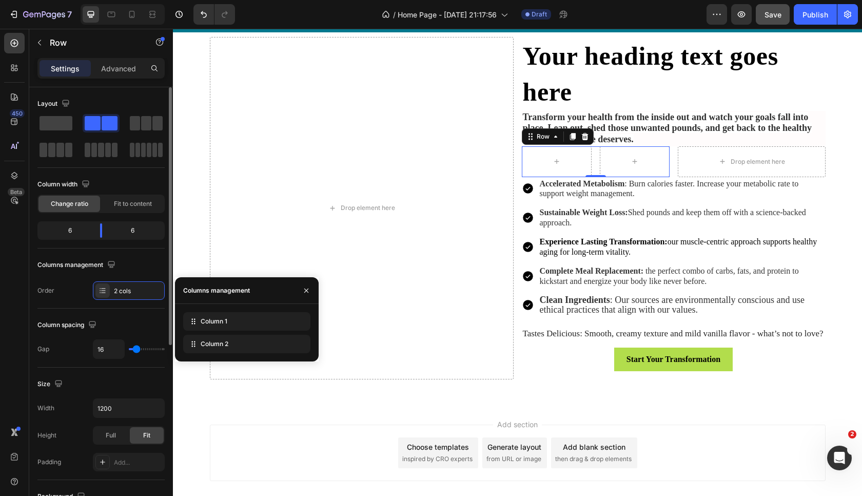
click at [66, 237] on div "6" at bounding box center [65, 230] width 52 height 14
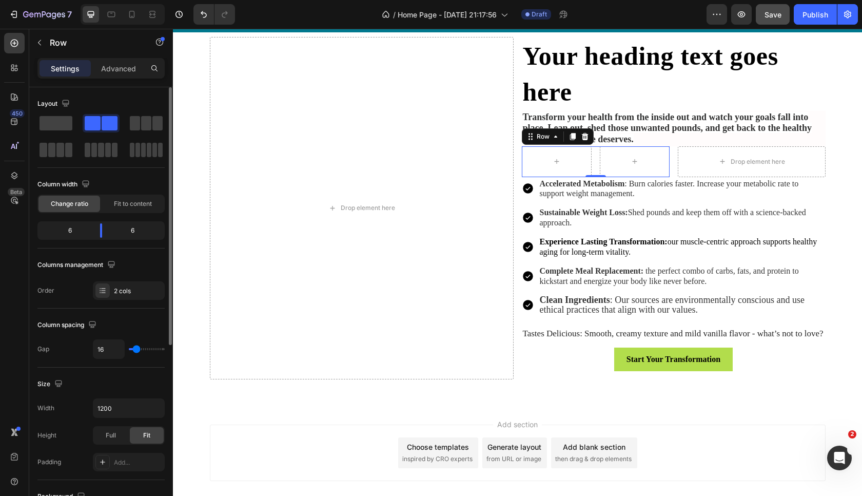
click at [66, 237] on div "6" at bounding box center [65, 230] width 52 height 14
click at [64, 231] on div "6" at bounding box center [65, 230] width 52 height 14
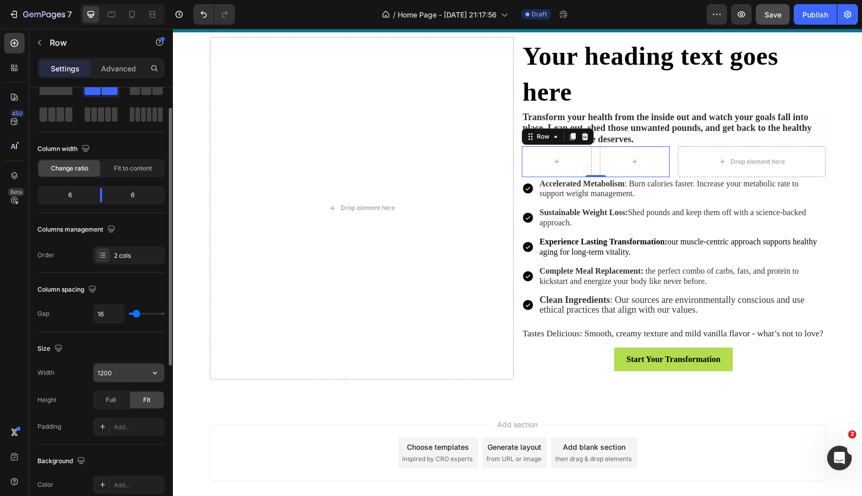
click at [116, 378] on input "1200" at bounding box center [128, 372] width 71 height 18
click at [155, 370] on icon "button" at bounding box center [155, 372] width 10 height 10
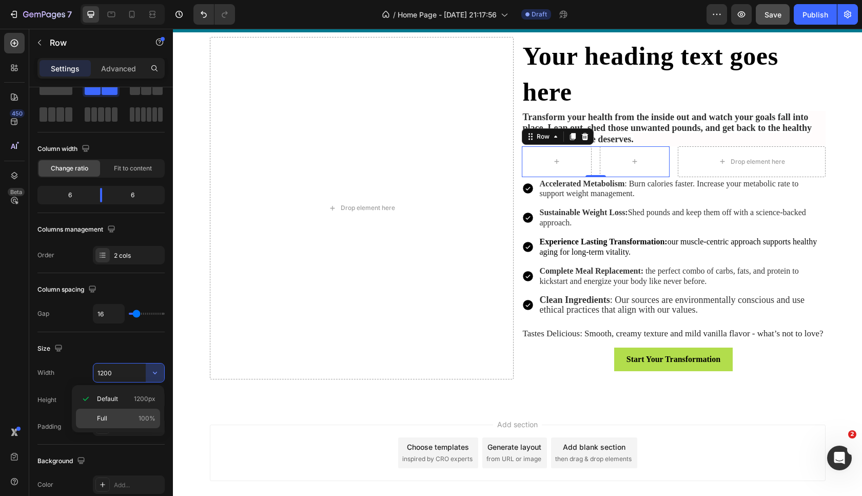
click at [126, 420] on p "Full 100%" at bounding box center [126, 417] width 58 height 9
type input "100%"
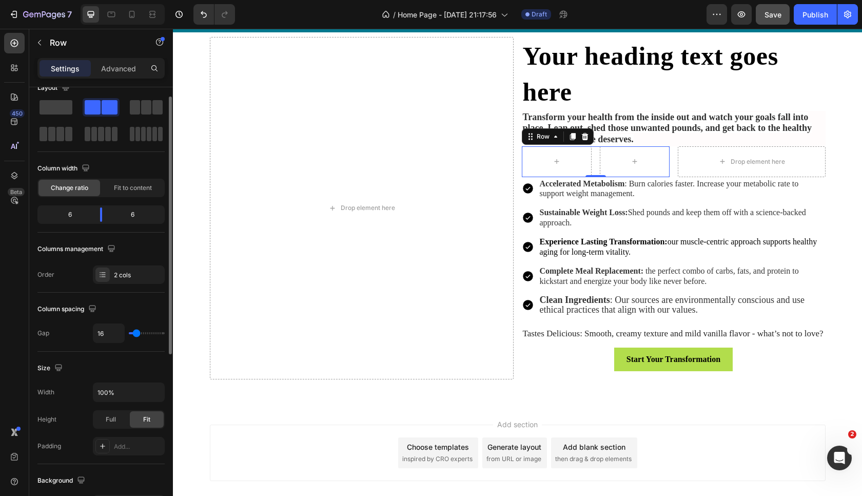
scroll to position [0, 0]
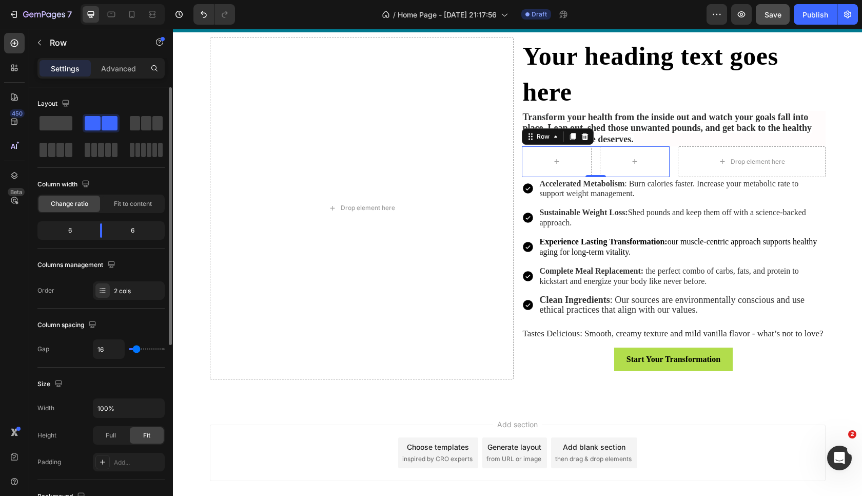
click at [77, 223] on div "6 6" at bounding box center [100, 230] width 127 height 18
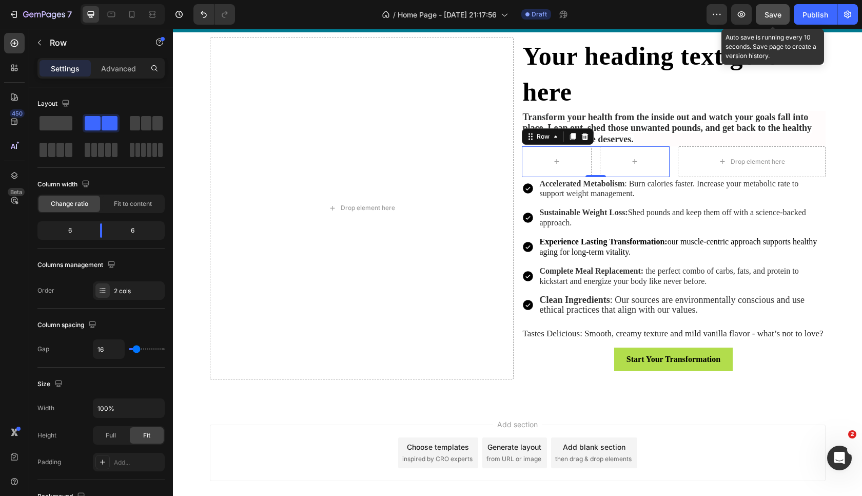
click at [769, 10] on div "Save" at bounding box center [772, 14] width 17 height 11
